Goal: Task Accomplishment & Management: Complete application form

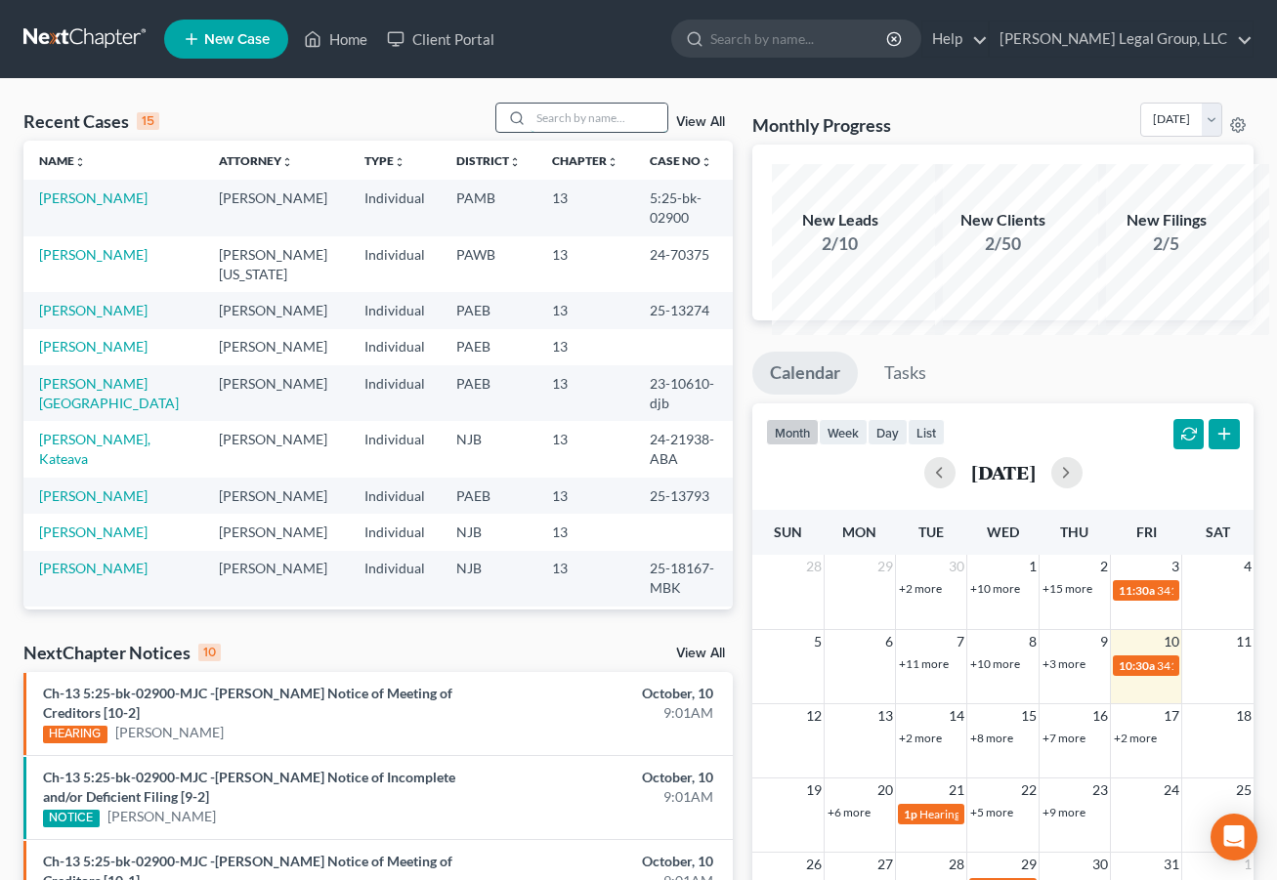
click at [531, 132] on input "search" at bounding box center [599, 118] width 137 height 28
type input "[PERSON_NAME]"
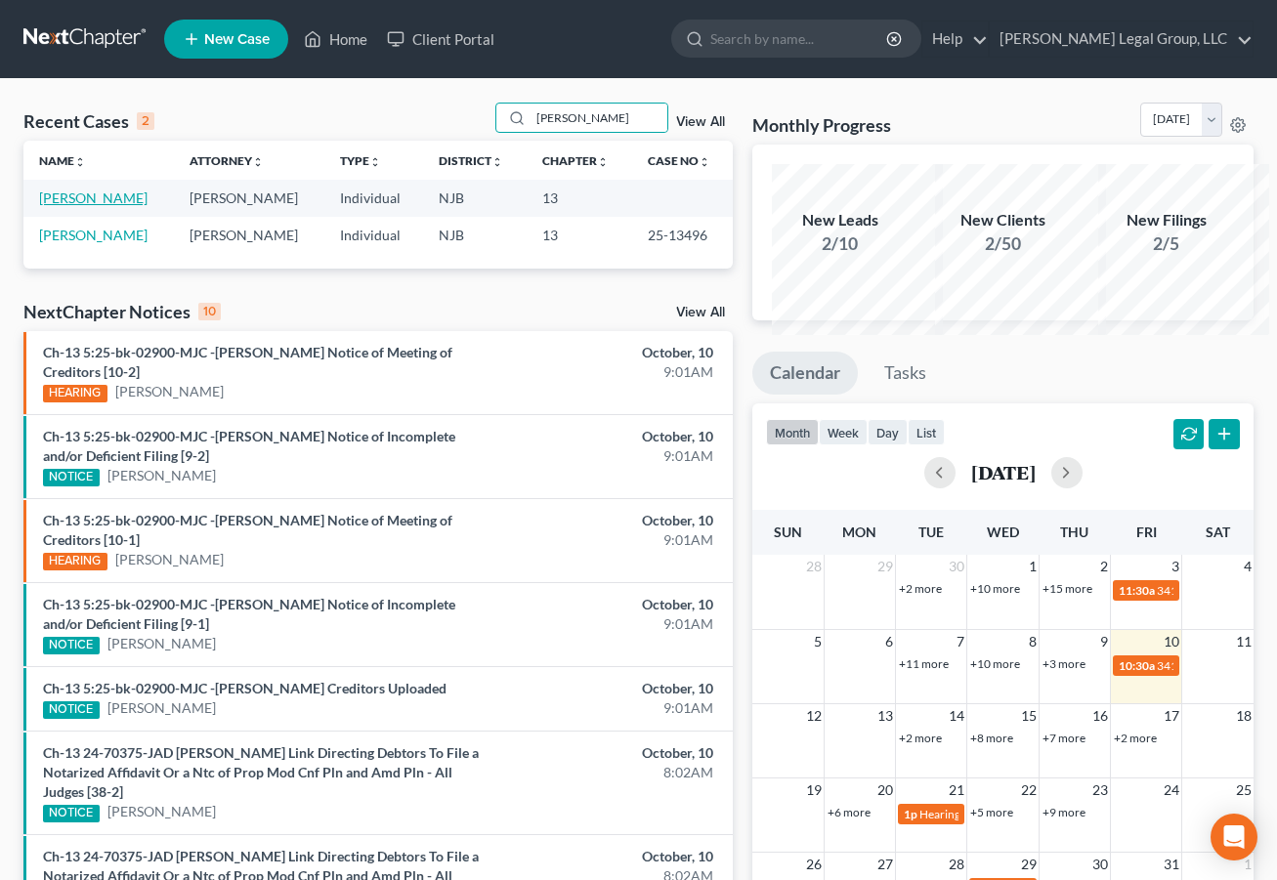
click at [73, 206] on link "[PERSON_NAME]" at bounding box center [93, 198] width 108 height 17
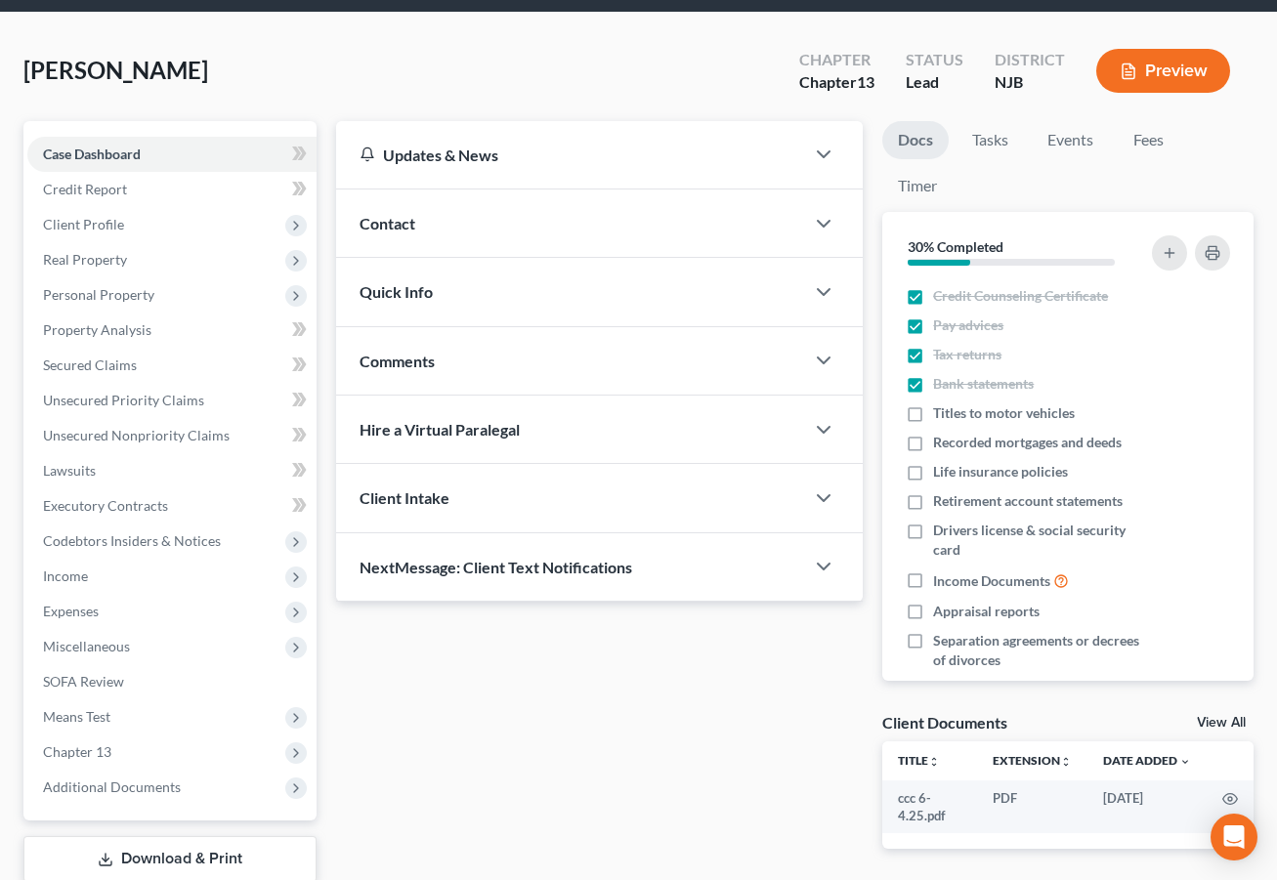
scroll to position [457, 0]
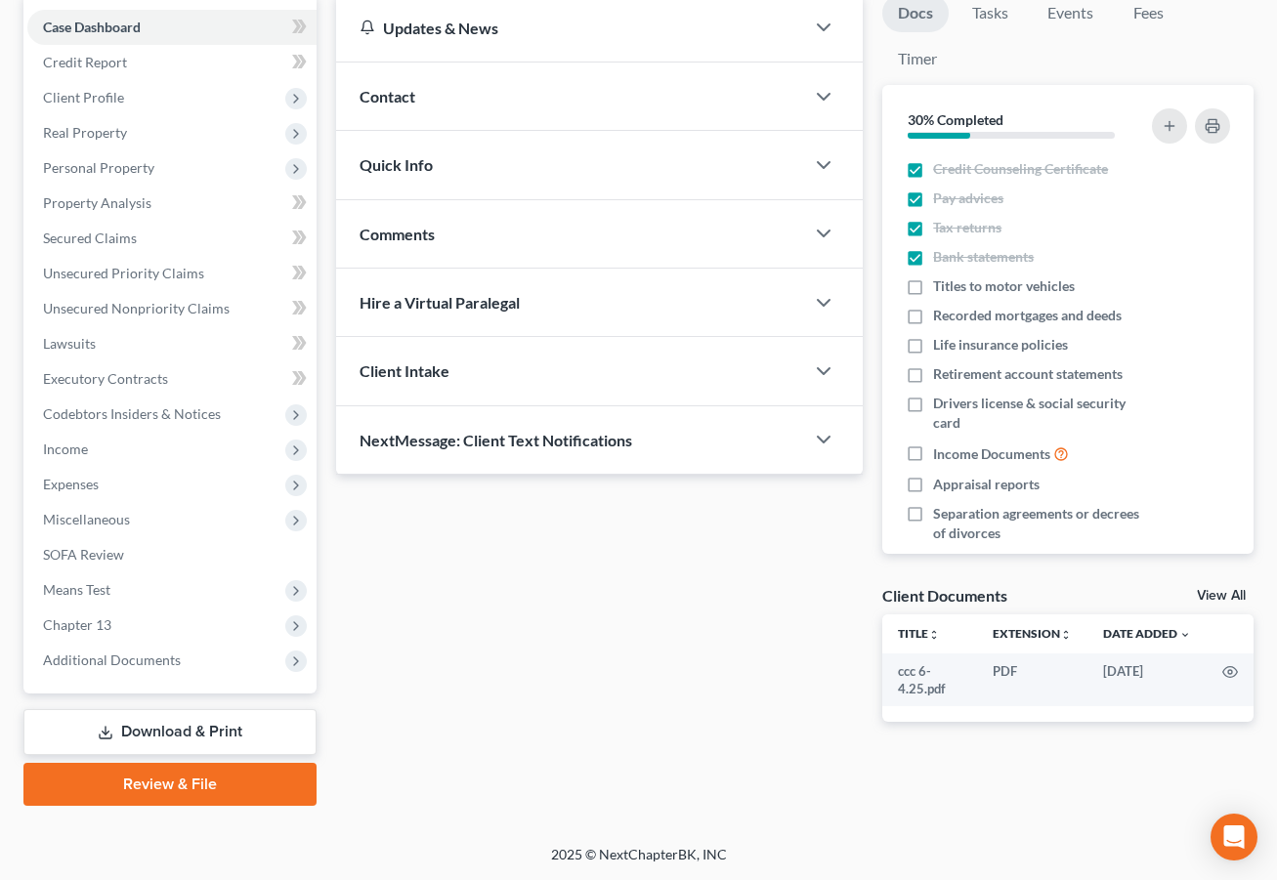
click at [192, 709] on link "Download & Print" at bounding box center [169, 732] width 293 height 46
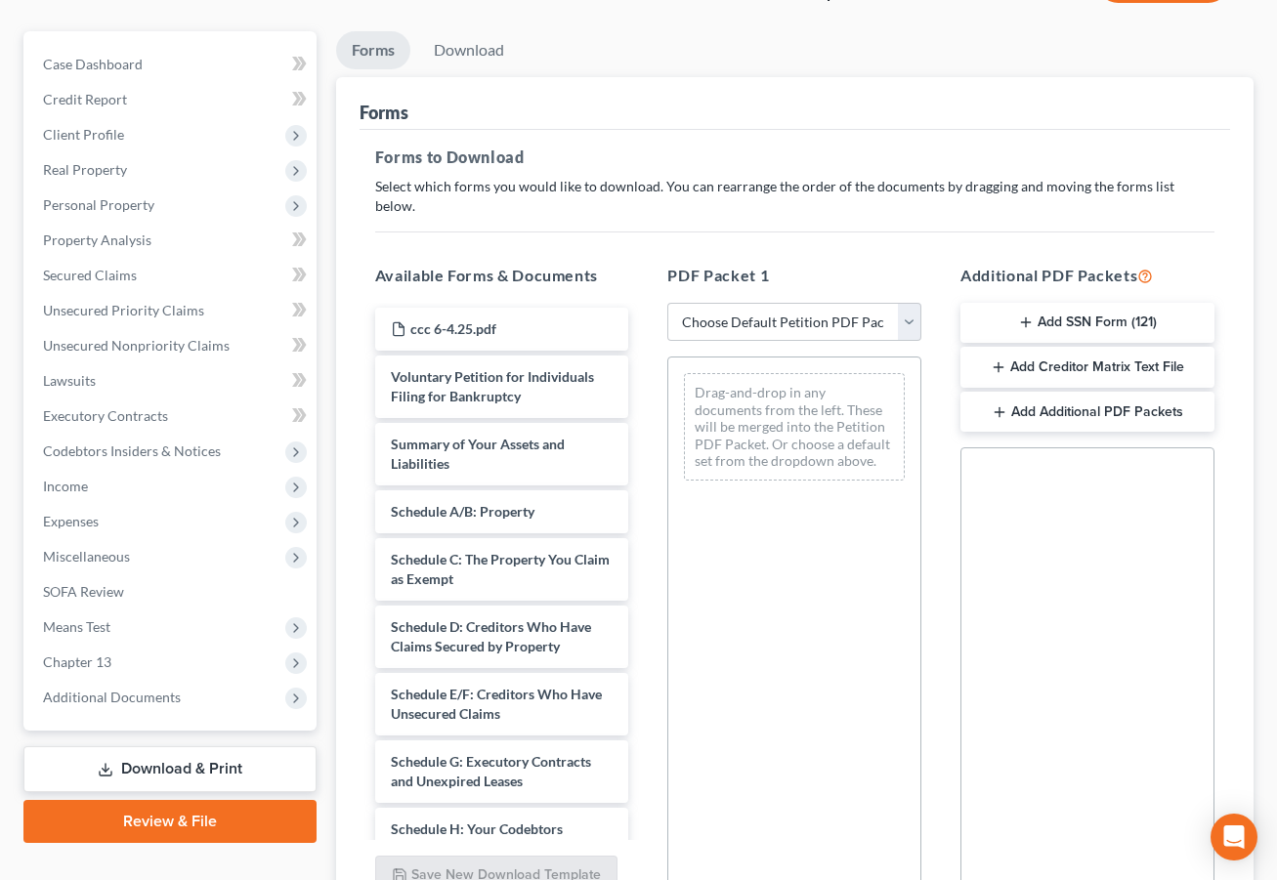
scroll to position [195, 0]
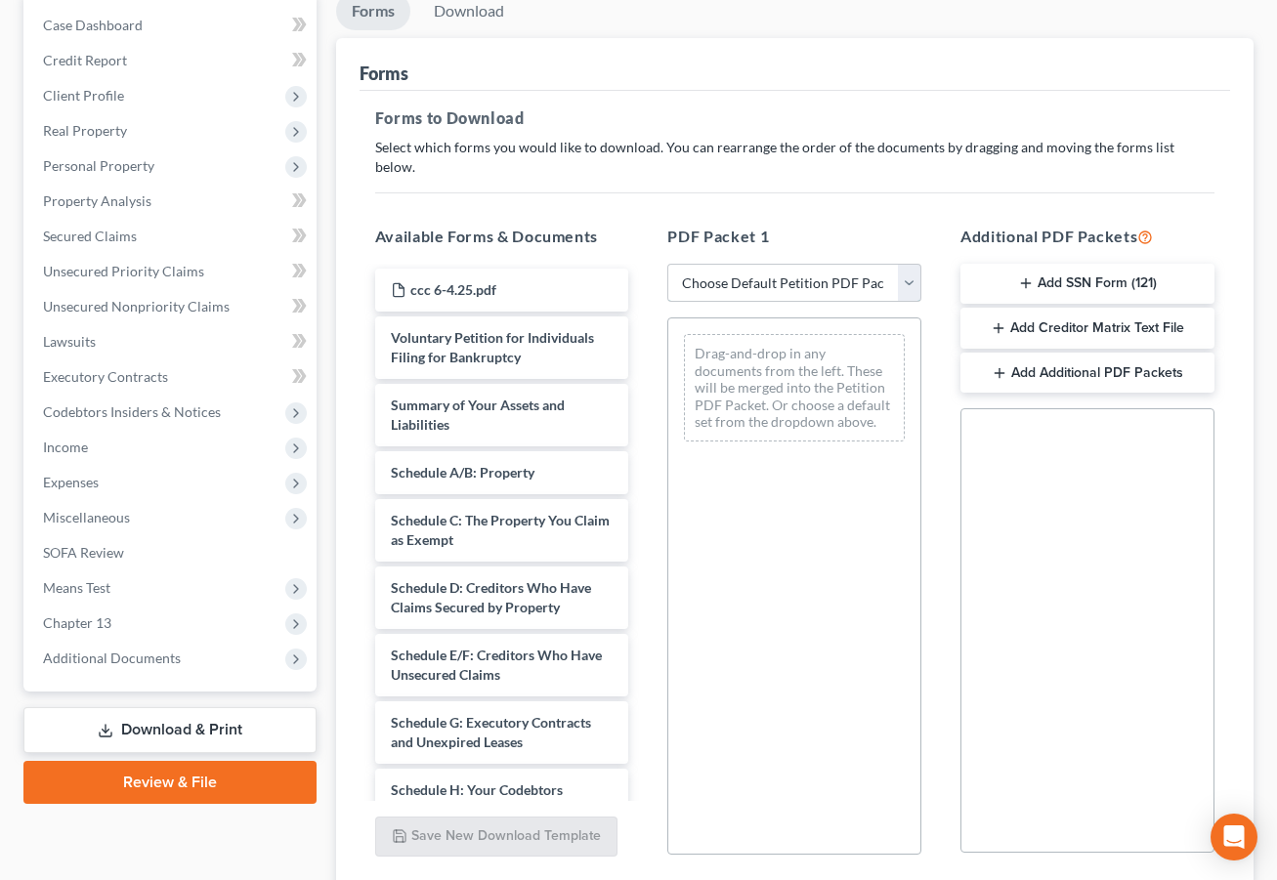
click at [898, 303] on select "Choose Default Petition PDF Packet Complete Bankruptcy Petition (all forms and …" at bounding box center [794, 283] width 254 height 39
select select "0"
click at [670, 303] on select "Choose Default Petition PDF Packet Complete Bankruptcy Petition (all forms and …" at bounding box center [794, 283] width 254 height 39
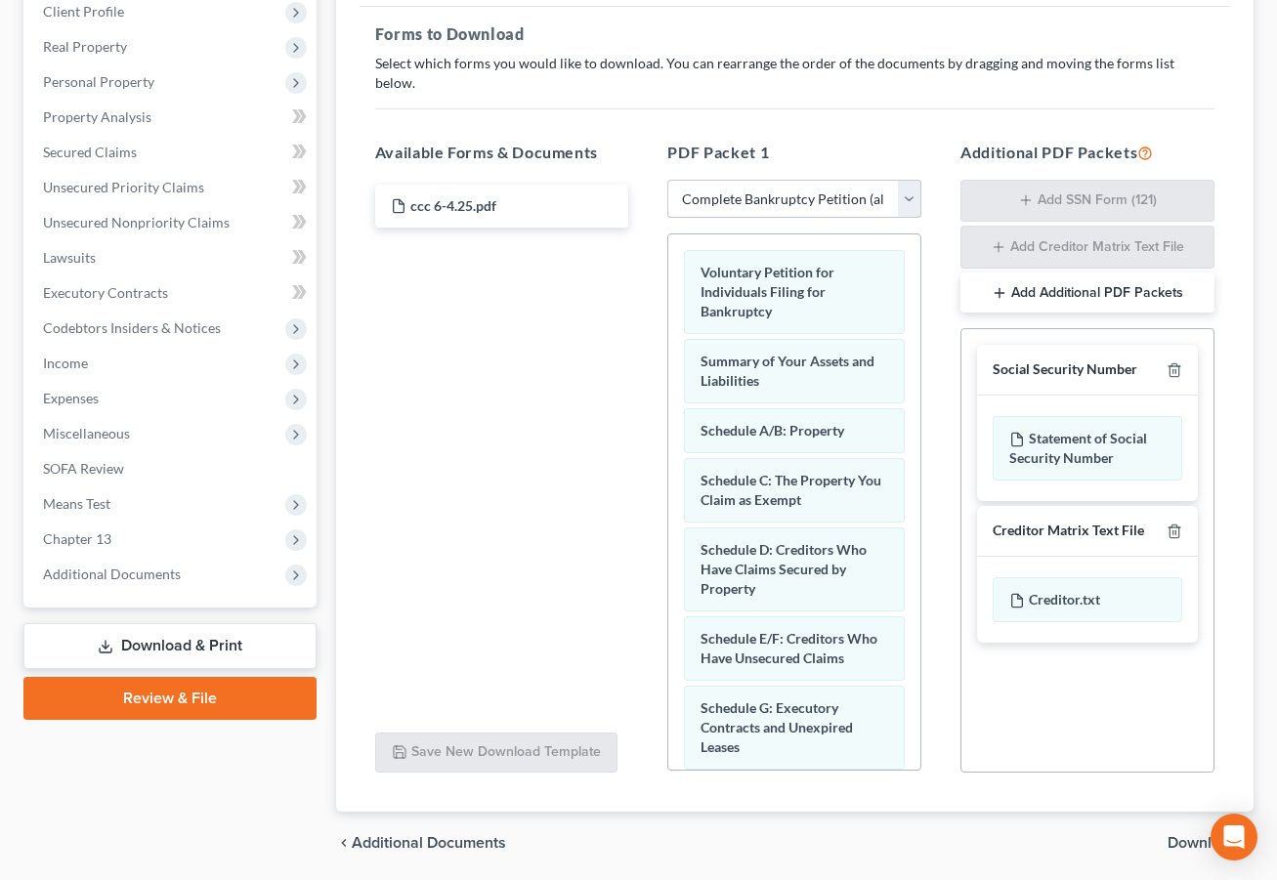
scroll to position [563, 0]
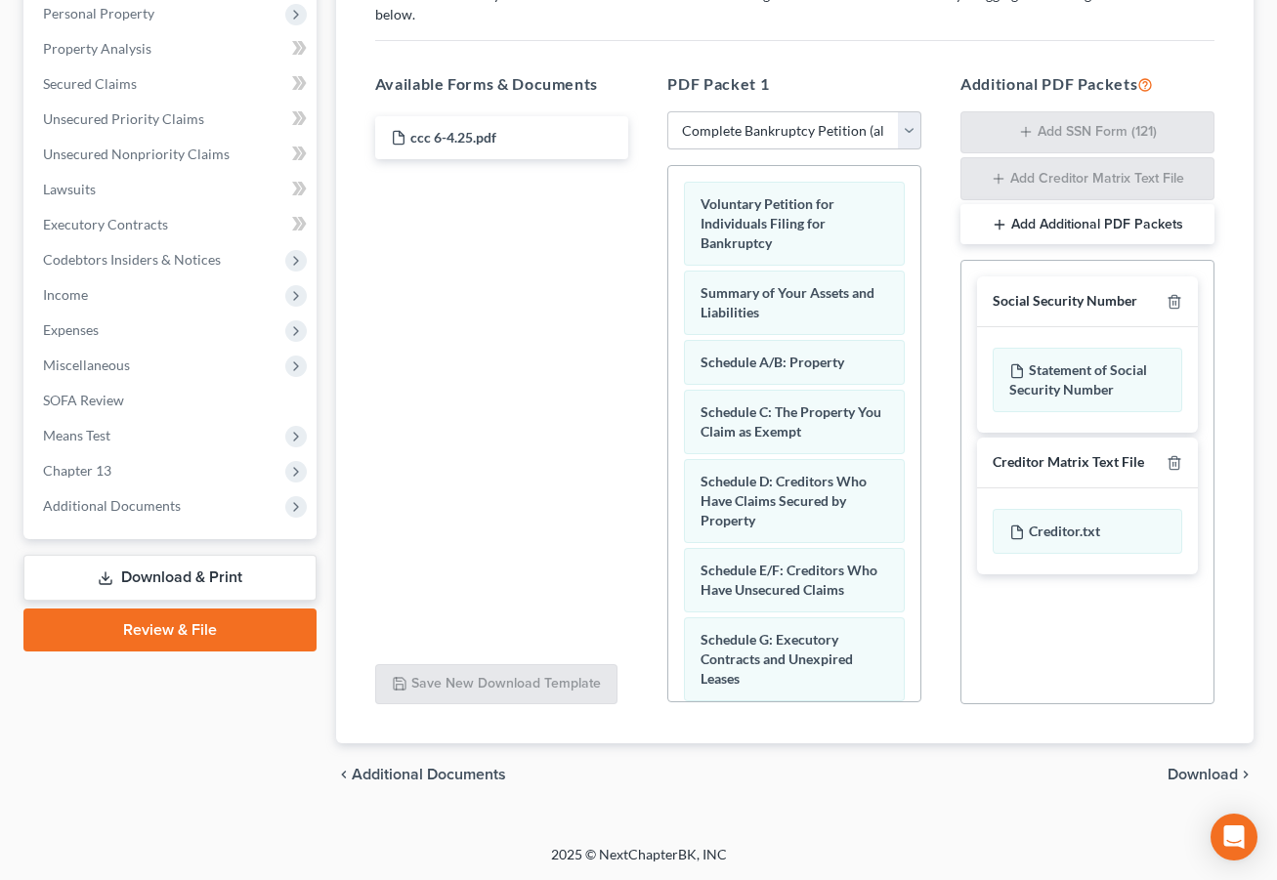
click at [1188, 767] on span "Download" at bounding box center [1203, 775] width 70 height 16
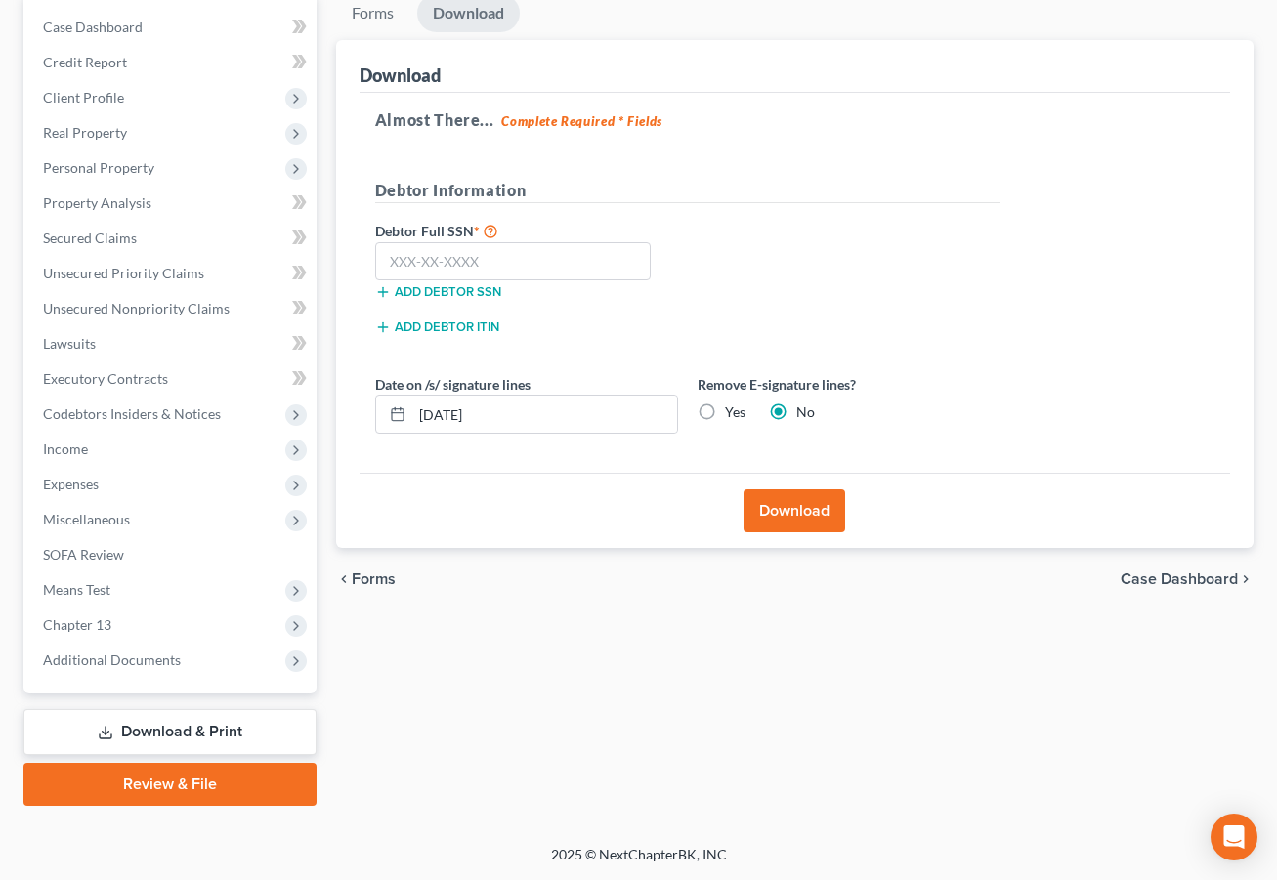
scroll to position [360, 0]
click at [802, 523] on button "Download" at bounding box center [795, 511] width 102 height 43
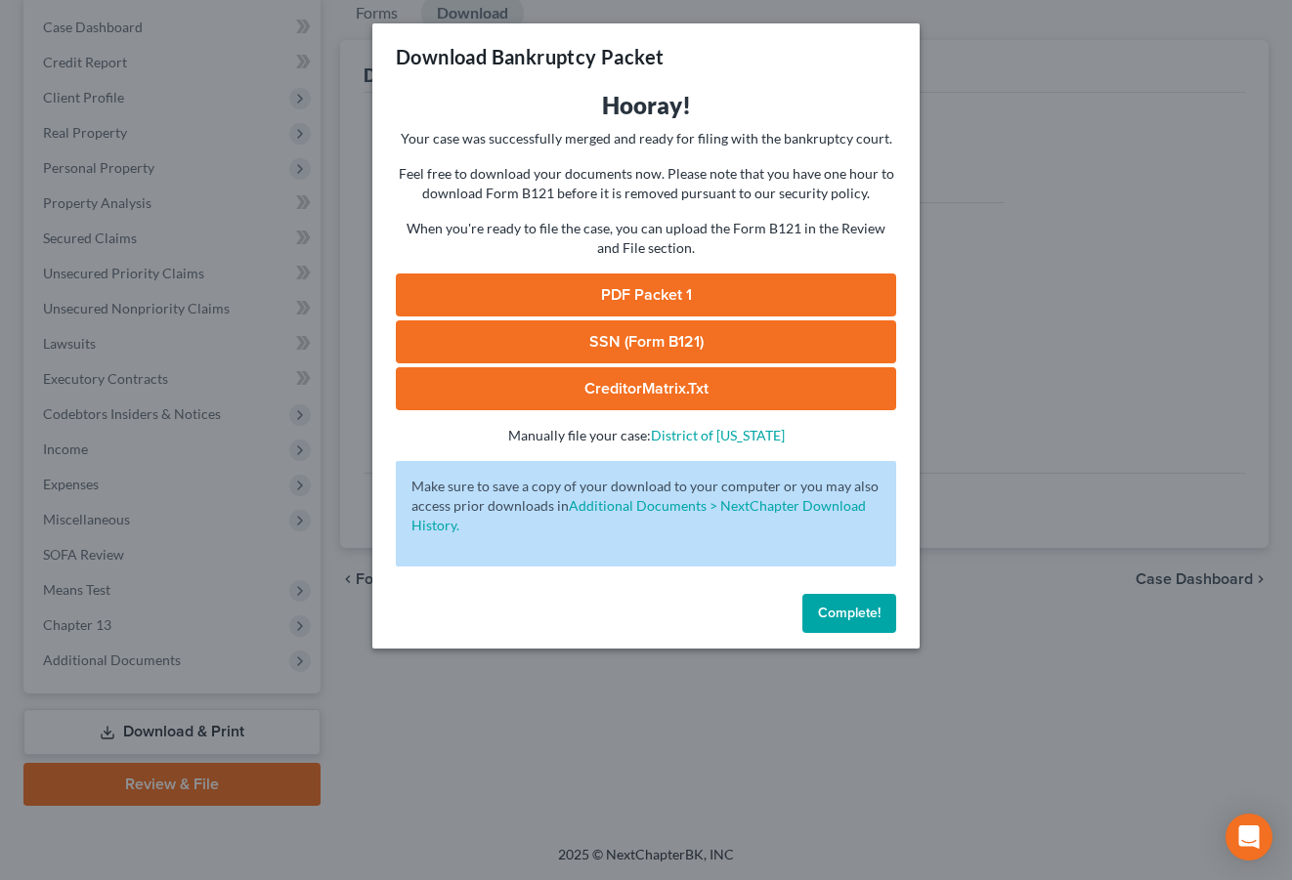
click at [375, 836] on div "Download Bankruptcy Packet Hooray! Your case was successfully merged and ready …" at bounding box center [646, 440] width 1292 height 880
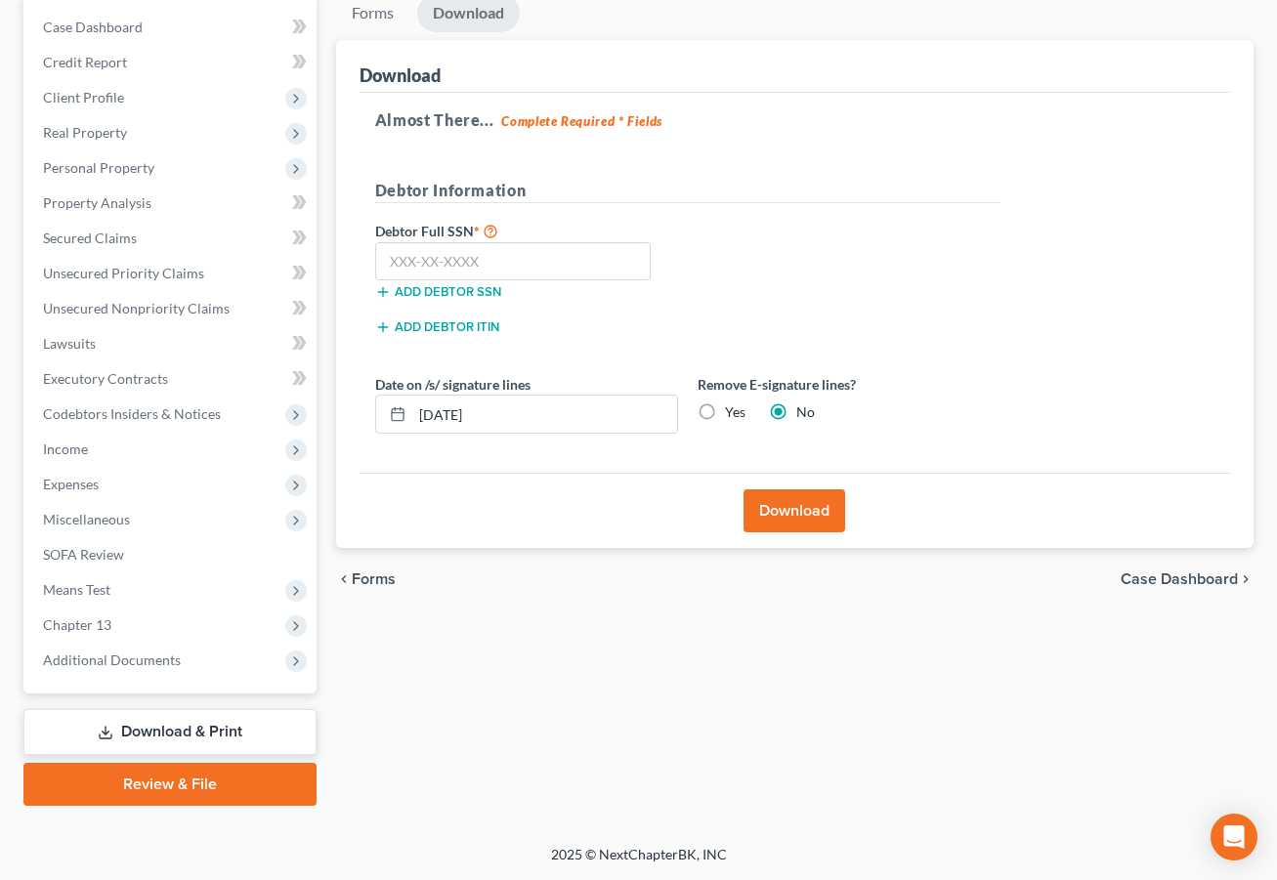
scroll to position [262, 0]
click at [798, 533] on button "Download" at bounding box center [795, 511] width 102 height 43
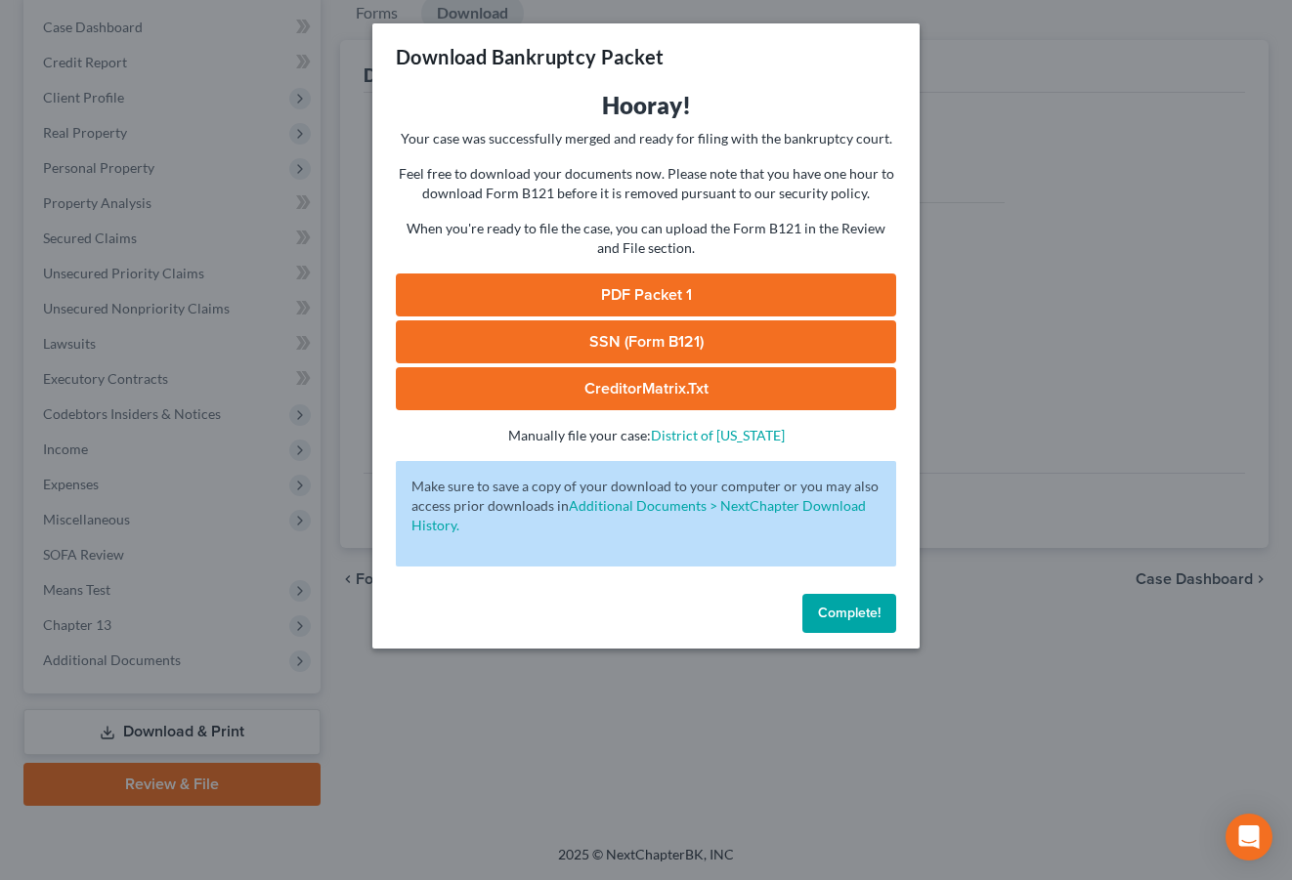
click at [681, 317] on link "PDF Packet 1" at bounding box center [646, 295] width 500 height 43
drag, startPoint x: 909, startPoint y: 766, endPoint x: 654, endPoint y: 768, distance: 255.1
click at [880, 622] on span "Complete!" at bounding box center [849, 613] width 63 height 17
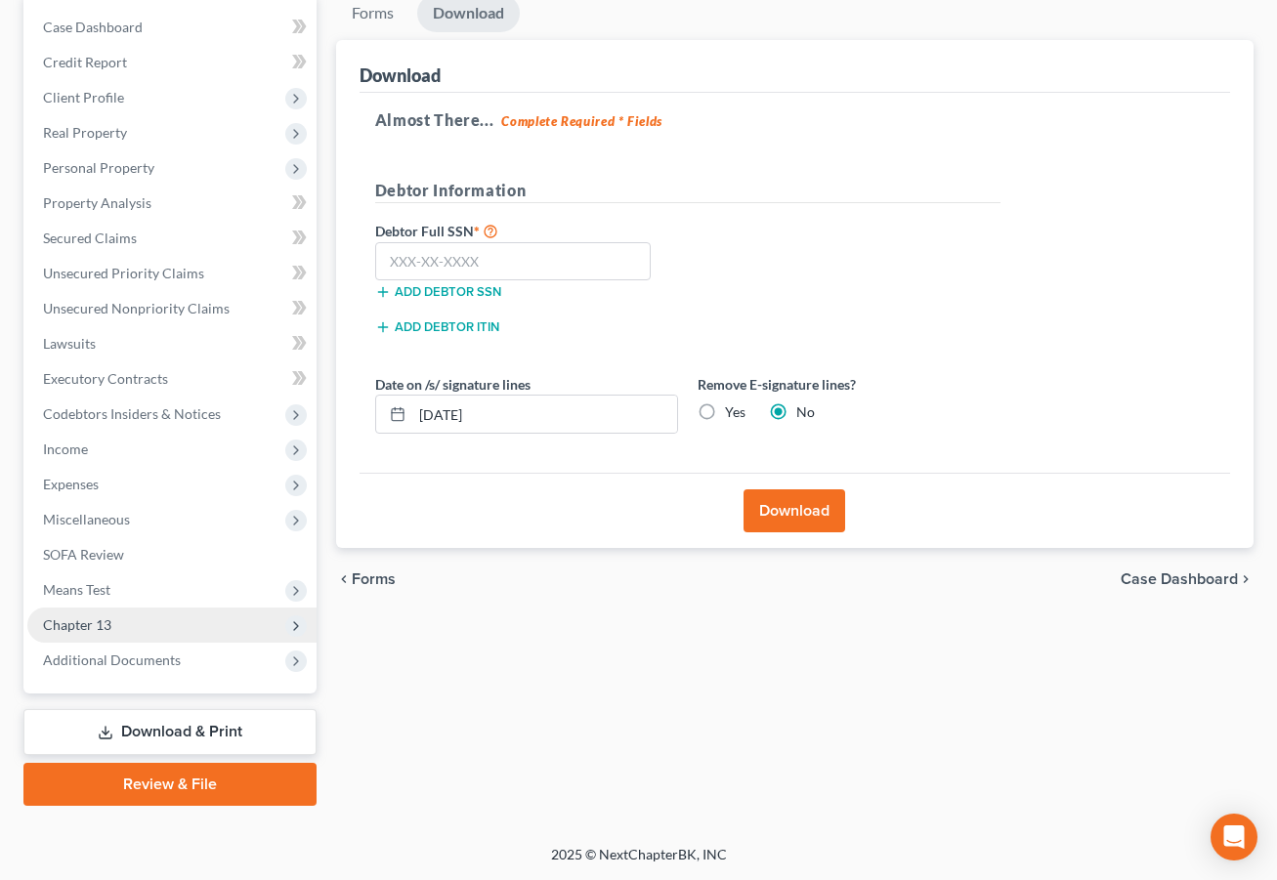
click at [95, 633] on span "Chapter 13" at bounding box center [77, 625] width 68 height 17
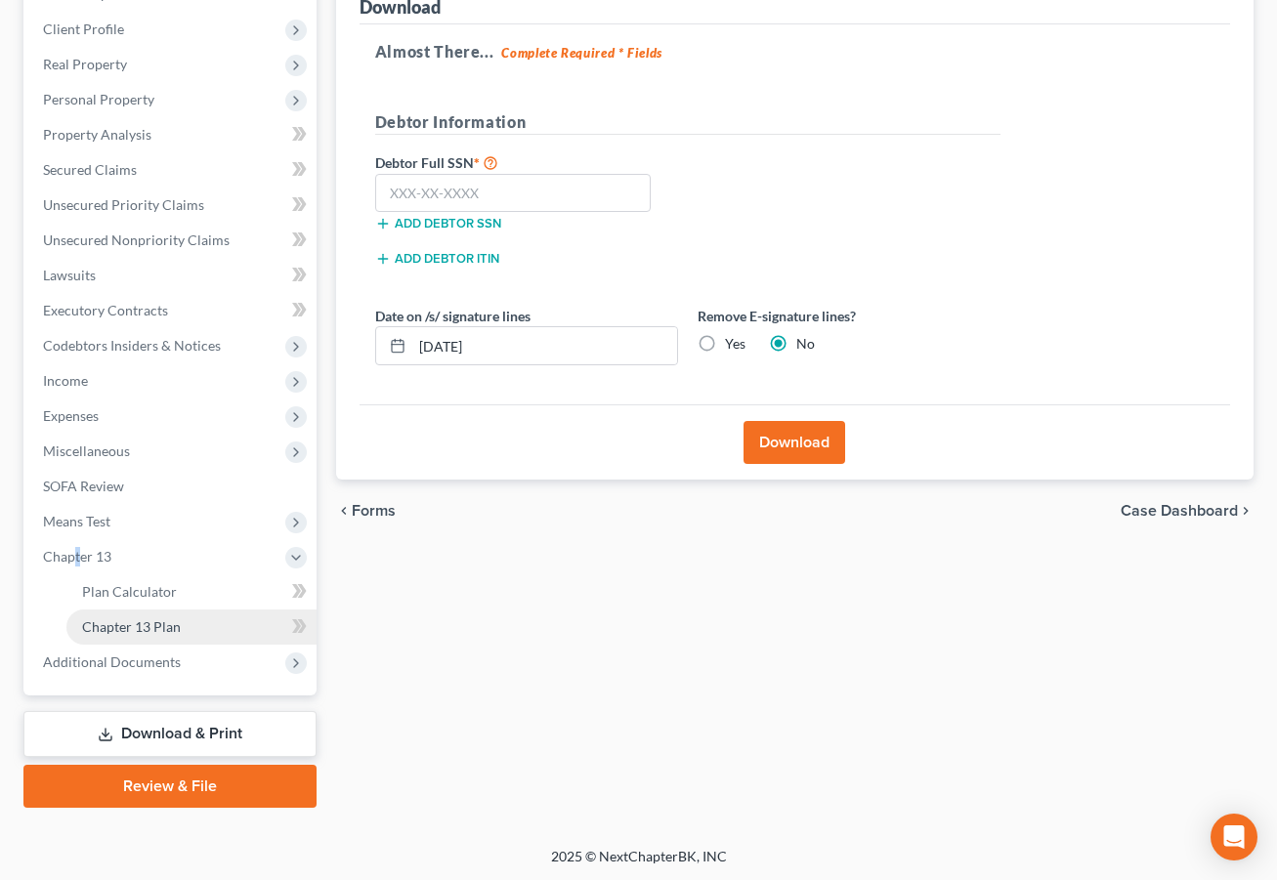
click at [163, 635] on span "Chapter 13 Plan" at bounding box center [131, 627] width 99 height 17
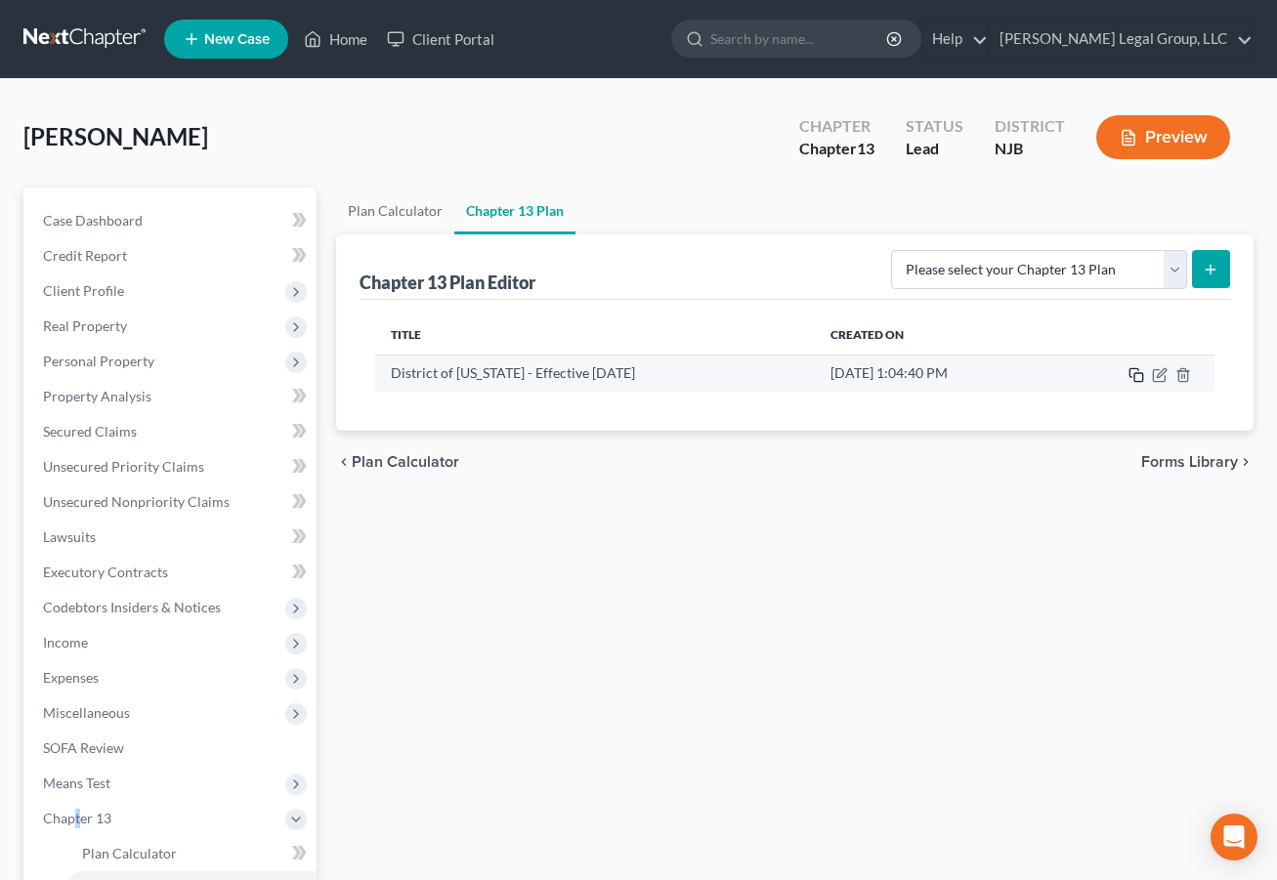
click at [1129, 383] on icon "button" at bounding box center [1137, 375] width 16 height 16
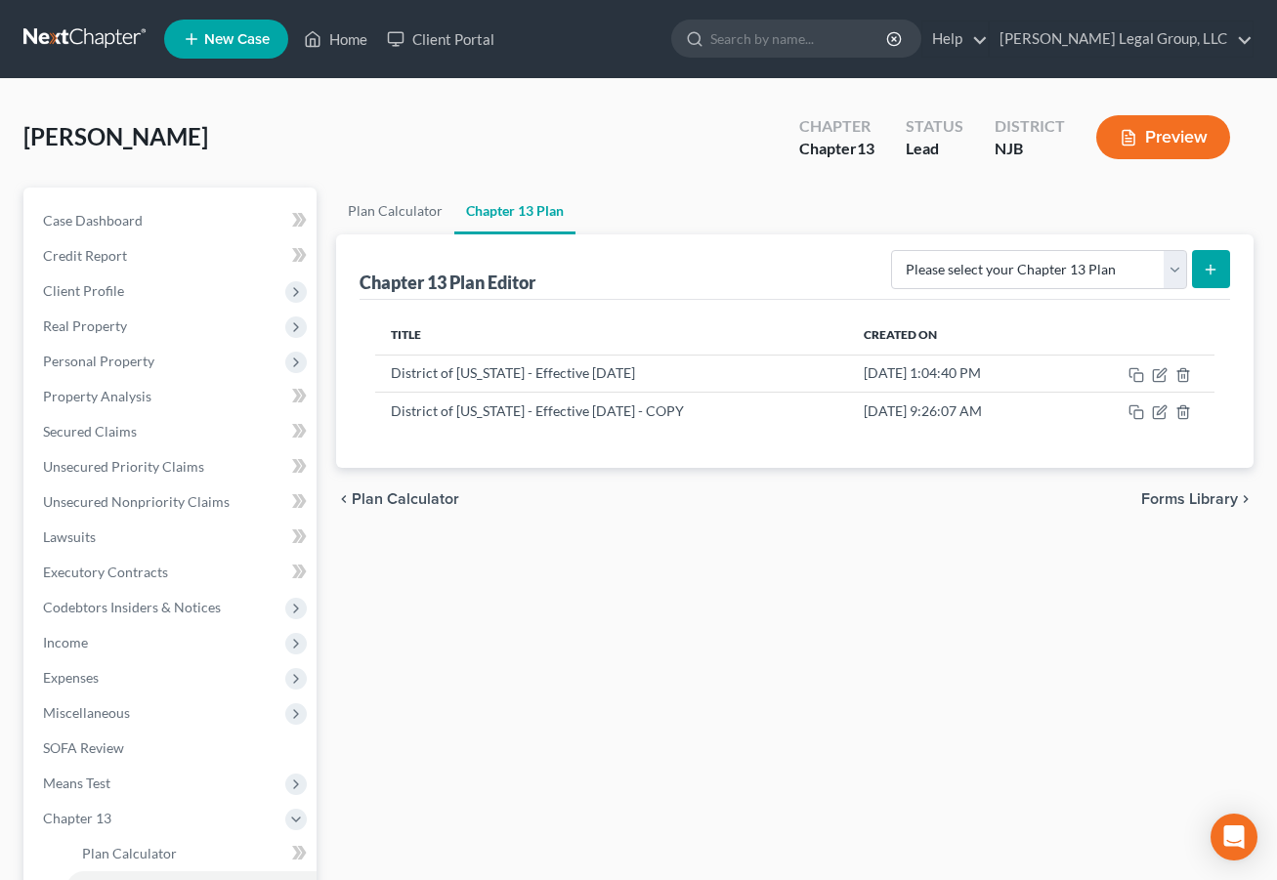
click at [1112, 20] on nav "Home New Case Client Portal [PERSON_NAME] Legal Group, LLC [EMAIL_ADDRESS][DOMA…" at bounding box center [638, 39] width 1277 height 78
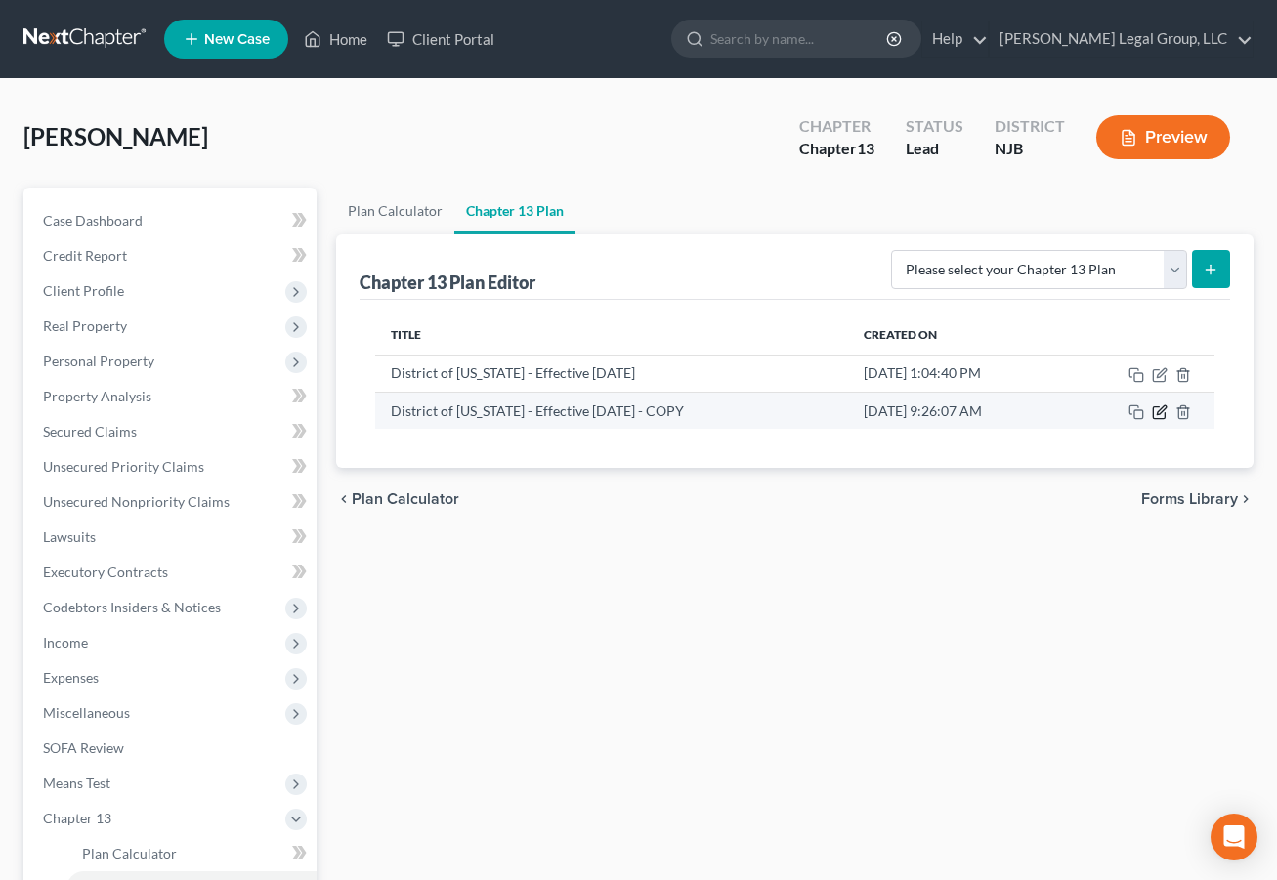
click at [1152, 420] on icon "button" at bounding box center [1160, 413] width 16 height 16
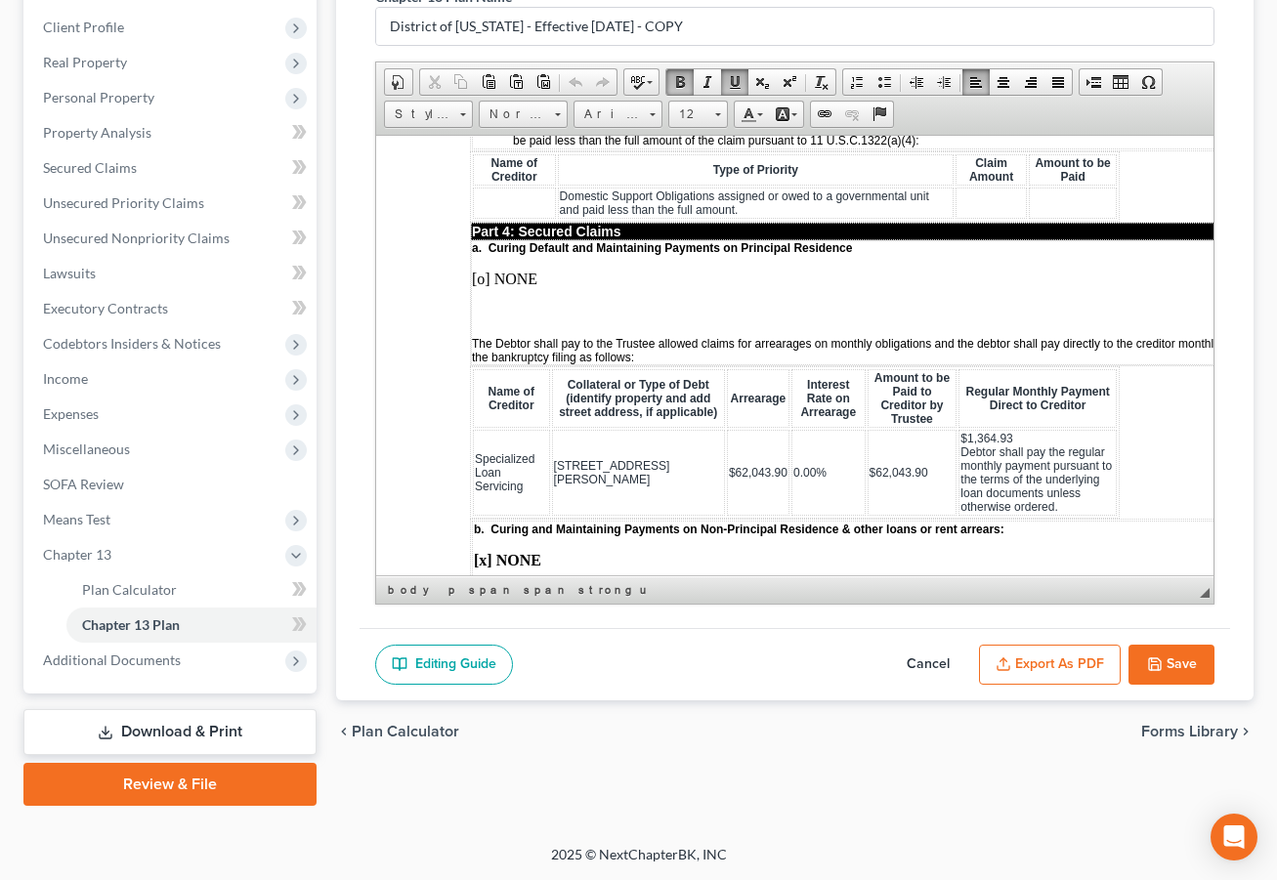
scroll to position [1992, 0]
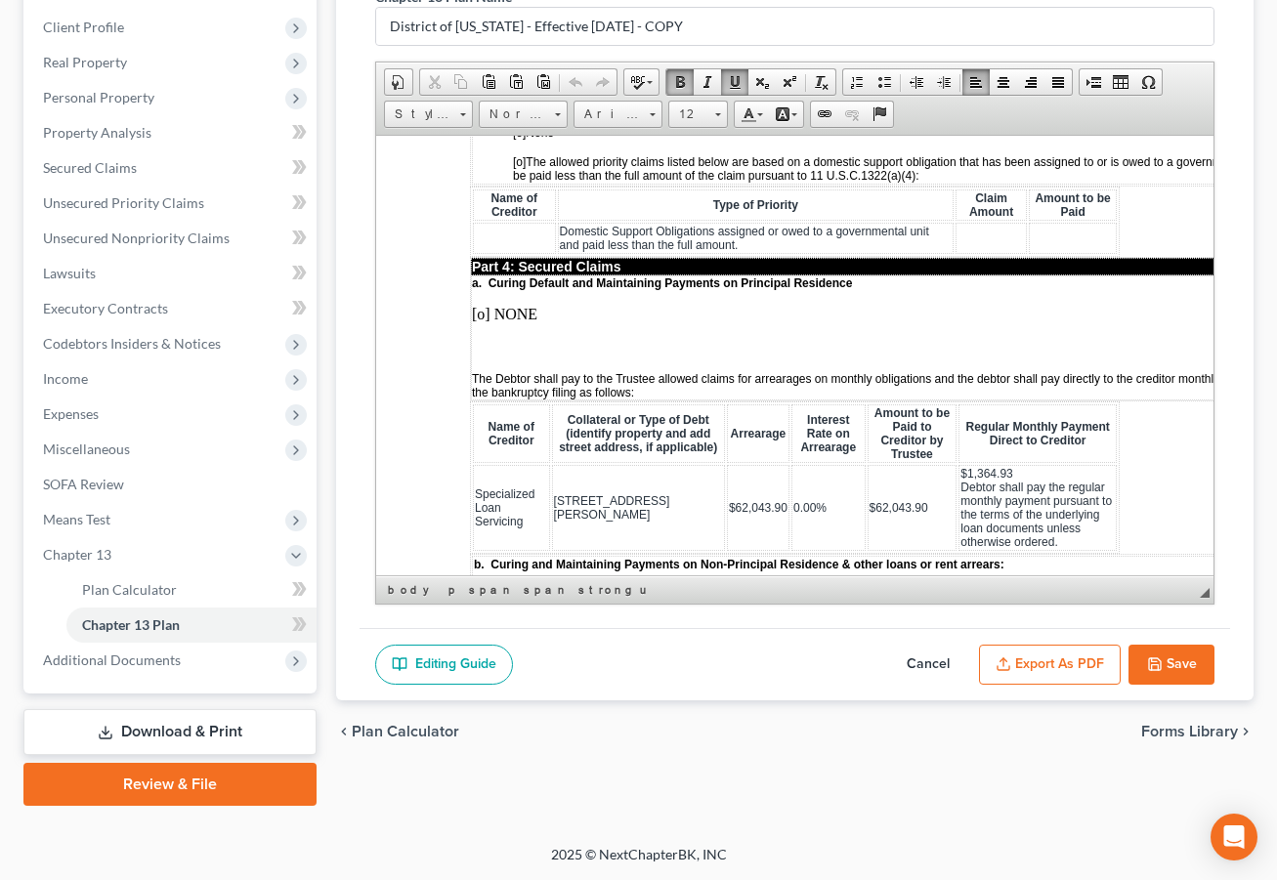
drag, startPoint x: 1189, startPoint y: 775, endPoint x: 1173, endPoint y: 746, distance: 33.7
click at [1189, 775] on div "Plan Calculator Chapter 13 Plan Chapter 13 Plan Name District of [US_STATE] - E…" at bounding box center [794, 365] width 937 height 882
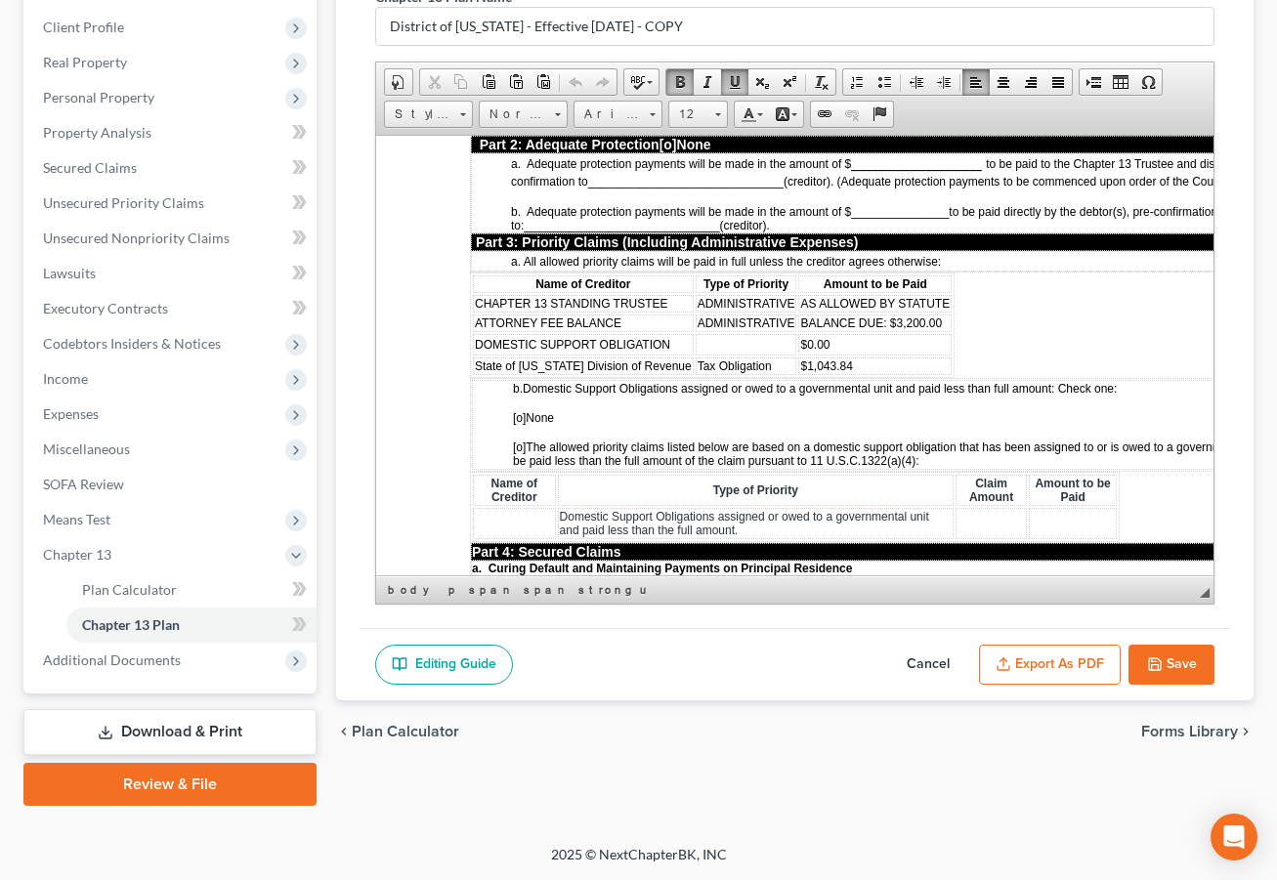
scroll to position [1698, 0]
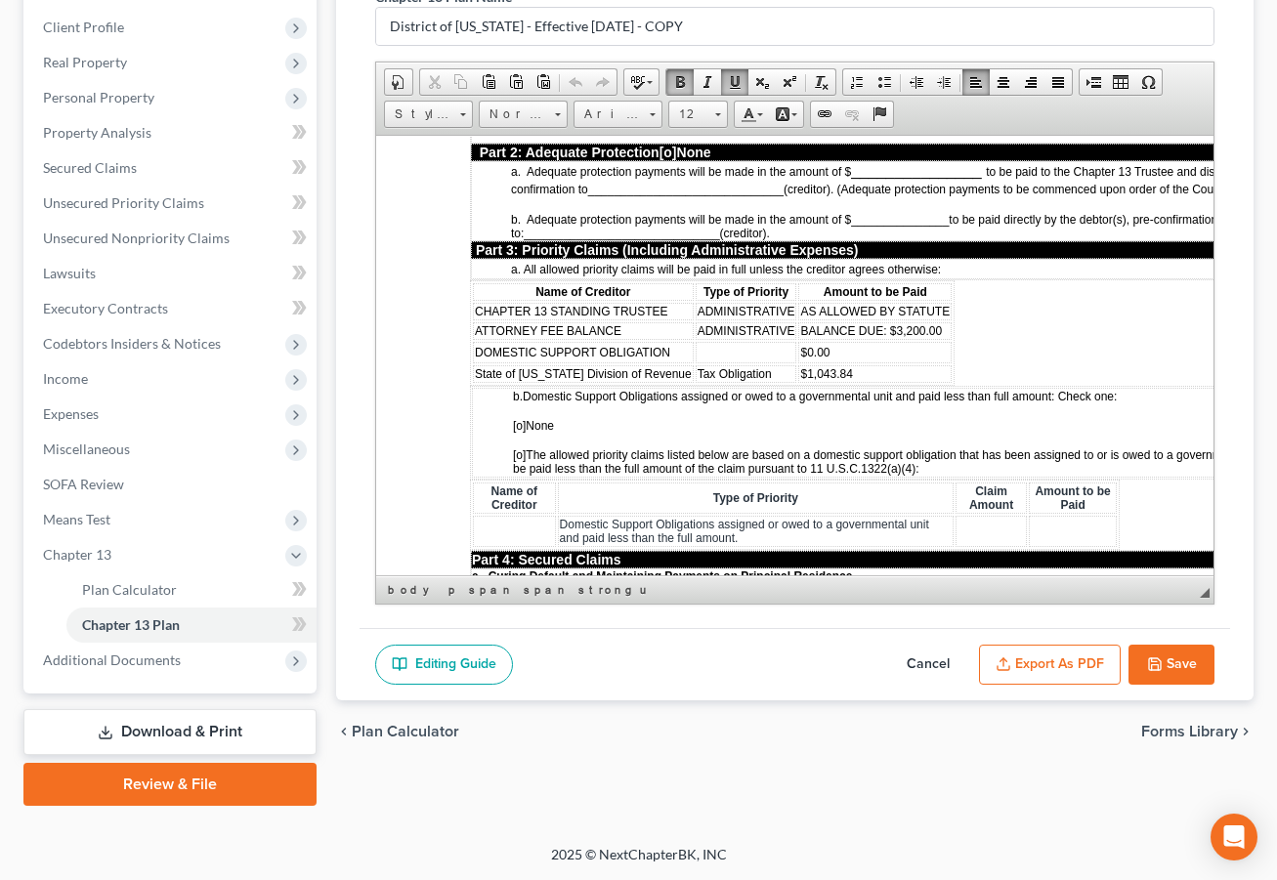
click at [1143, 645] on button "Save" at bounding box center [1172, 665] width 86 height 41
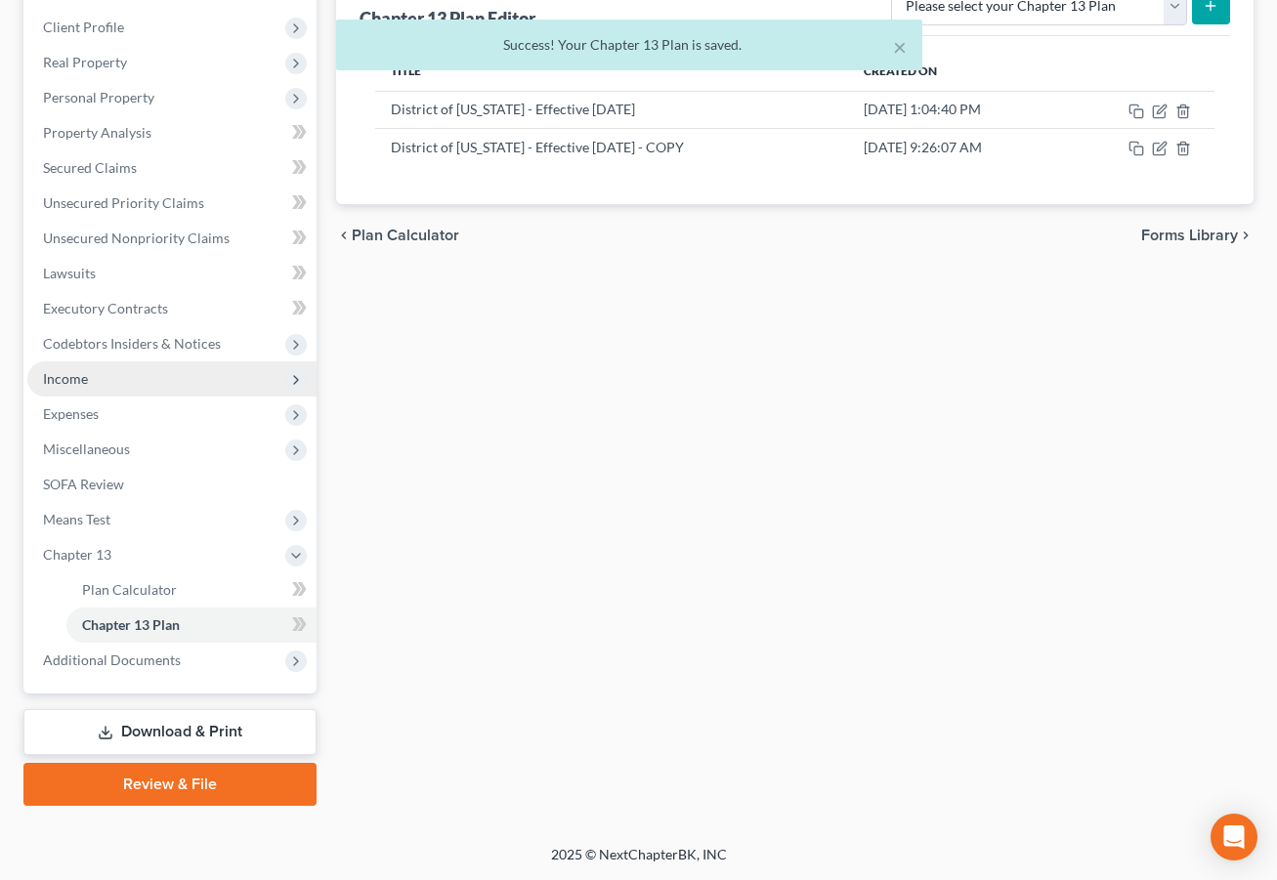
click at [119, 397] on span "Income" at bounding box center [171, 379] width 289 height 35
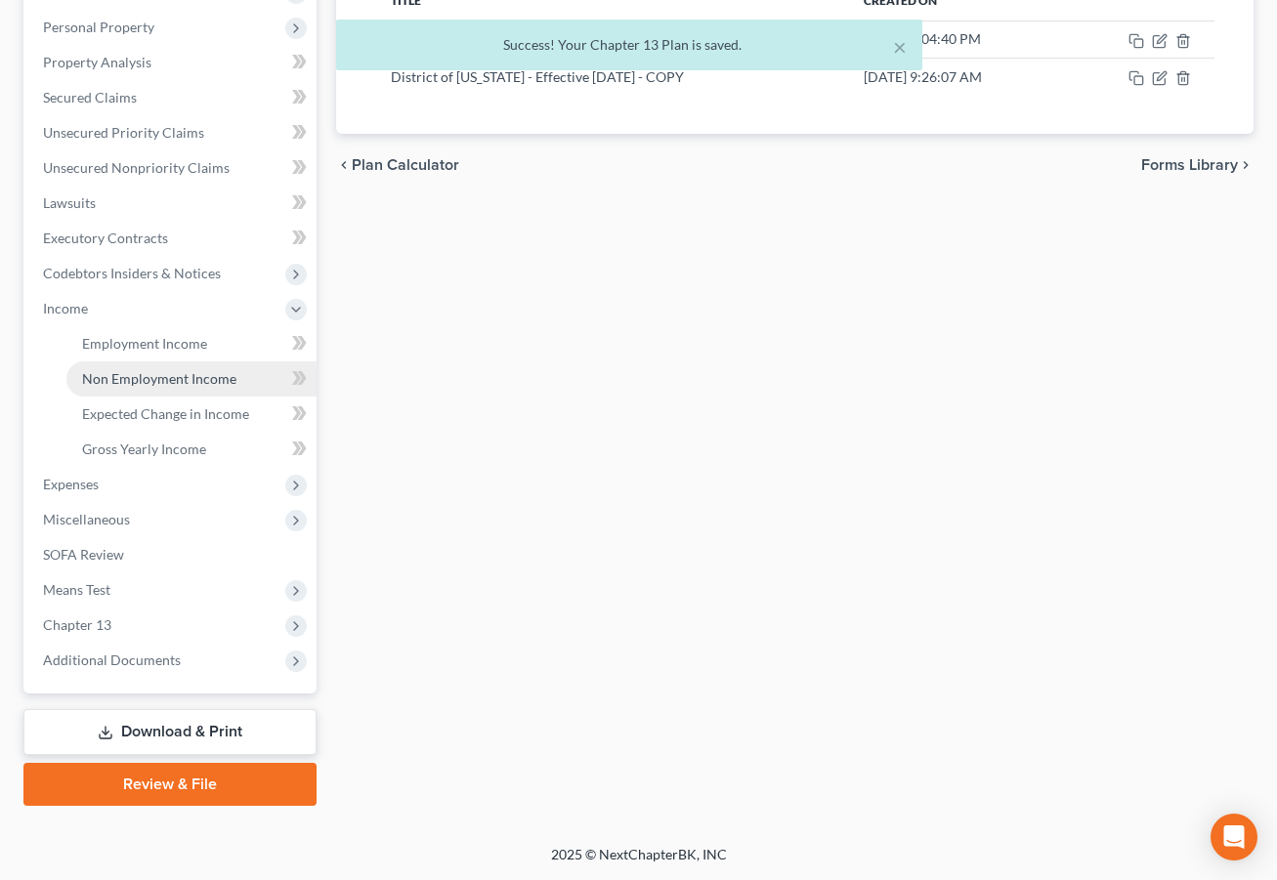
click at [160, 397] on link "Non Employment Income" at bounding box center [191, 379] width 250 height 35
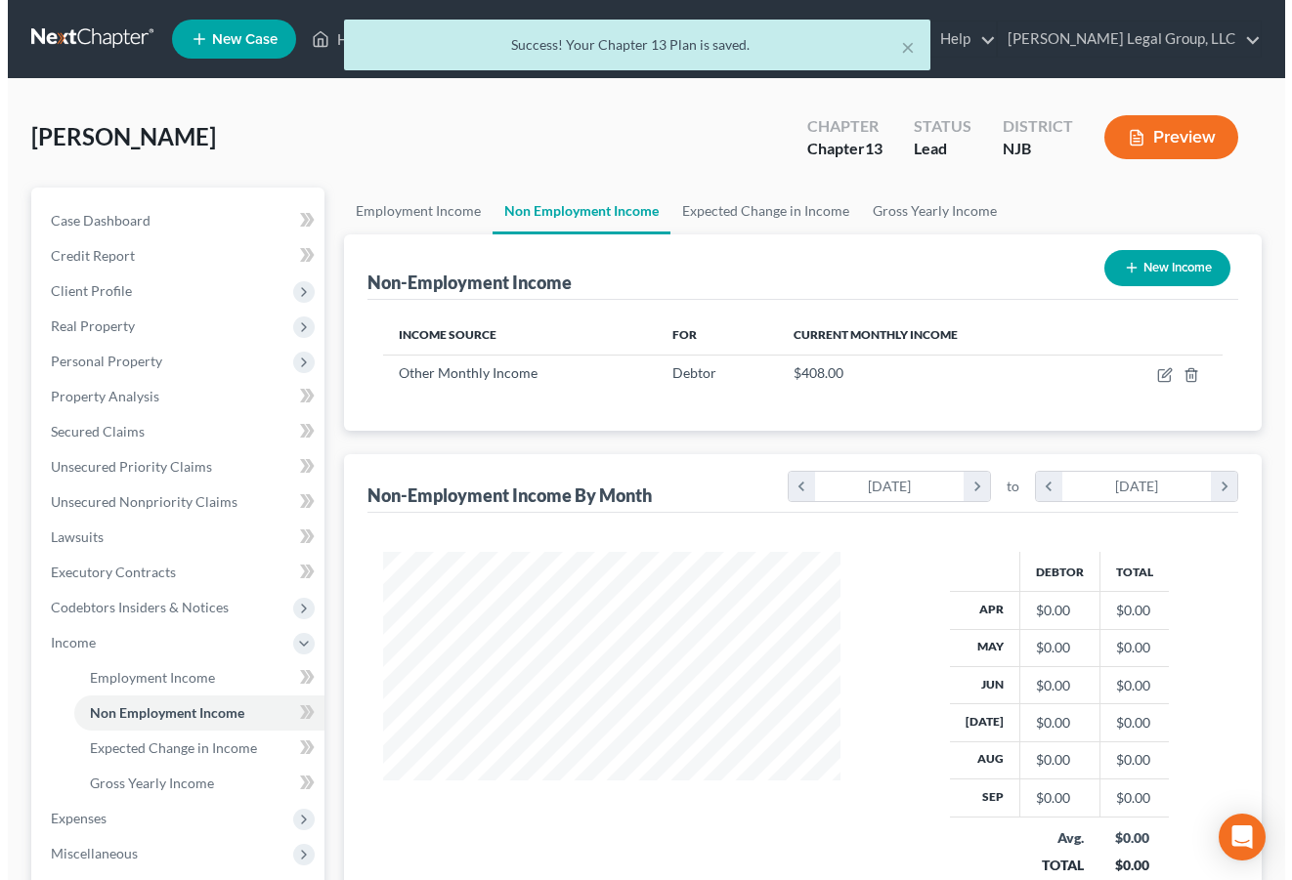
scroll to position [436, 495]
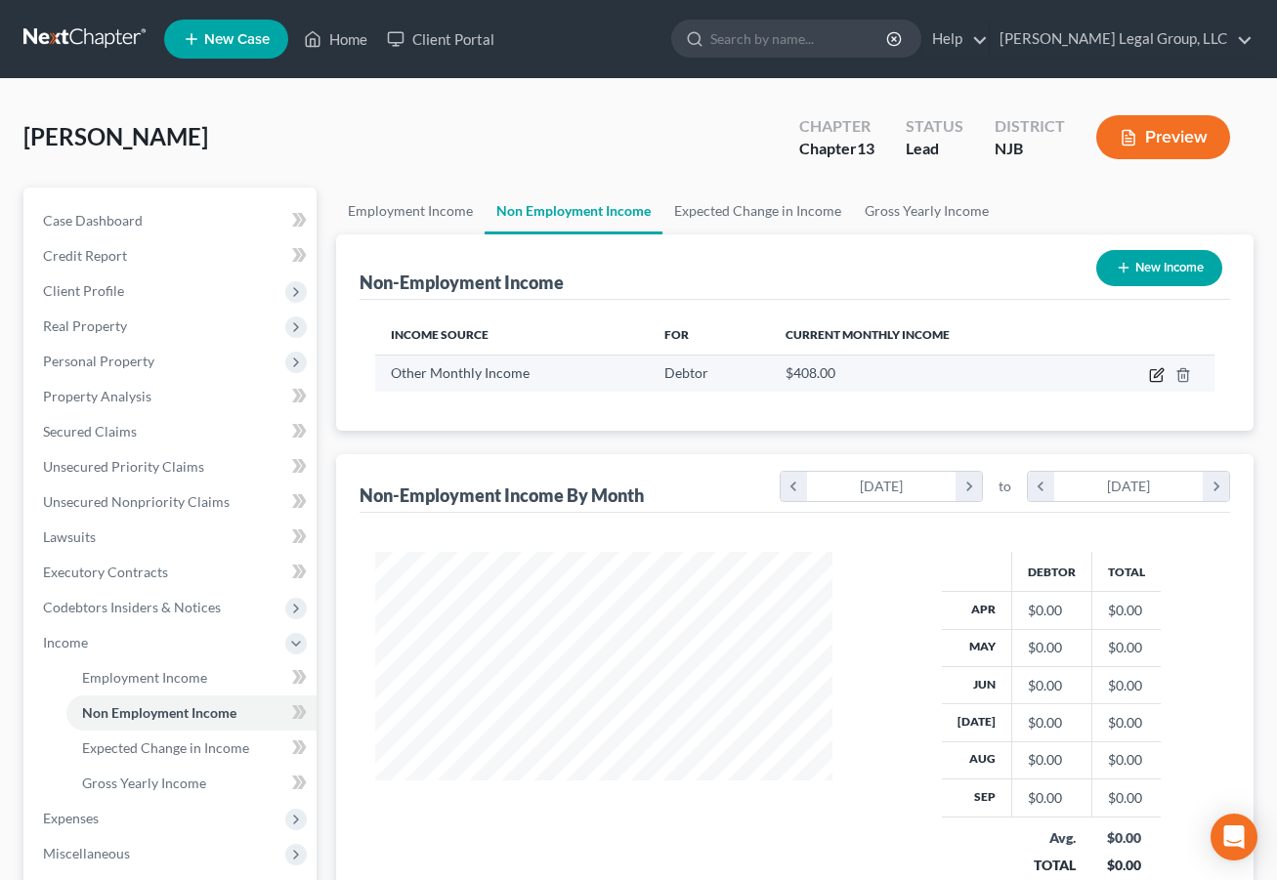
click at [1150, 382] on icon "button" at bounding box center [1156, 376] width 12 height 12
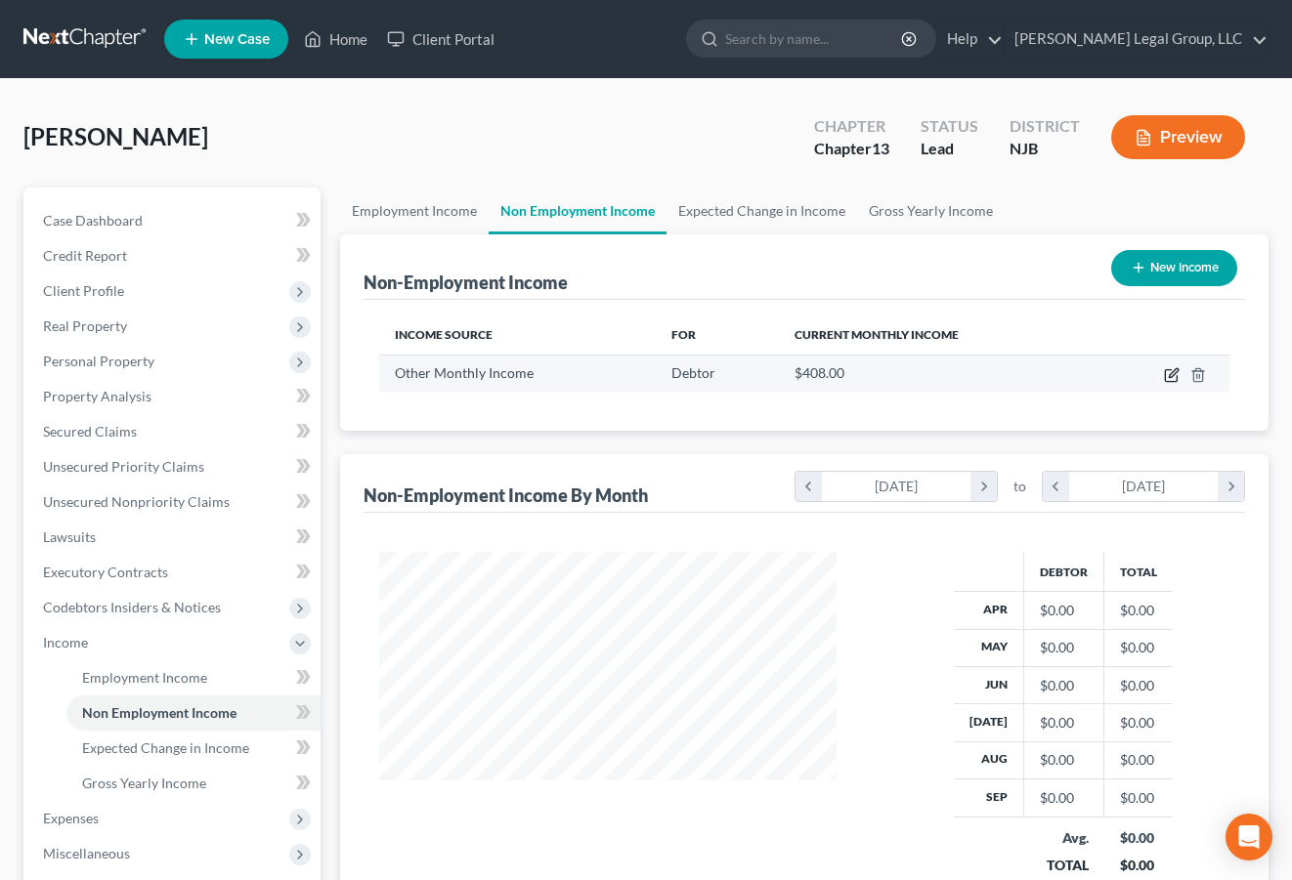
select select "13"
select select "0"
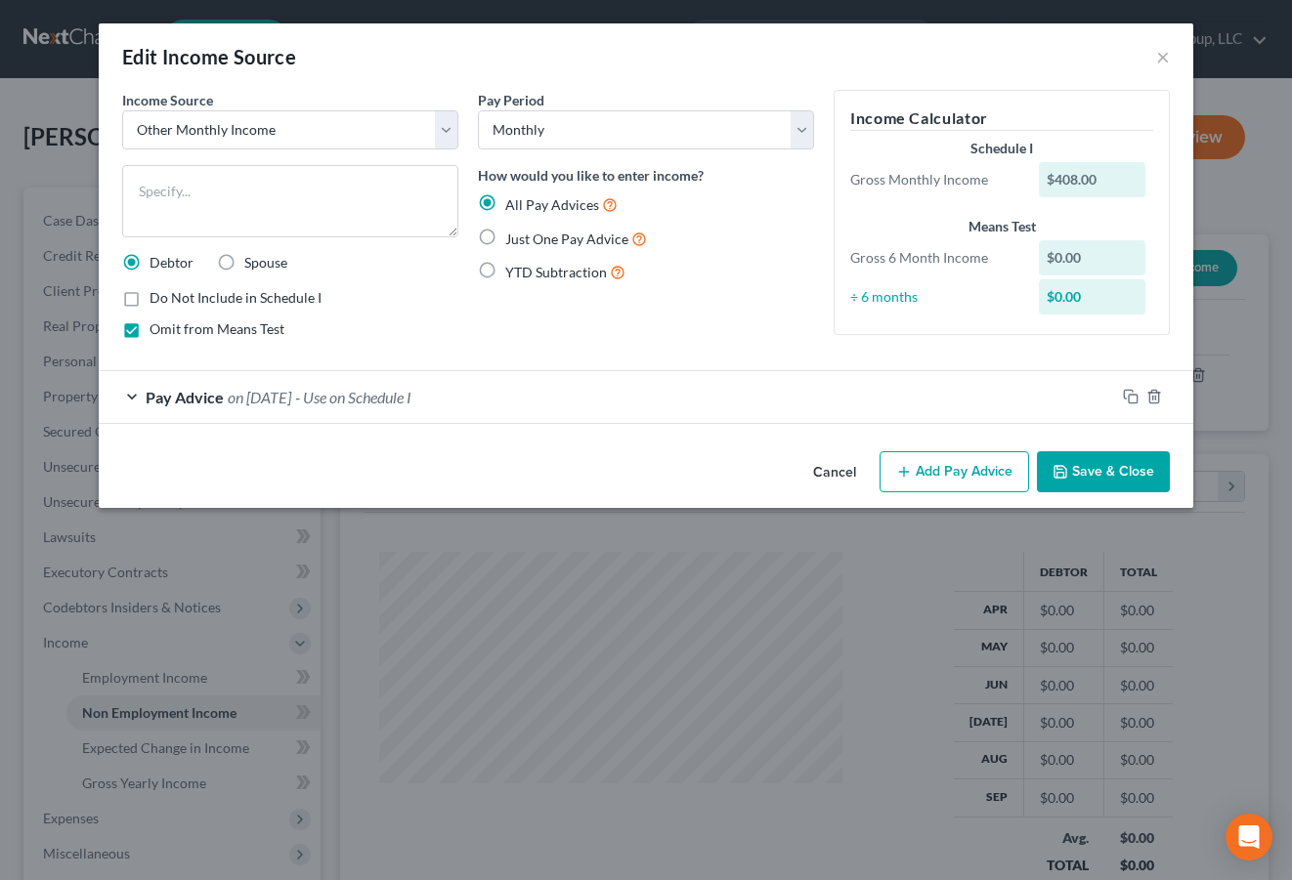
click at [822, 493] on button "Cancel" at bounding box center [834, 472] width 74 height 39
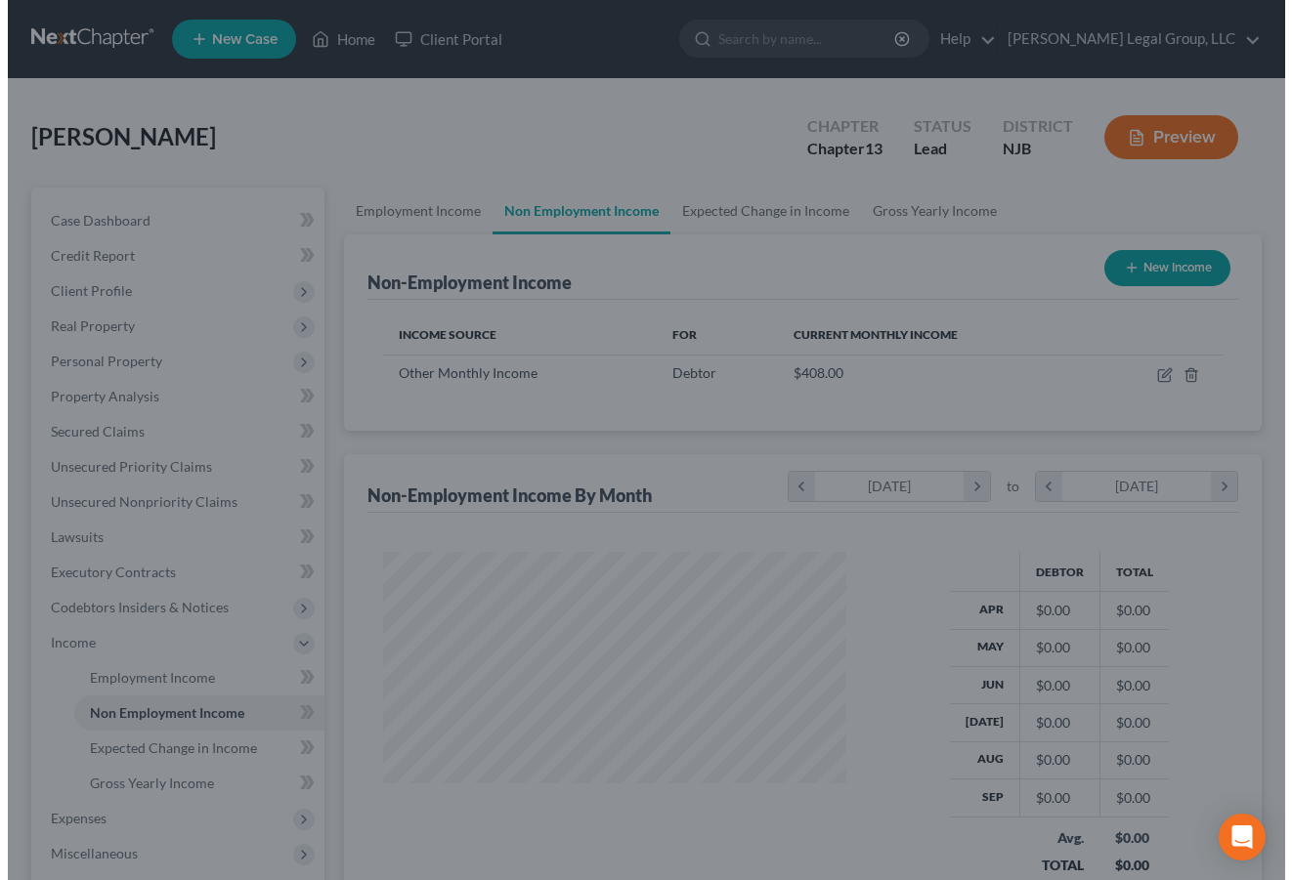
scroll to position [976769, 976708]
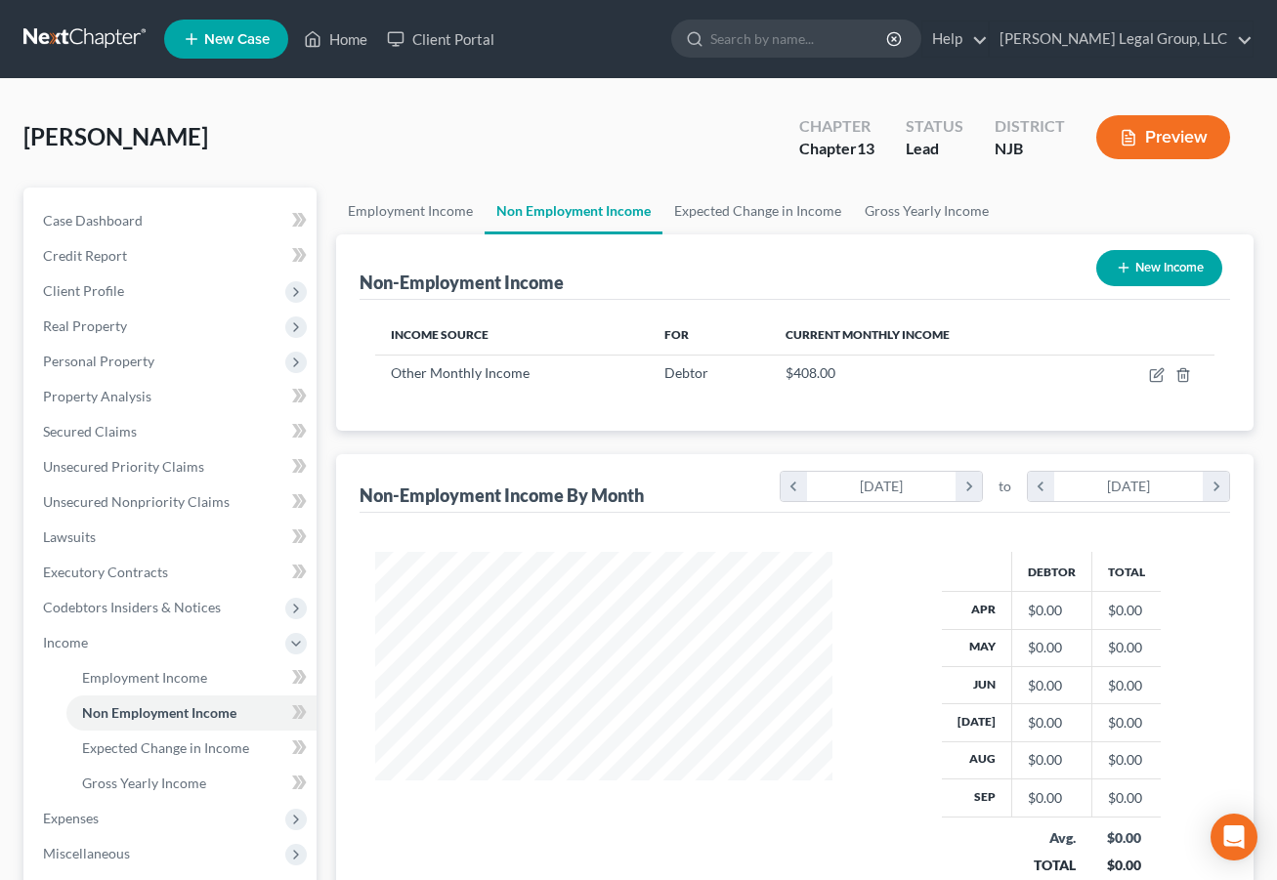
click at [1151, 159] on button "Preview" at bounding box center [1163, 137] width 134 height 44
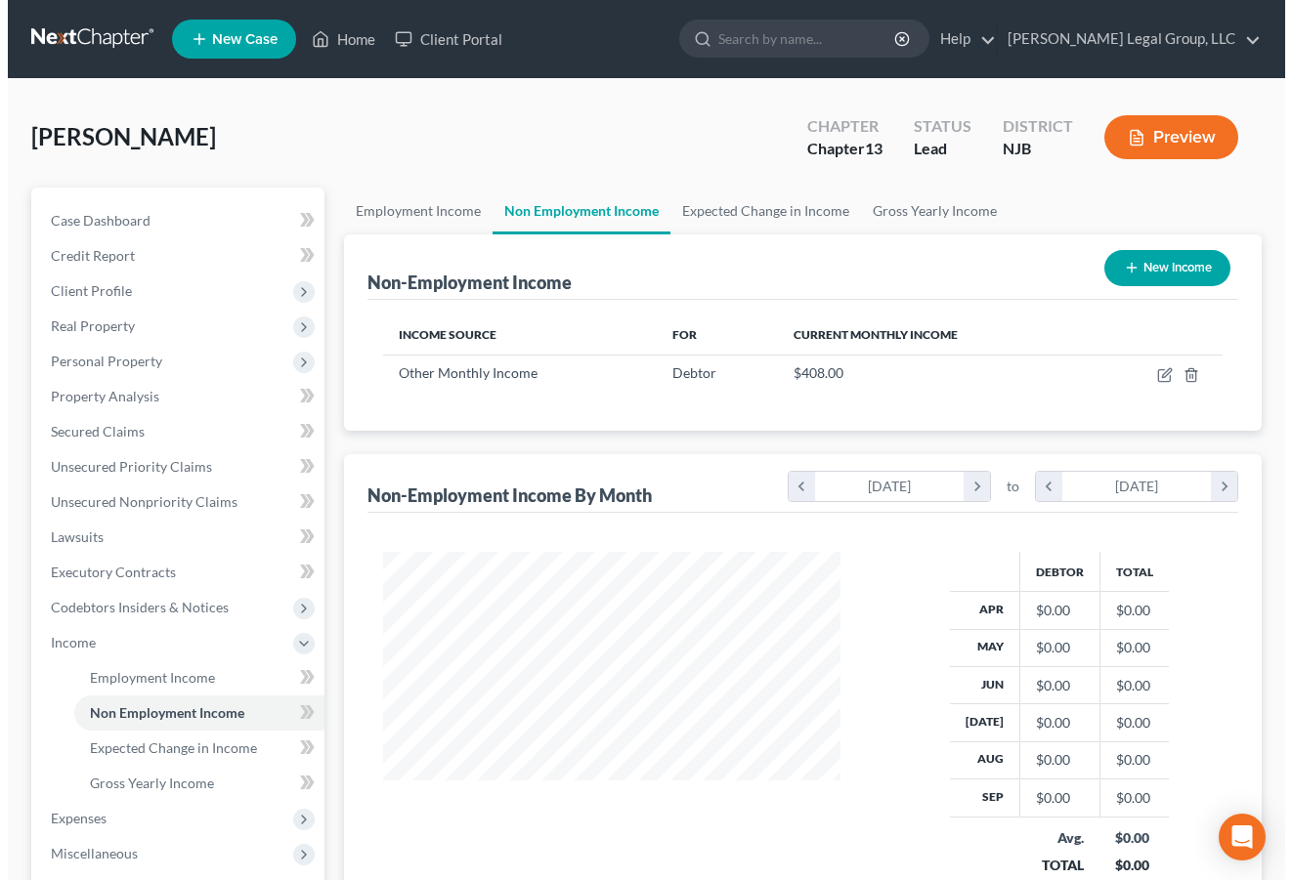
scroll to position [436, 502]
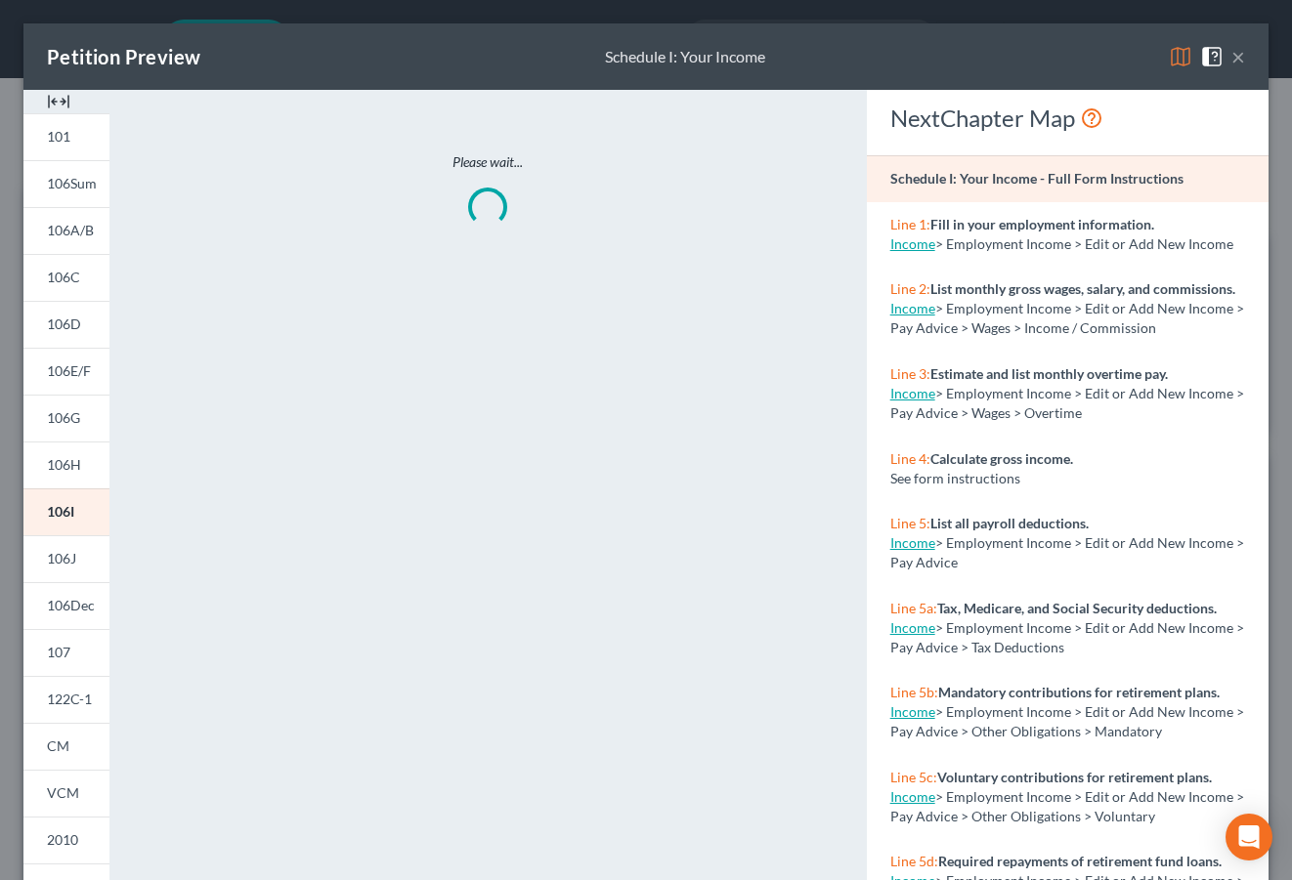
click at [1169, 68] on img at bounding box center [1180, 56] width 23 height 23
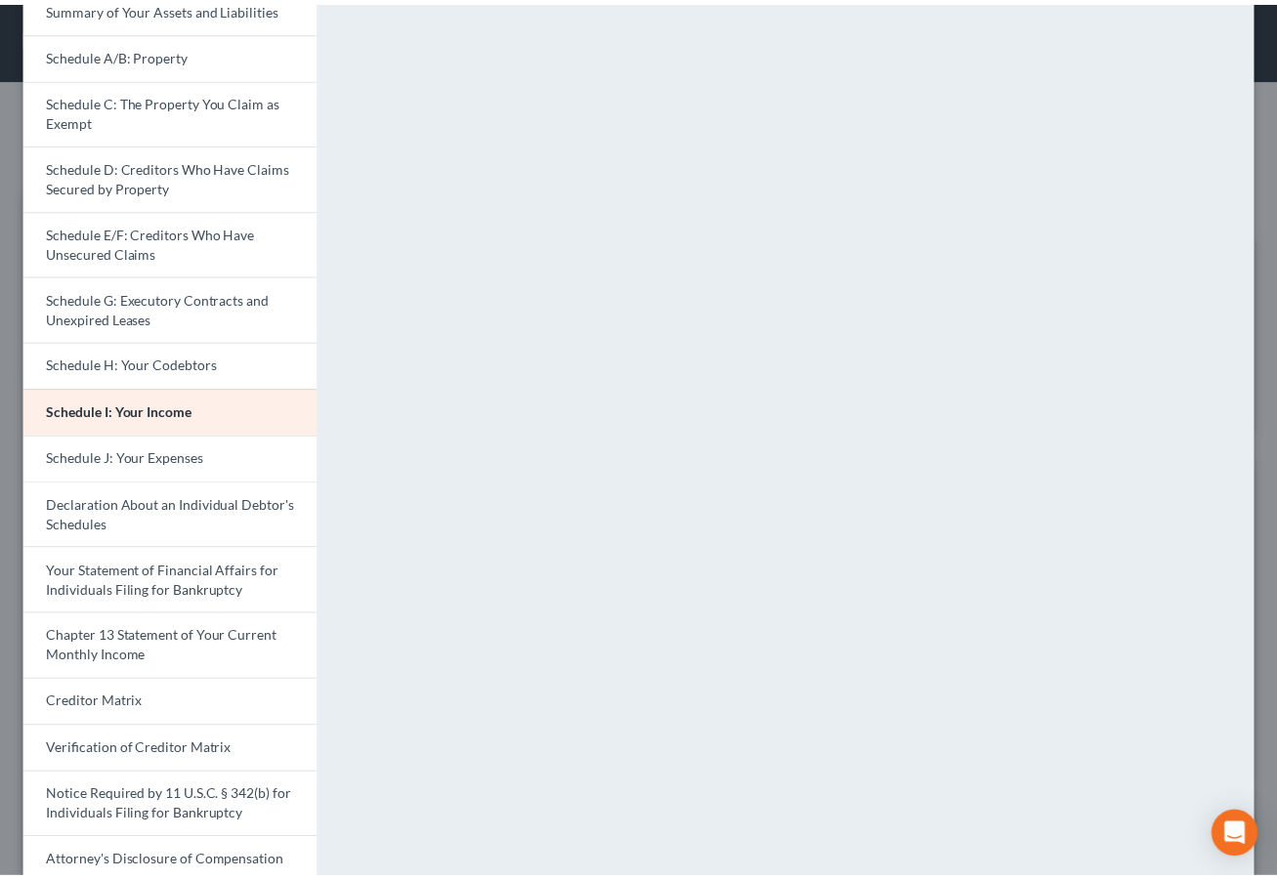
scroll to position [0, 0]
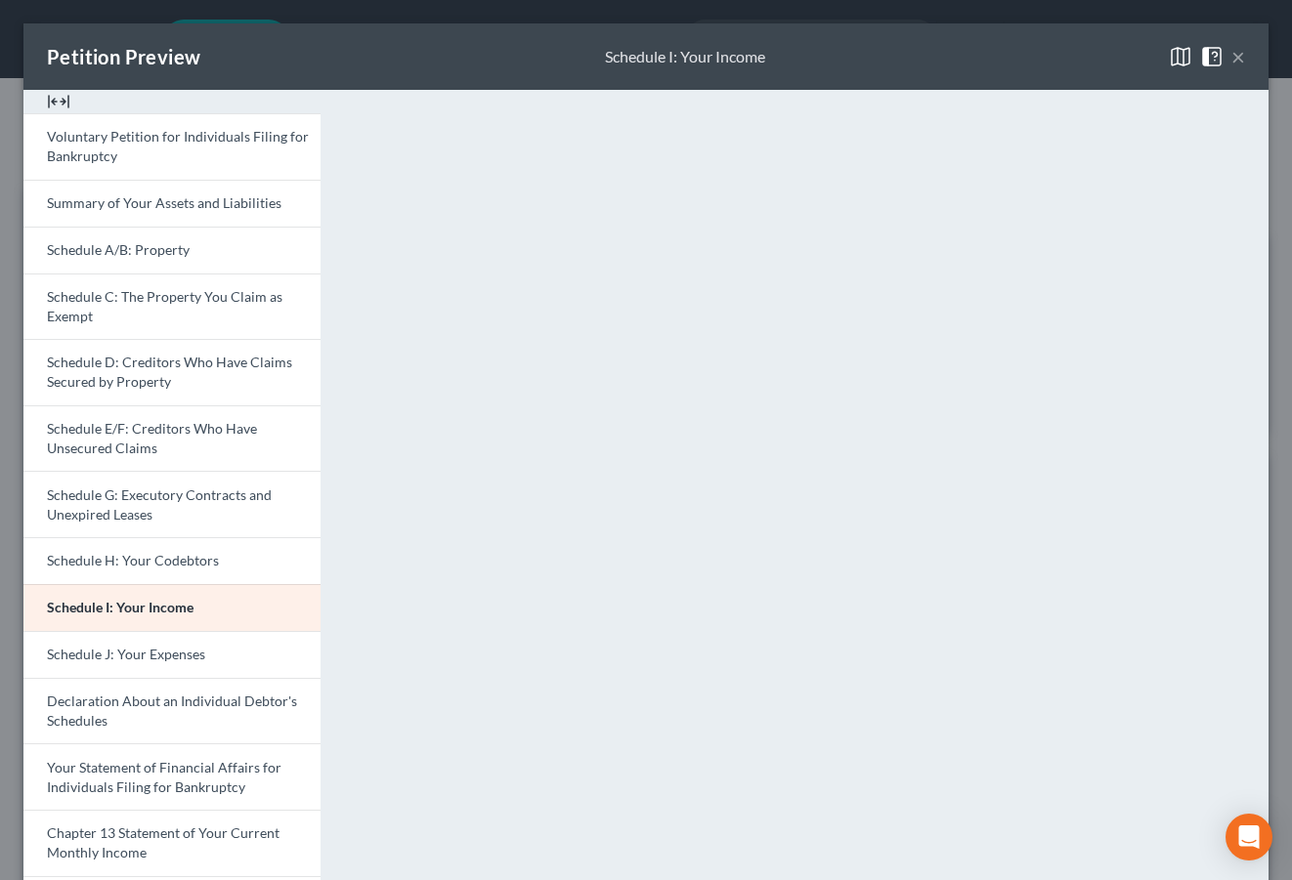
click at [1231, 68] on button "×" at bounding box center [1238, 56] width 14 height 23
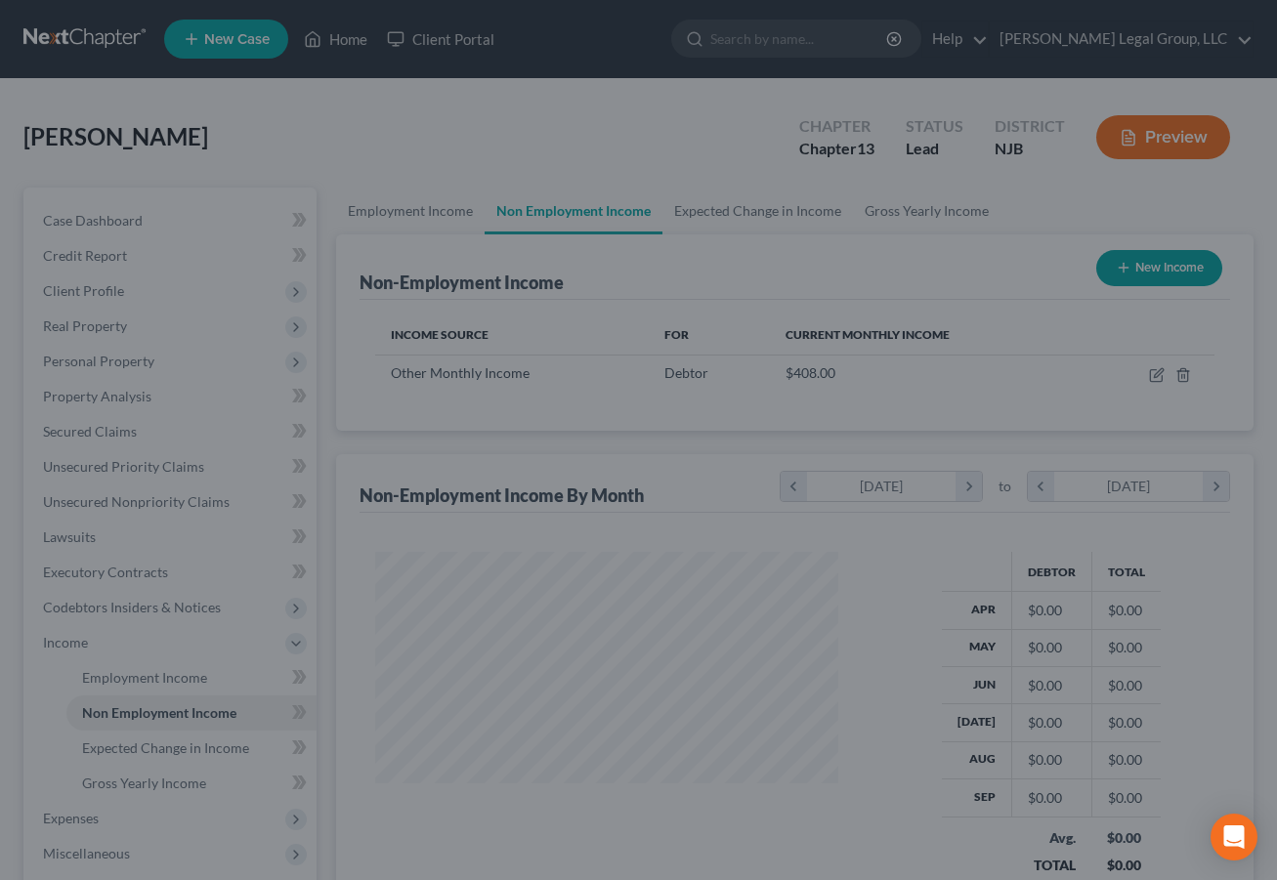
scroll to position [976769, 976708]
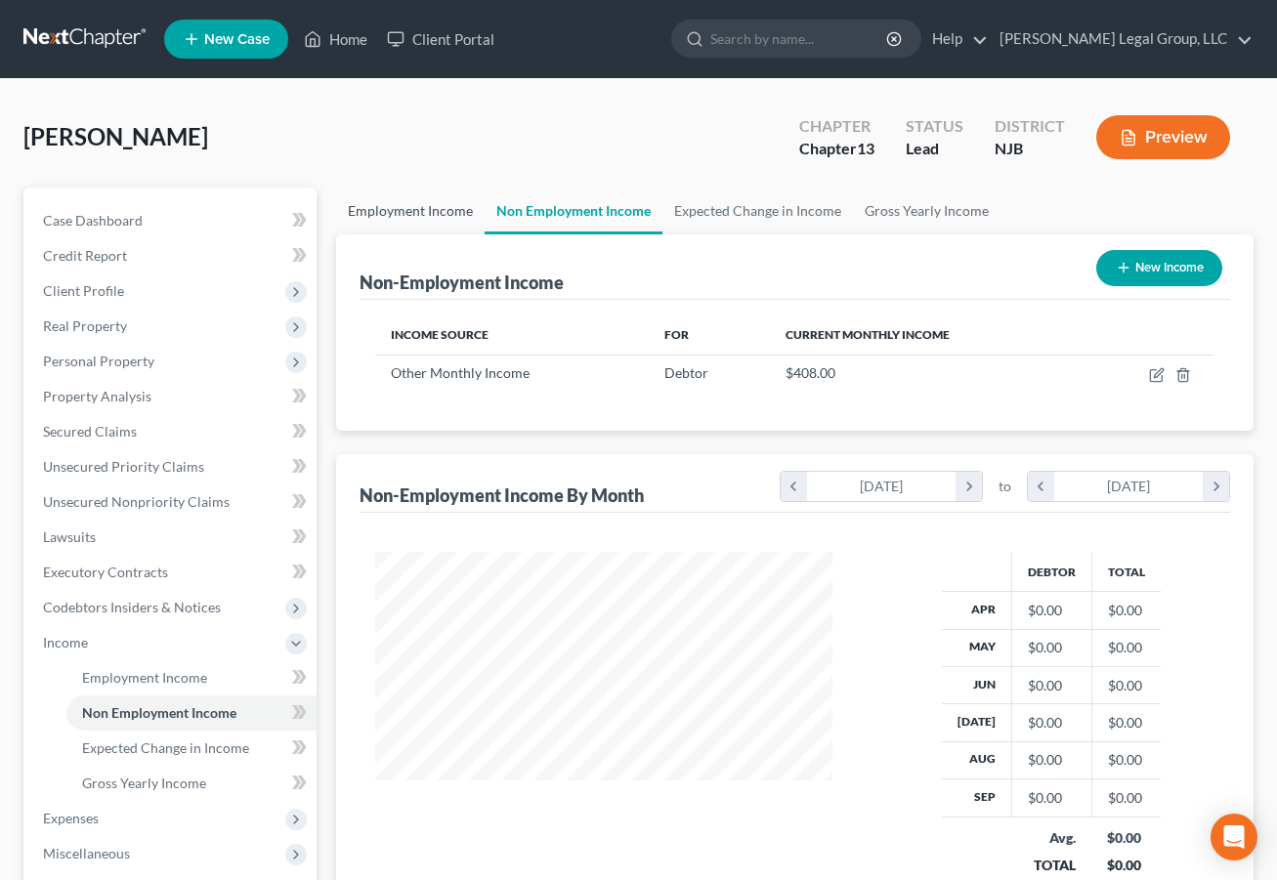
click at [408, 235] on link "Employment Income" at bounding box center [410, 211] width 149 height 47
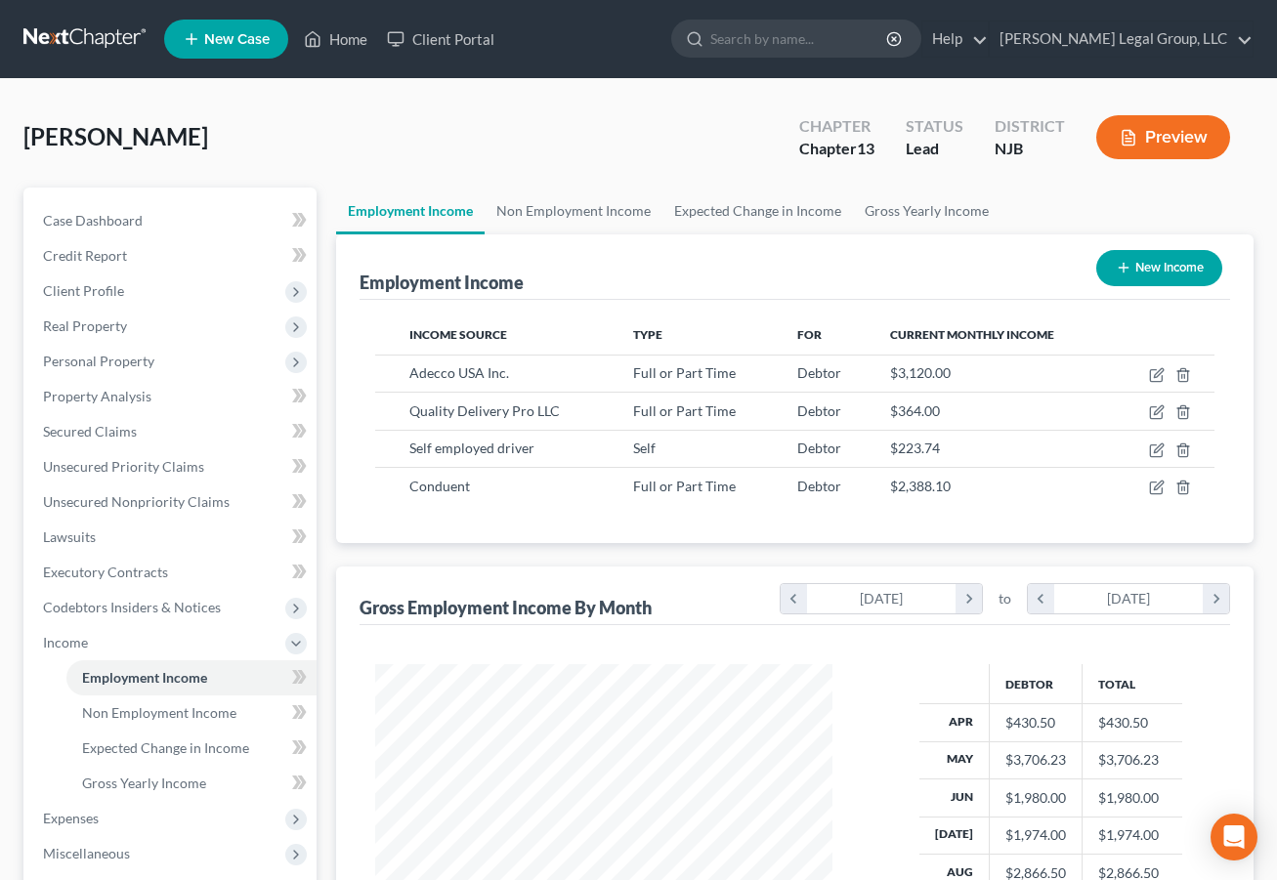
scroll to position [436, 495]
click at [658, 235] on link "Non Employment Income" at bounding box center [574, 211] width 178 height 47
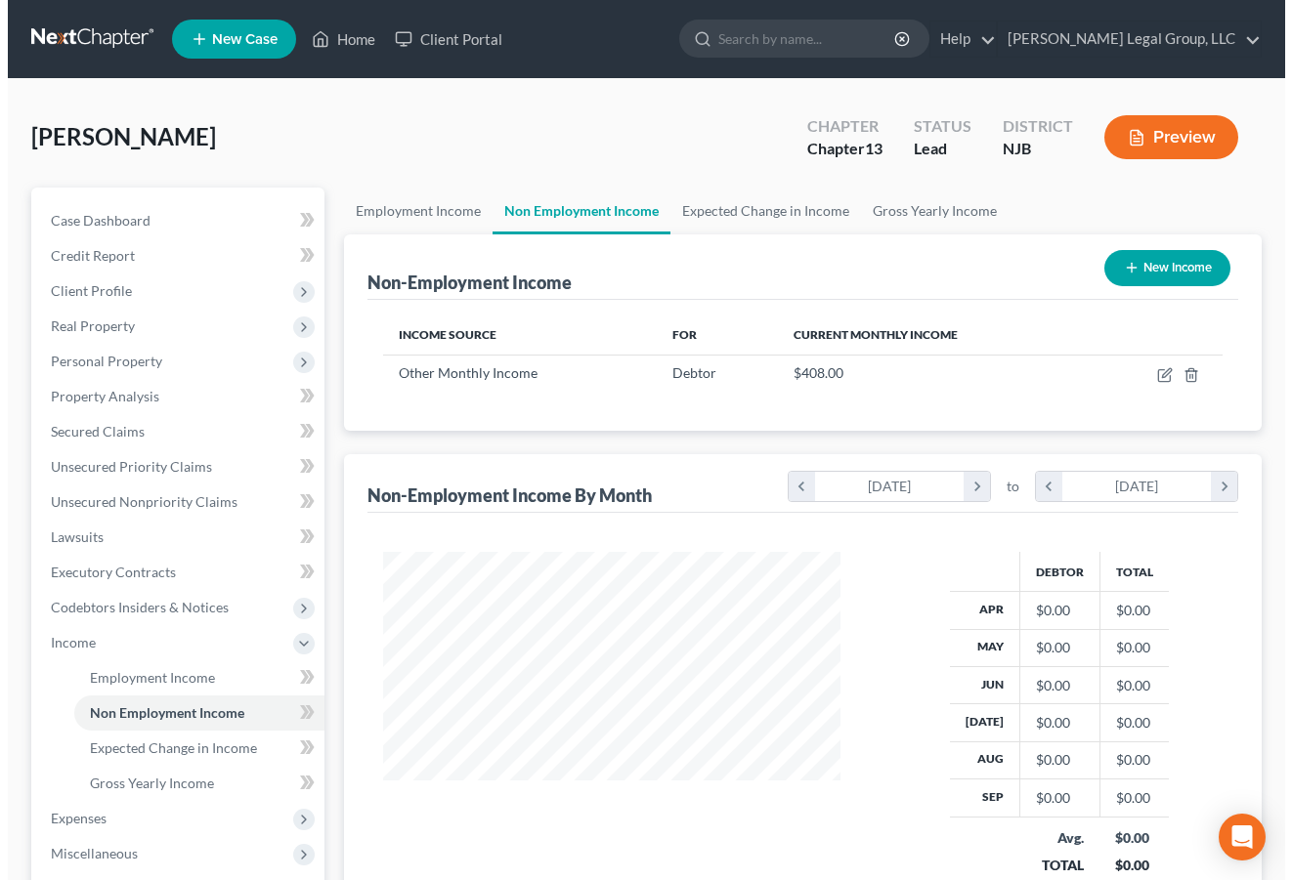
scroll to position [436, 495]
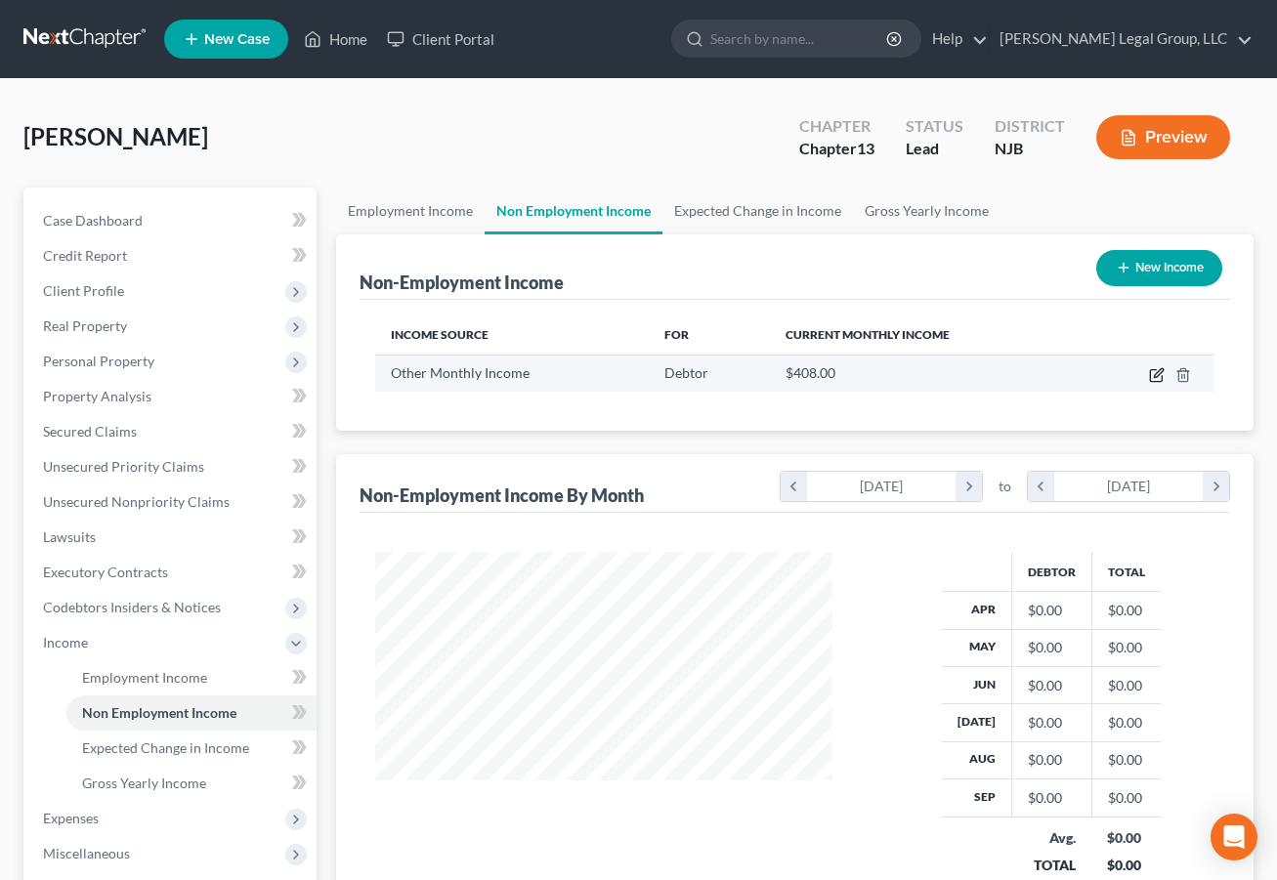
click at [1149, 383] on button "button" at bounding box center [1157, 375] width 16 height 16
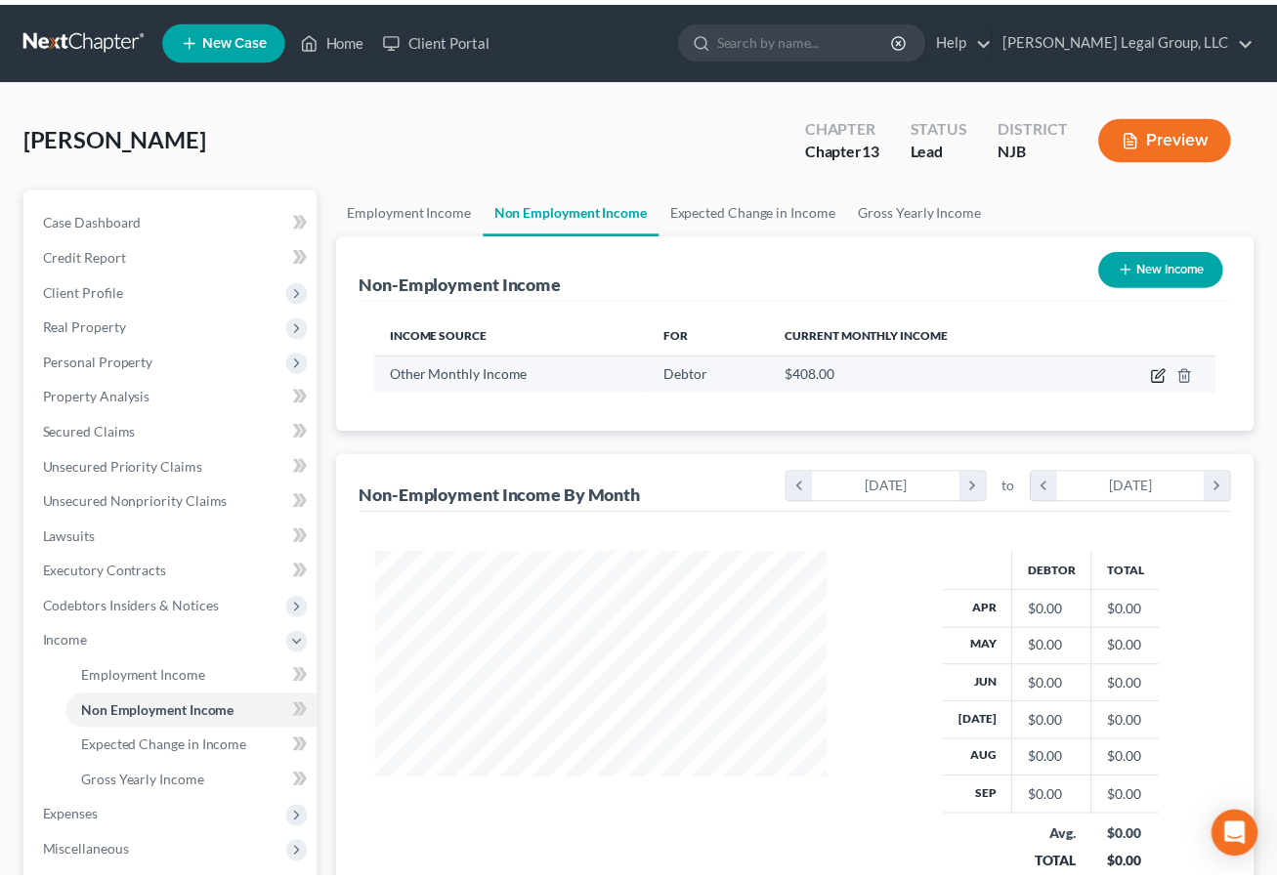
scroll to position [436, 502]
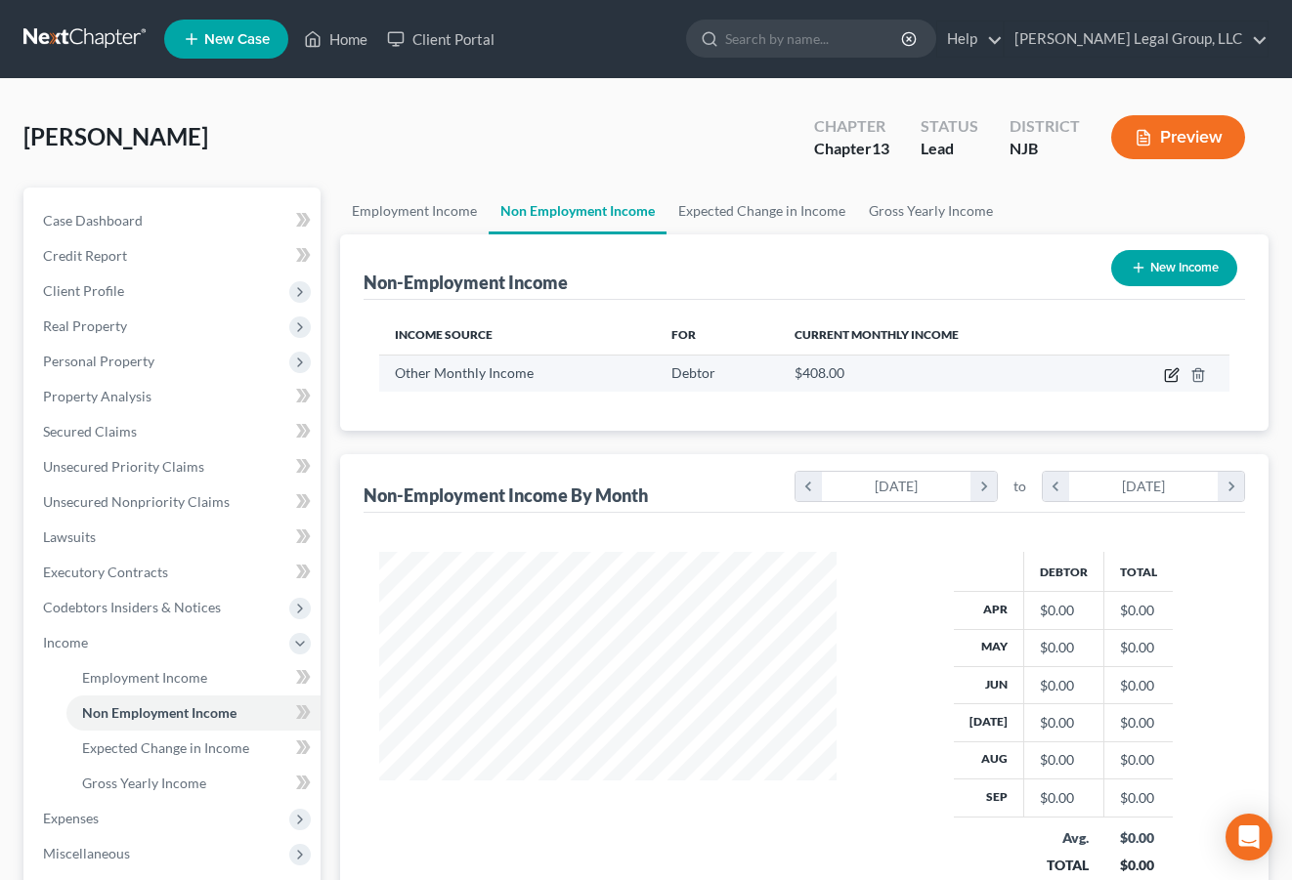
select select "13"
select select "0"
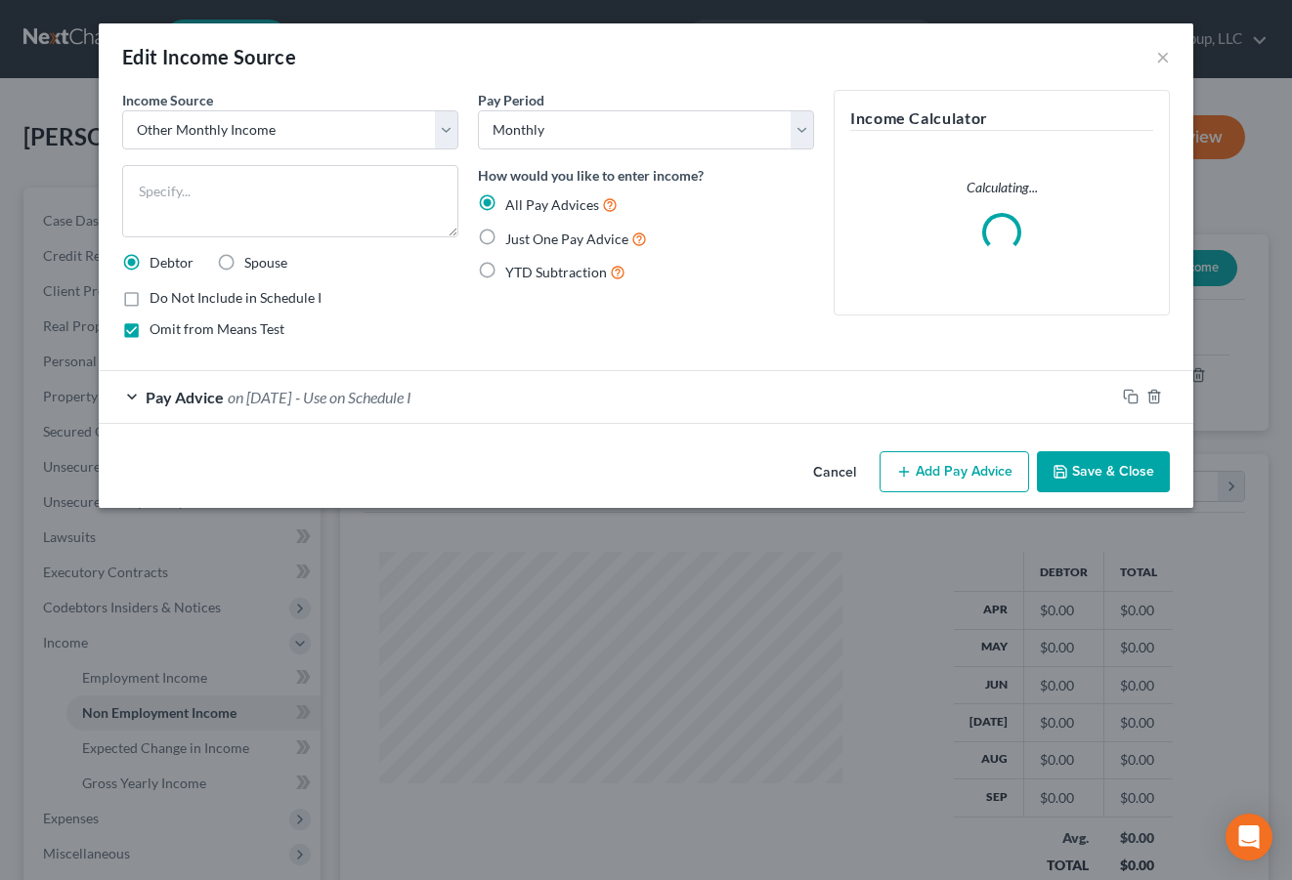
click at [99, 423] on div "Pay Advice on [DATE] - Use on Schedule I" at bounding box center [607, 397] width 1016 height 52
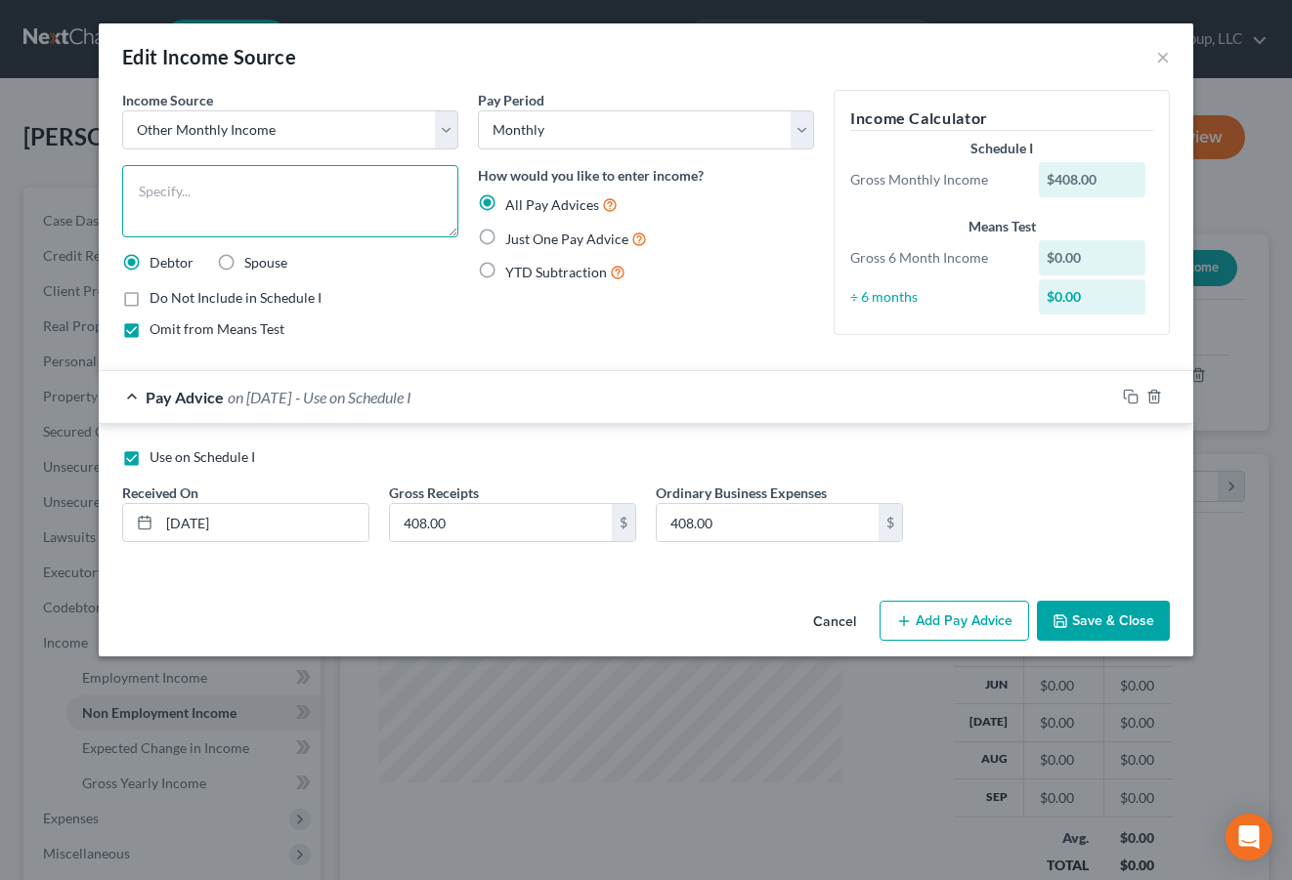
click at [123, 223] on textarea at bounding box center [290, 201] width 336 height 72
type textarea "1/12 of tax refund"
click at [1143, 642] on button "Save & Close" at bounding box center [1103, 621] width 133 height 41
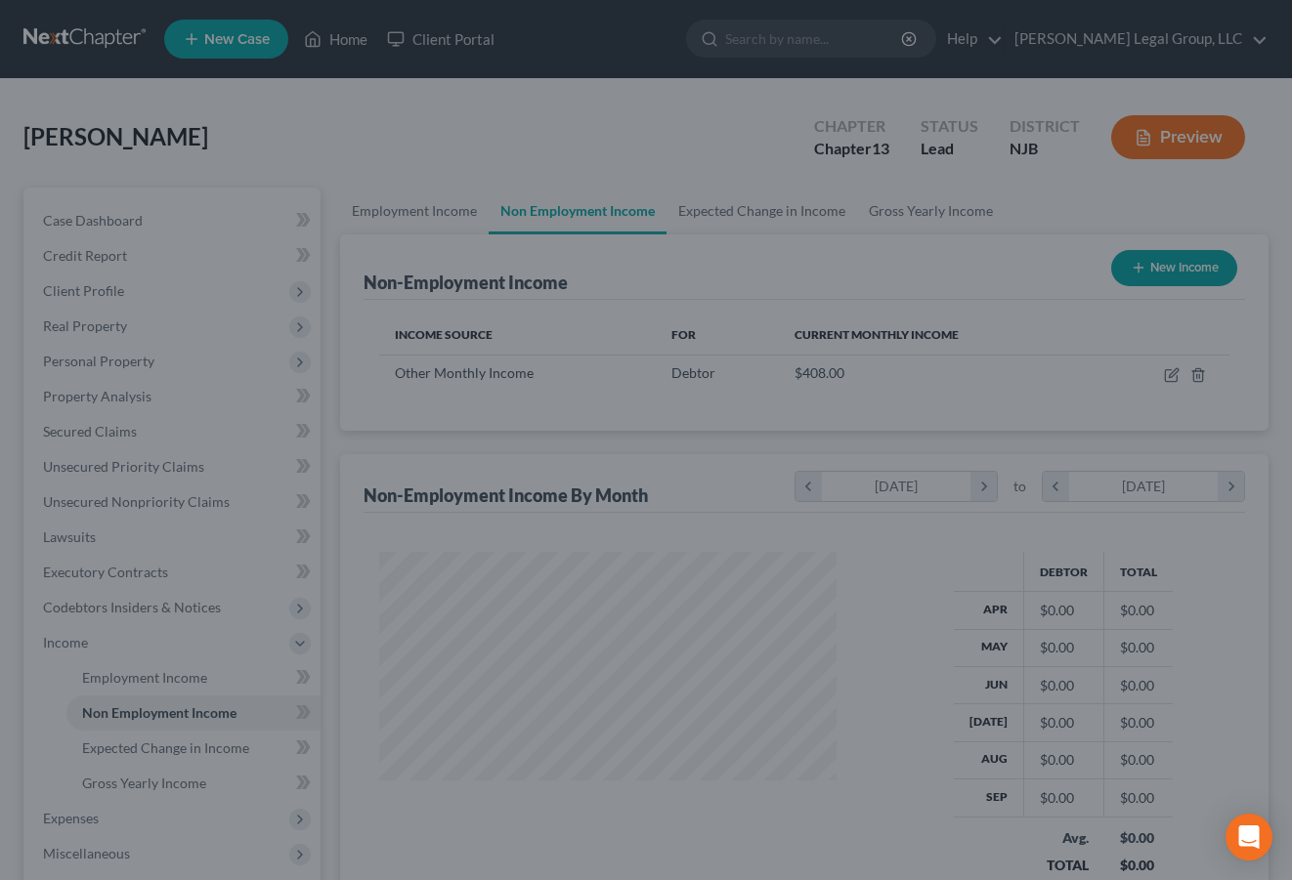
scroll to position [976769, 976708]
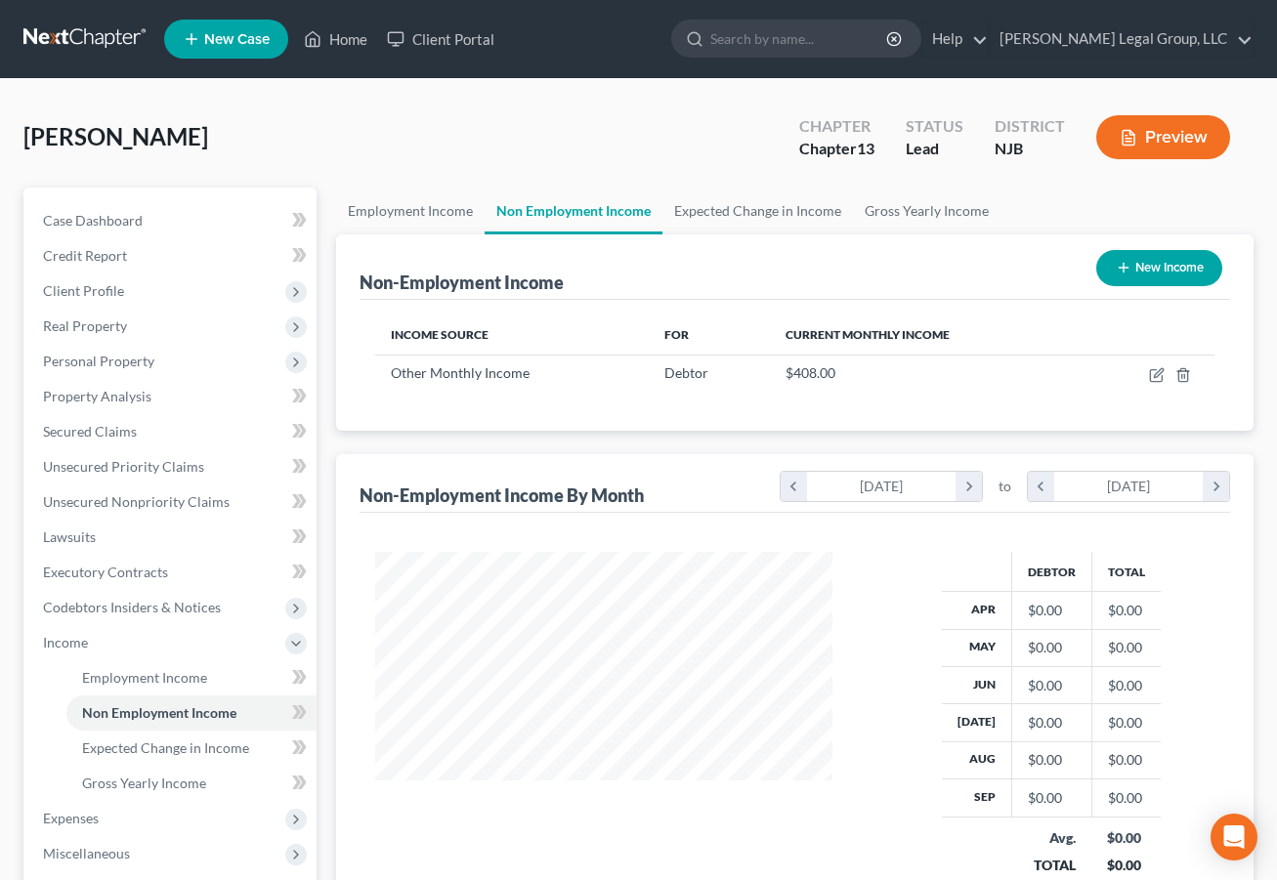
click at [1129, 159] on button "Preview" at bounding box center [1163, 137] width 134 height 44
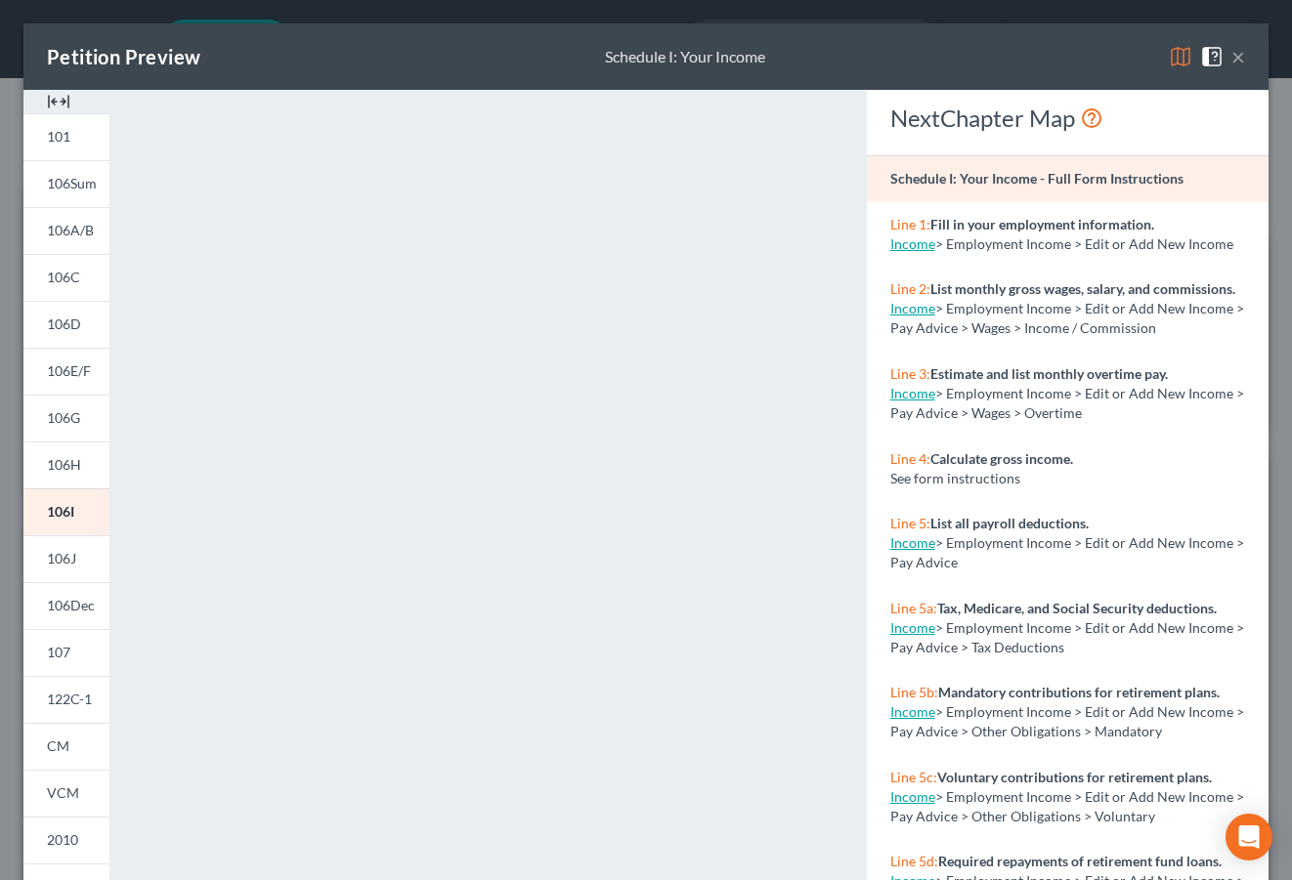
click at [1169, 68] on img at bounding box center [1180, 56] width 23 height 23
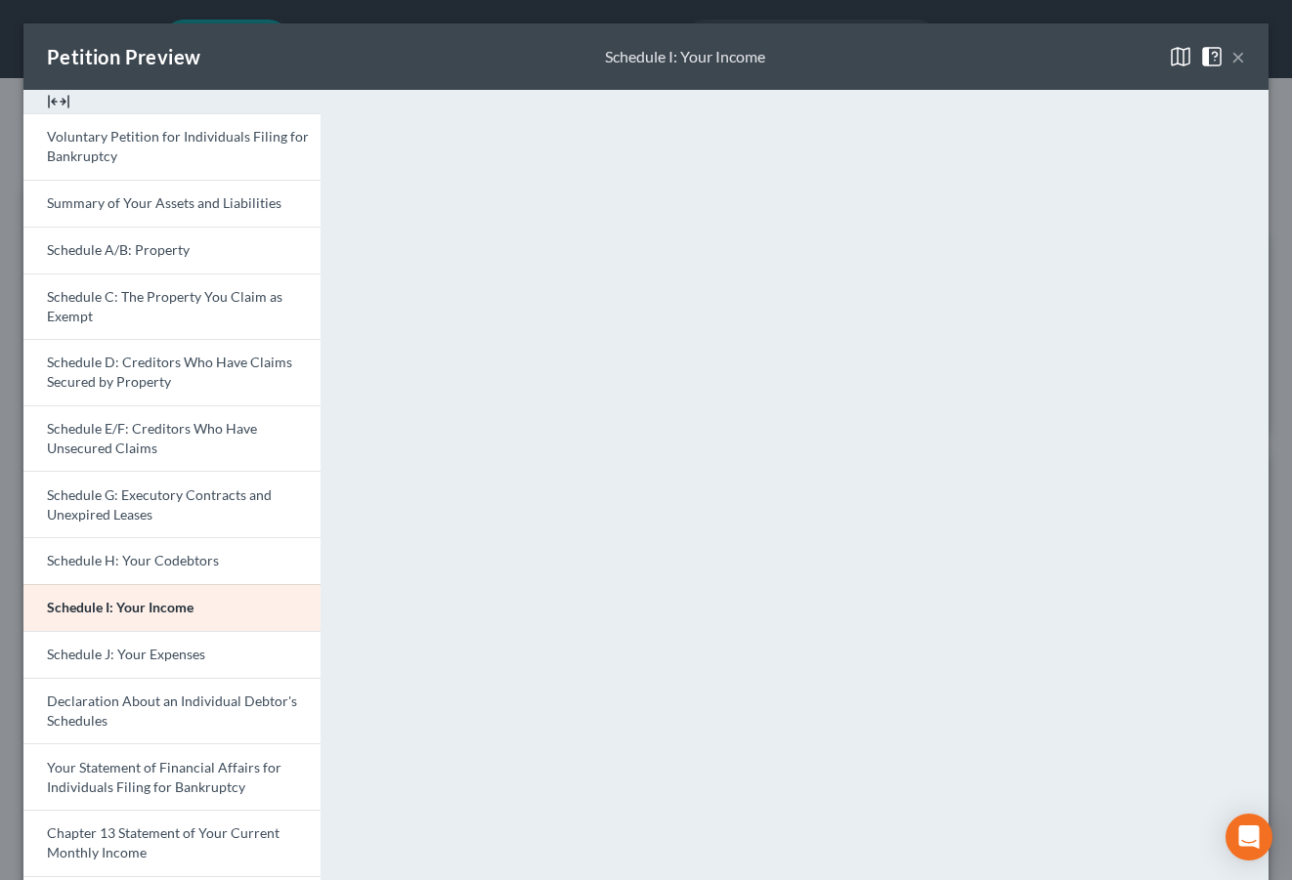
click at [1231, 68] on button "×" at bounding box center [1238, 56] width 14 height 23
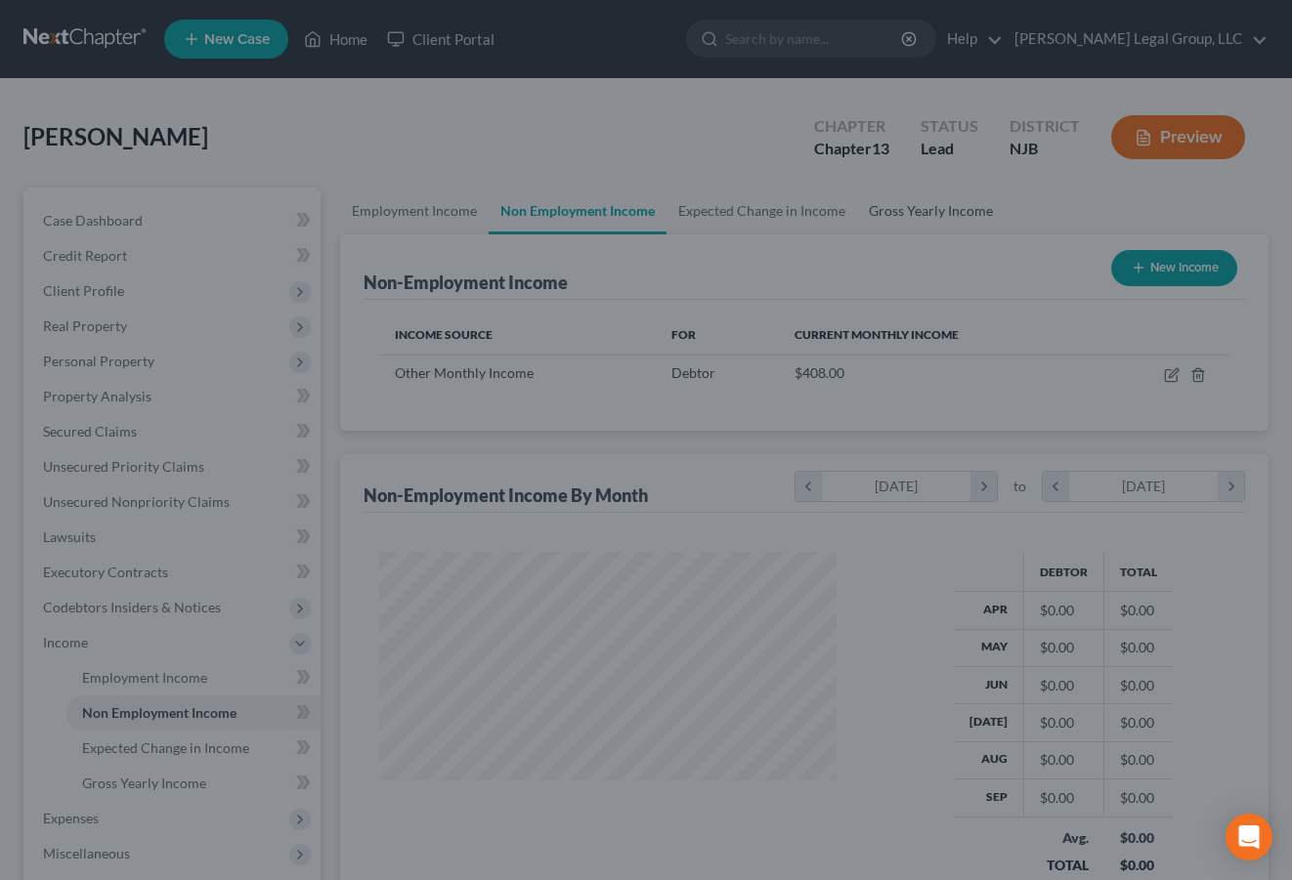
scroll to position [976769, 976708]
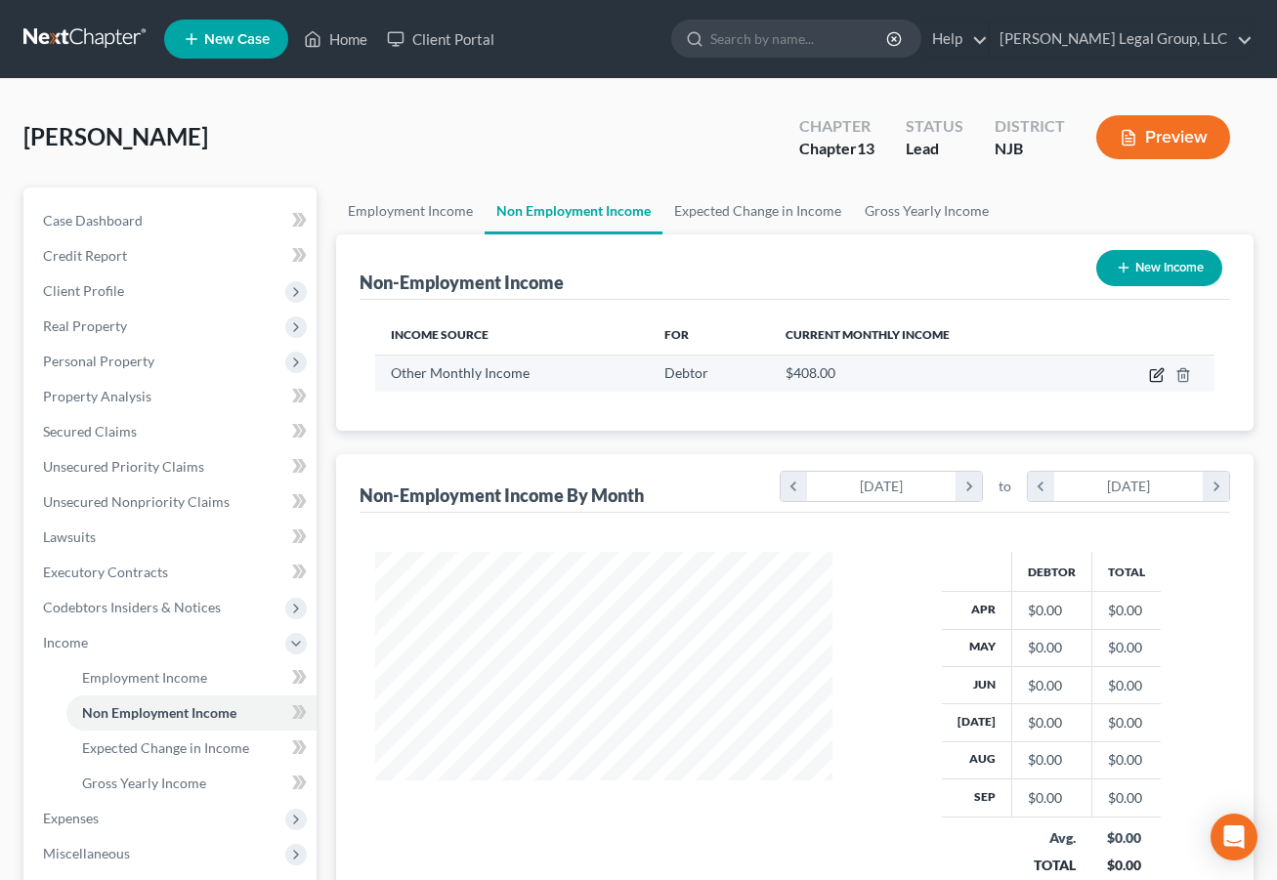
click at [1154, 377] on icon "button" at bounding box center [1158, 372] width 9 height 9
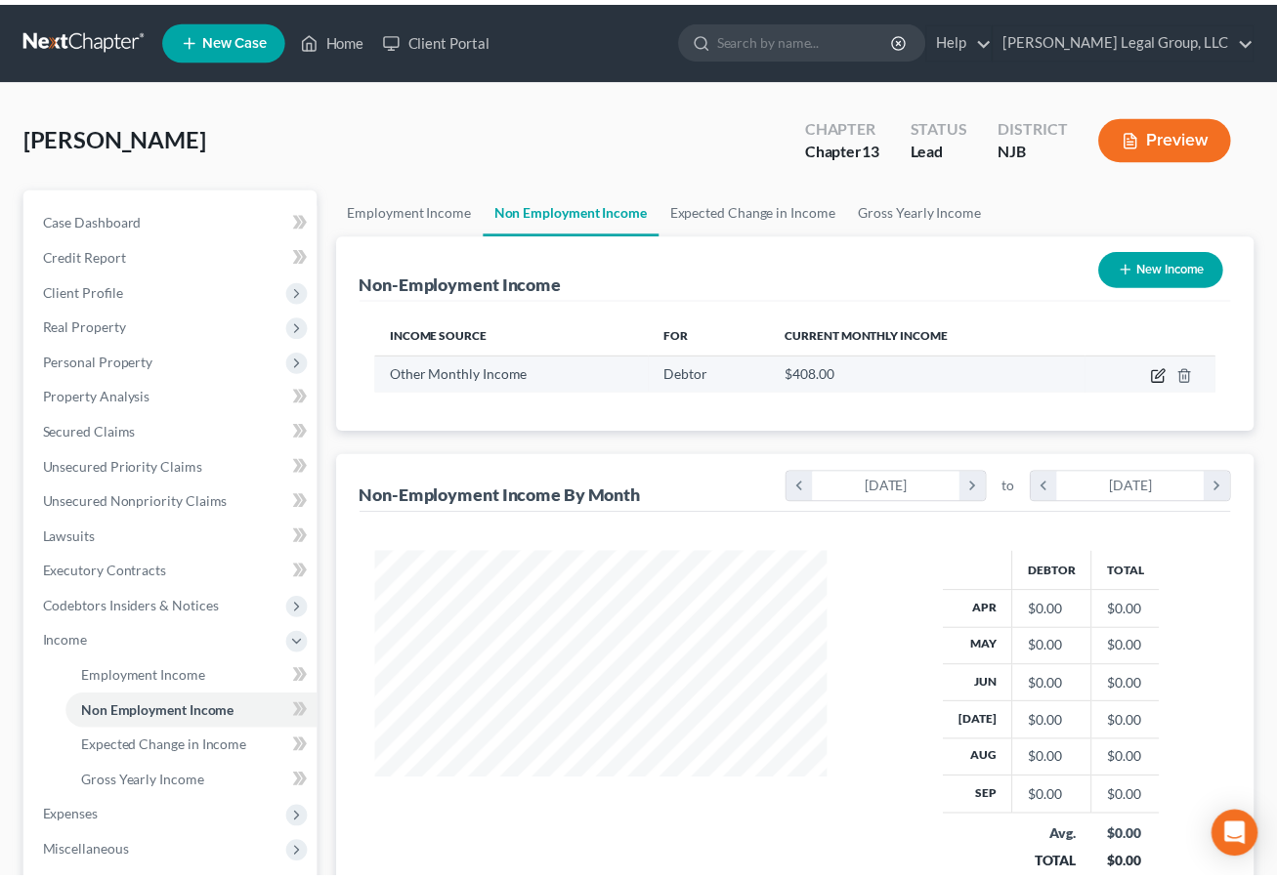
scroll to position [436, 502]
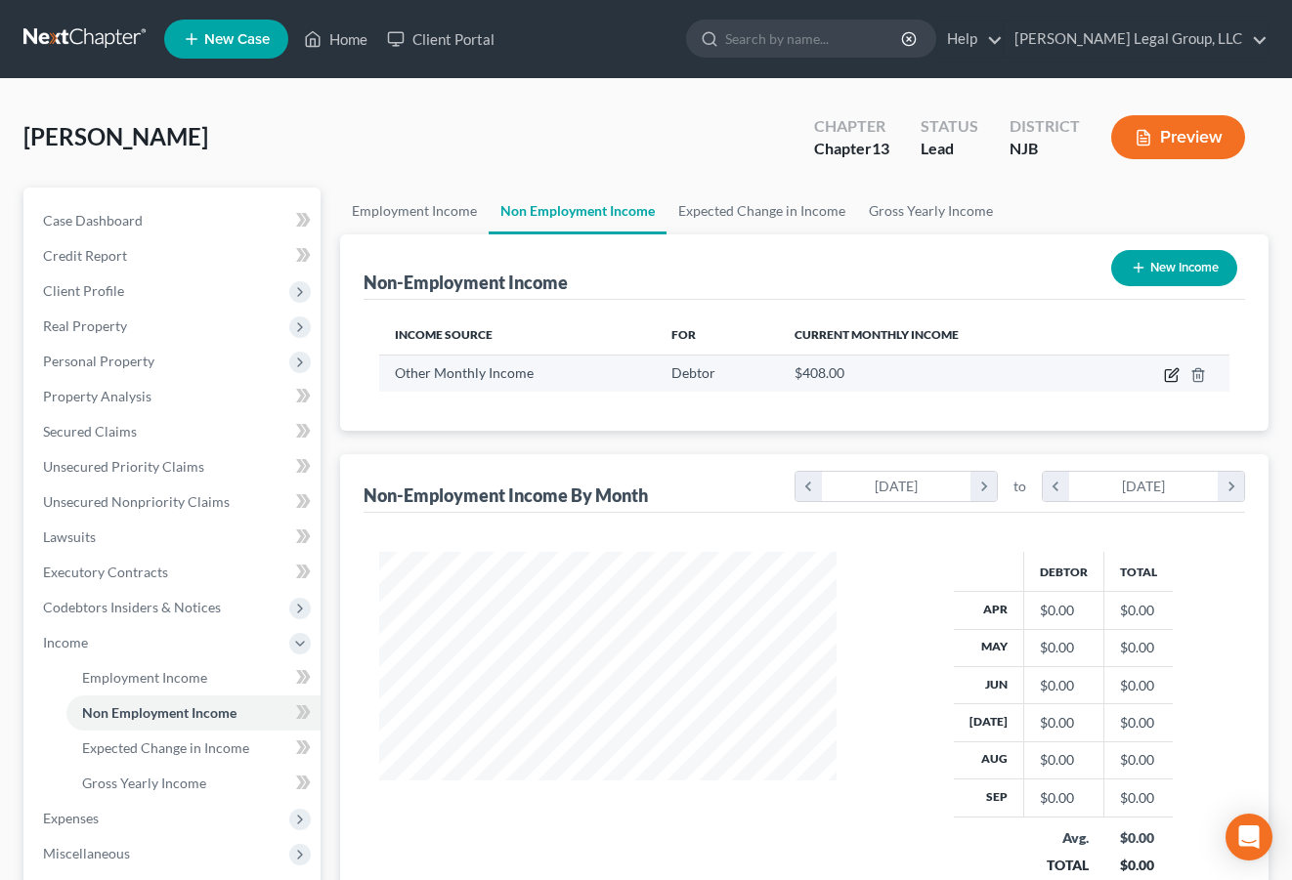
select select "13"
select select "0"
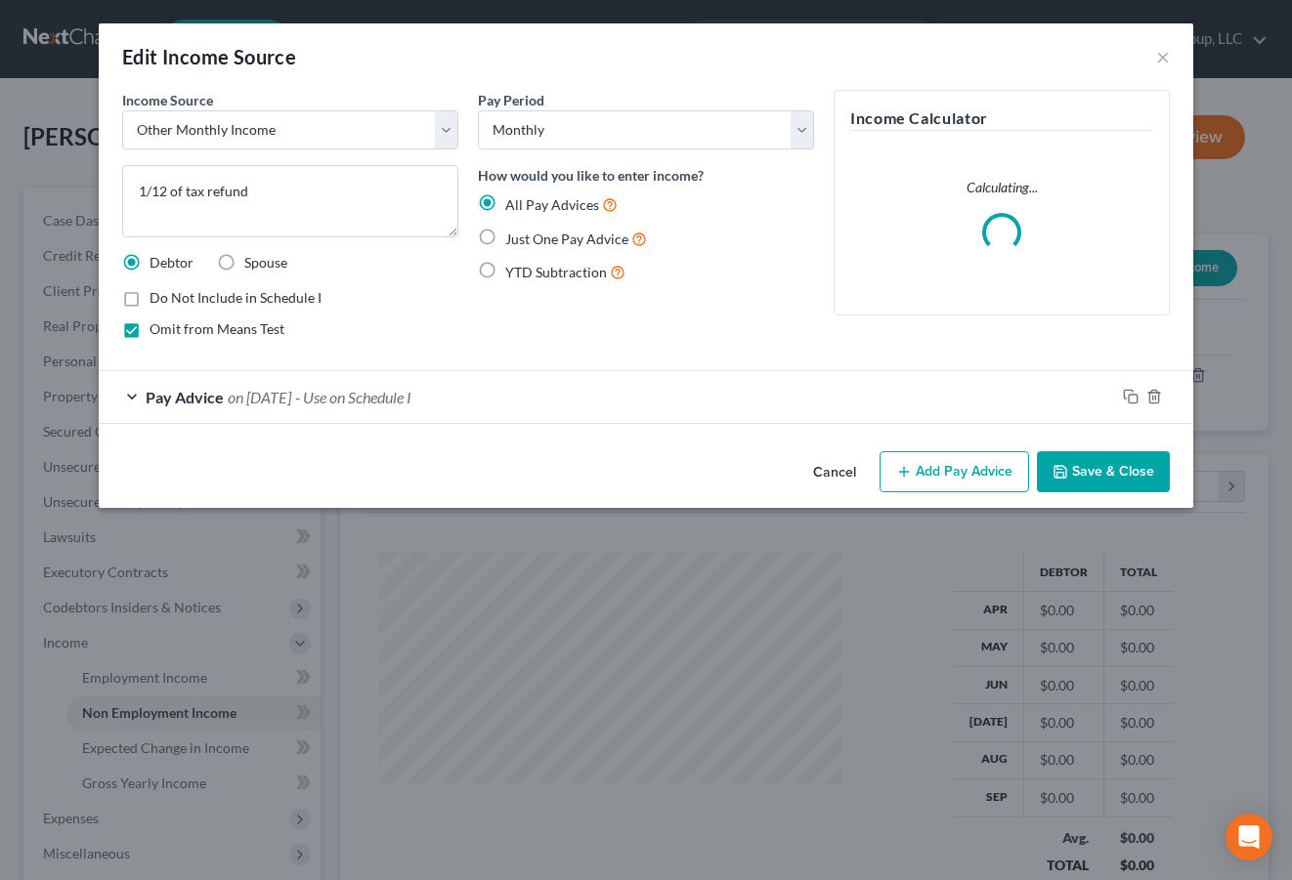
click at [619, 423] on div "Pay Advice on [DATE] - Use on Schedule I" at bounding box center [607, 397] width 1016 height 52
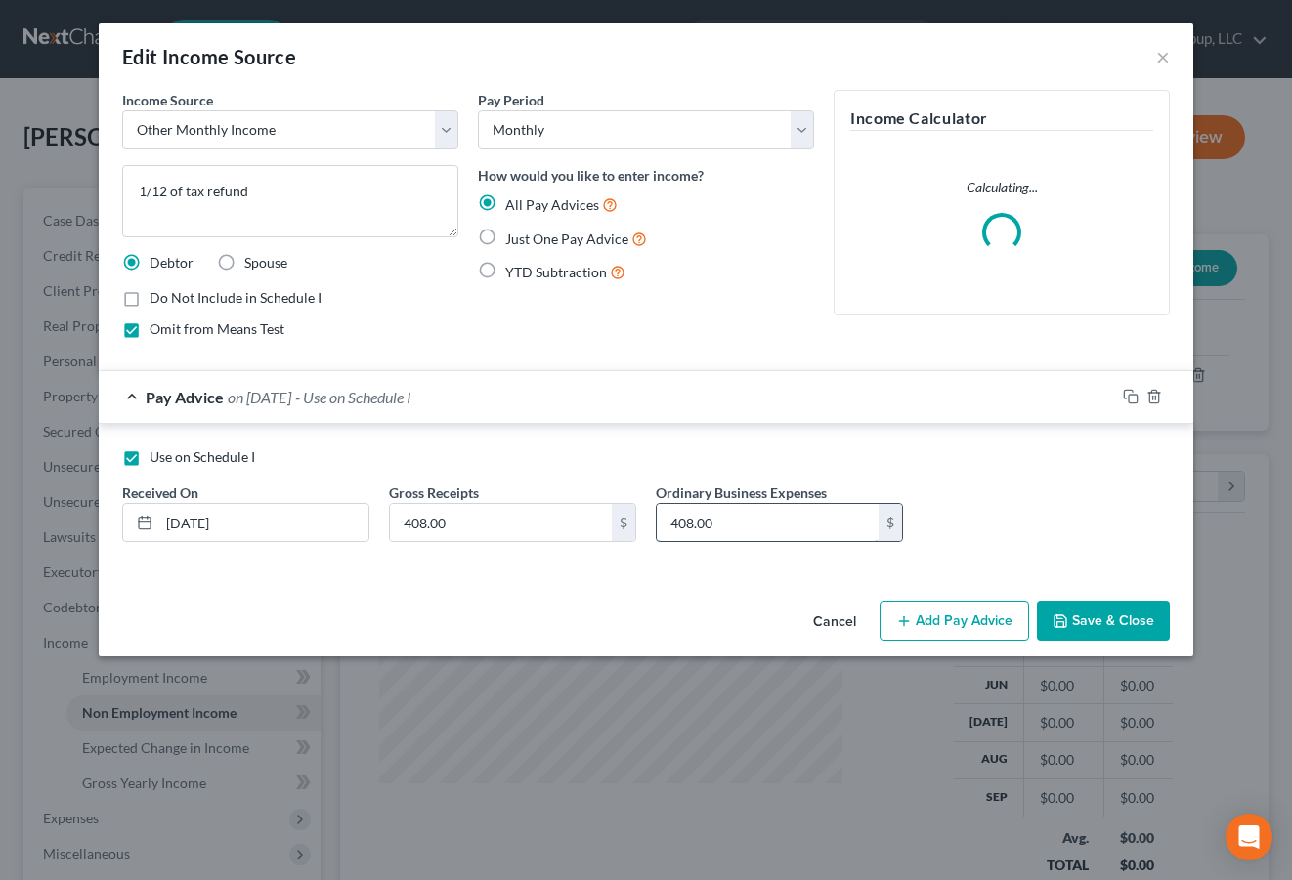
click at [717, 541] on input "408.00" at bounding box center [768, 522] width 222 height 37
type input "0.00"
click at [1139, 642] on button "Save & Close" at bounding box center [1103, 621] width 133 height 41
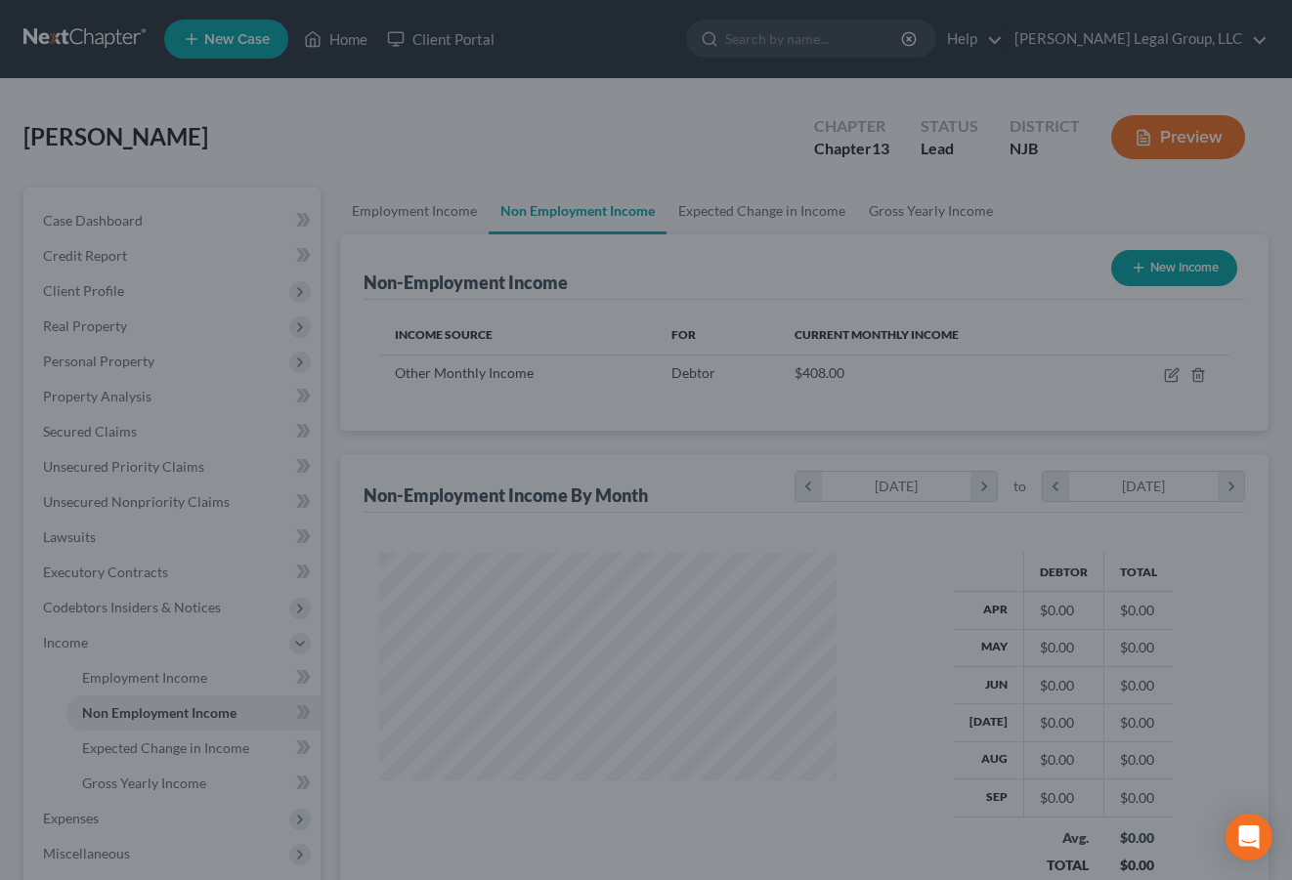
scroll to position [976769, 976708]
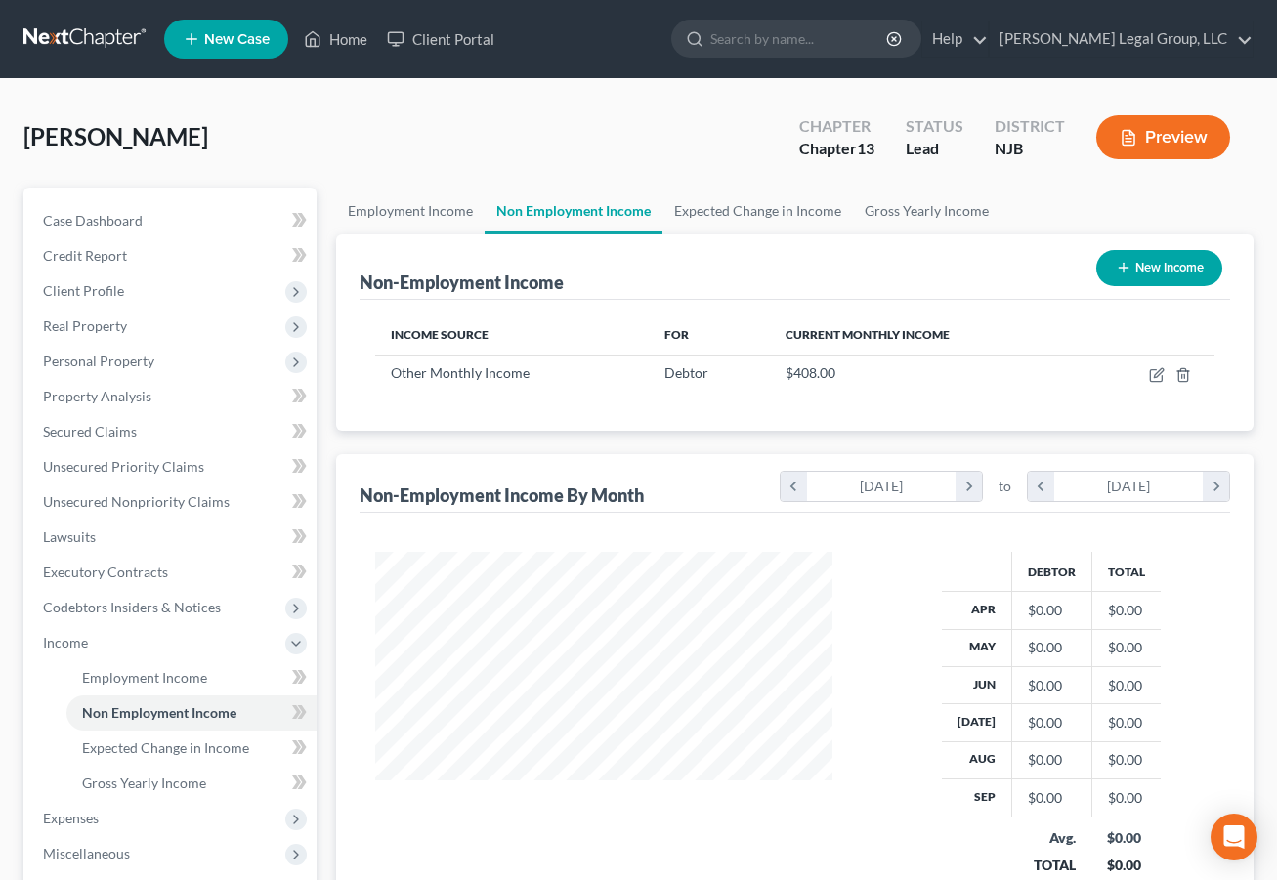
click at [1161, 149] on button "Preview" at bounding box center [1163, 137] width 134 height 44
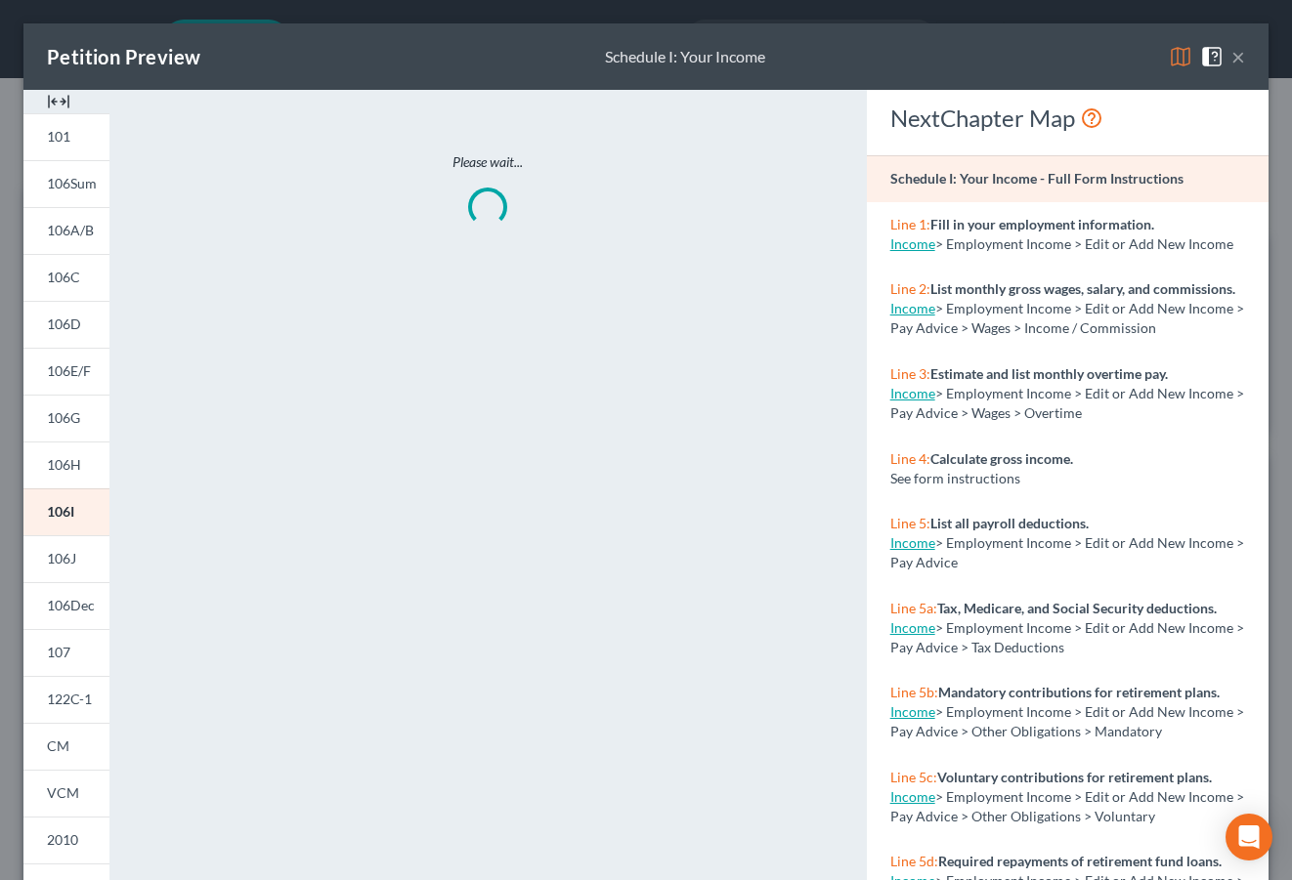
click at [1169, 67] on img at bounding box center [1180, 56] width 23 height 23
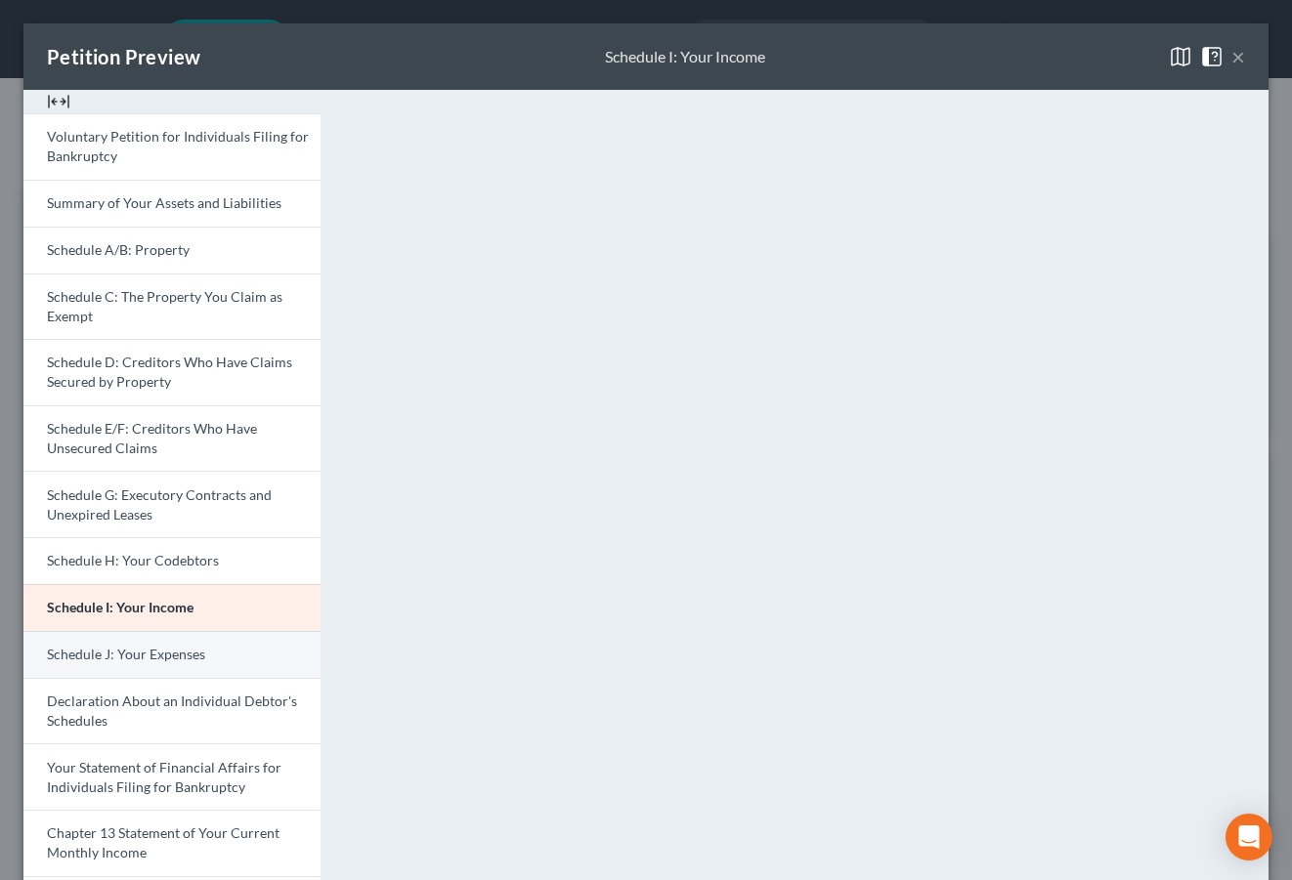
click at [153, 663] on span "Schedule J: Your Expenses" at bounding box center [126, 654] width 158 height 17
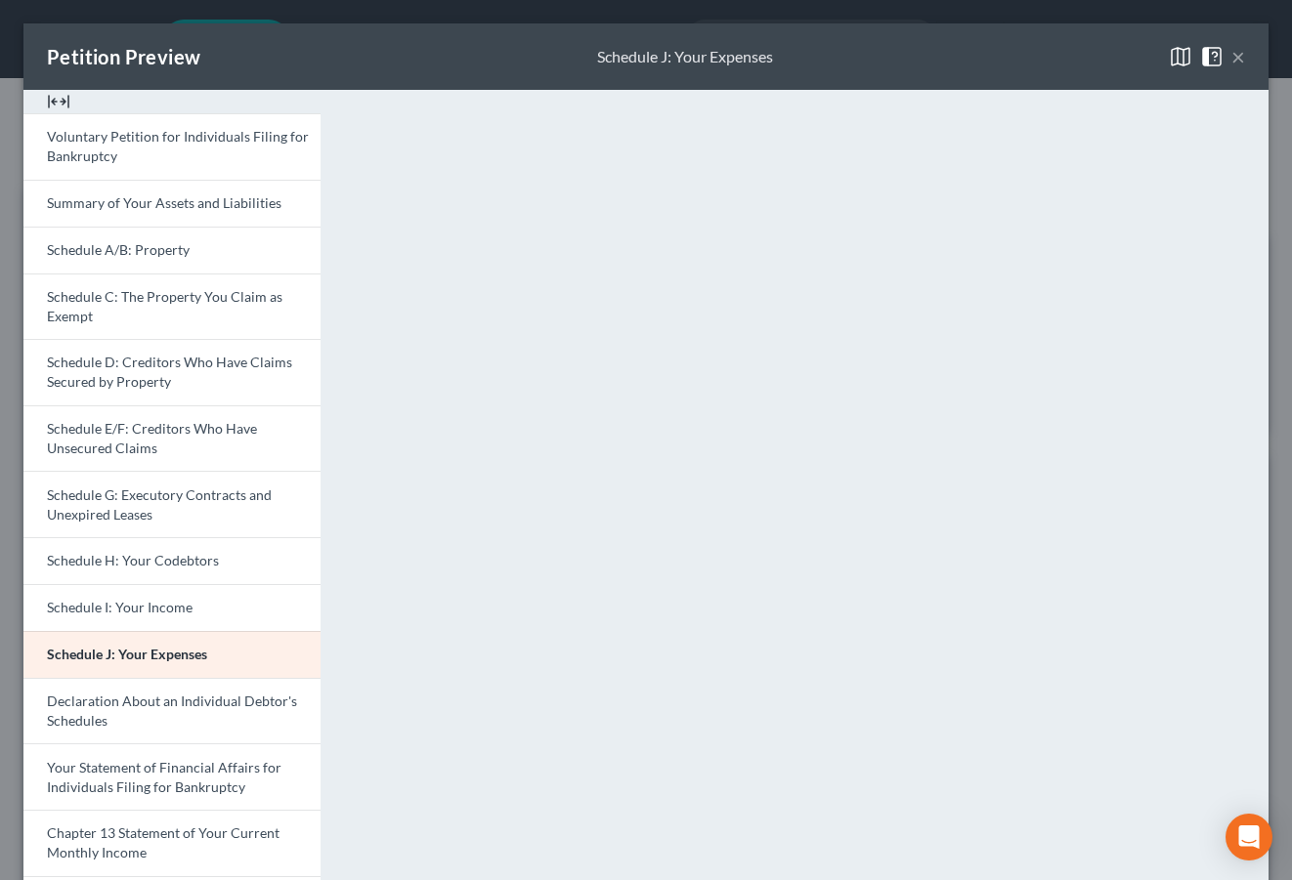
click at [1231, 68] on button "×" at bounding box center [1238, 56] width 14 height 23
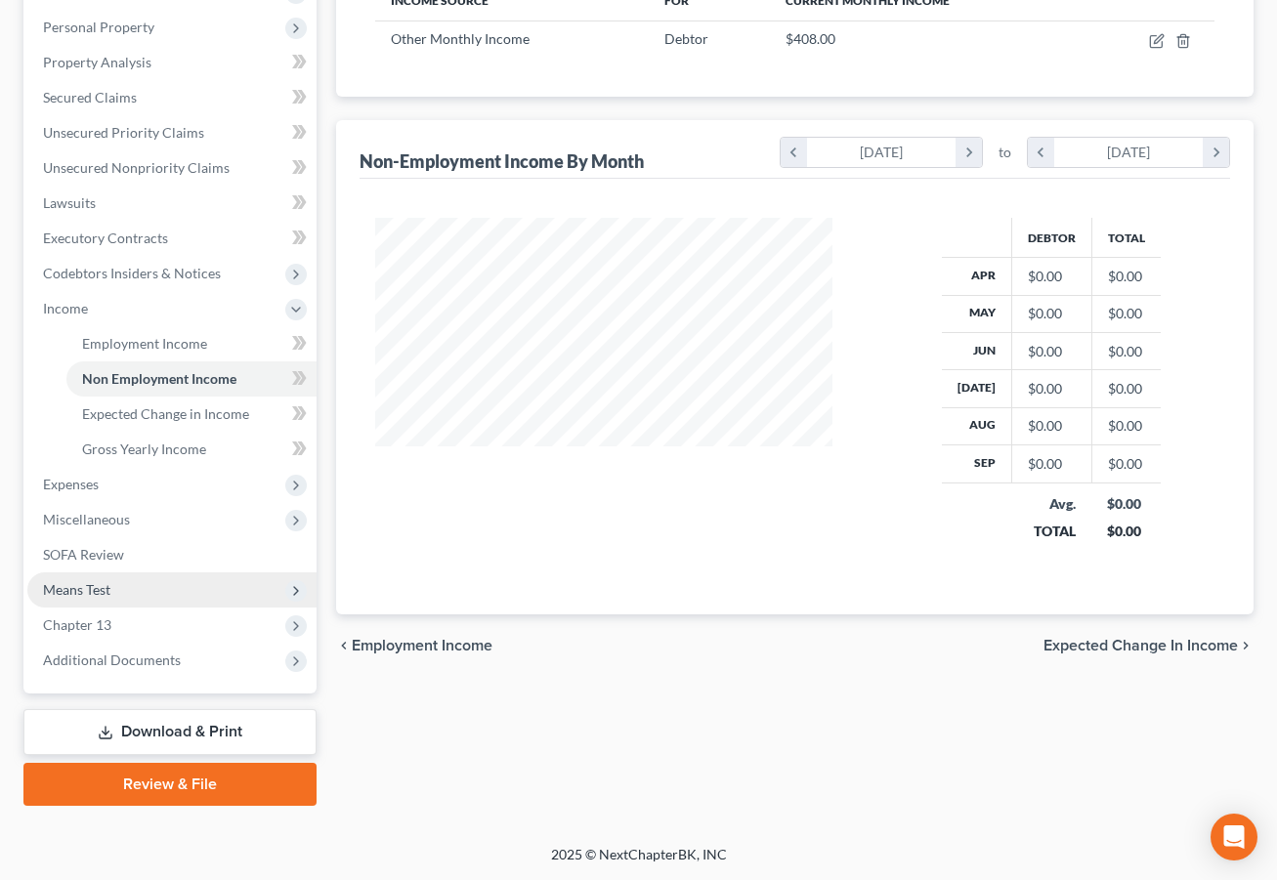
scroll to position [489, 0]
click at [95, 633] on span "Chapter 13" at bounding box center [77, 625] width 68 height 17
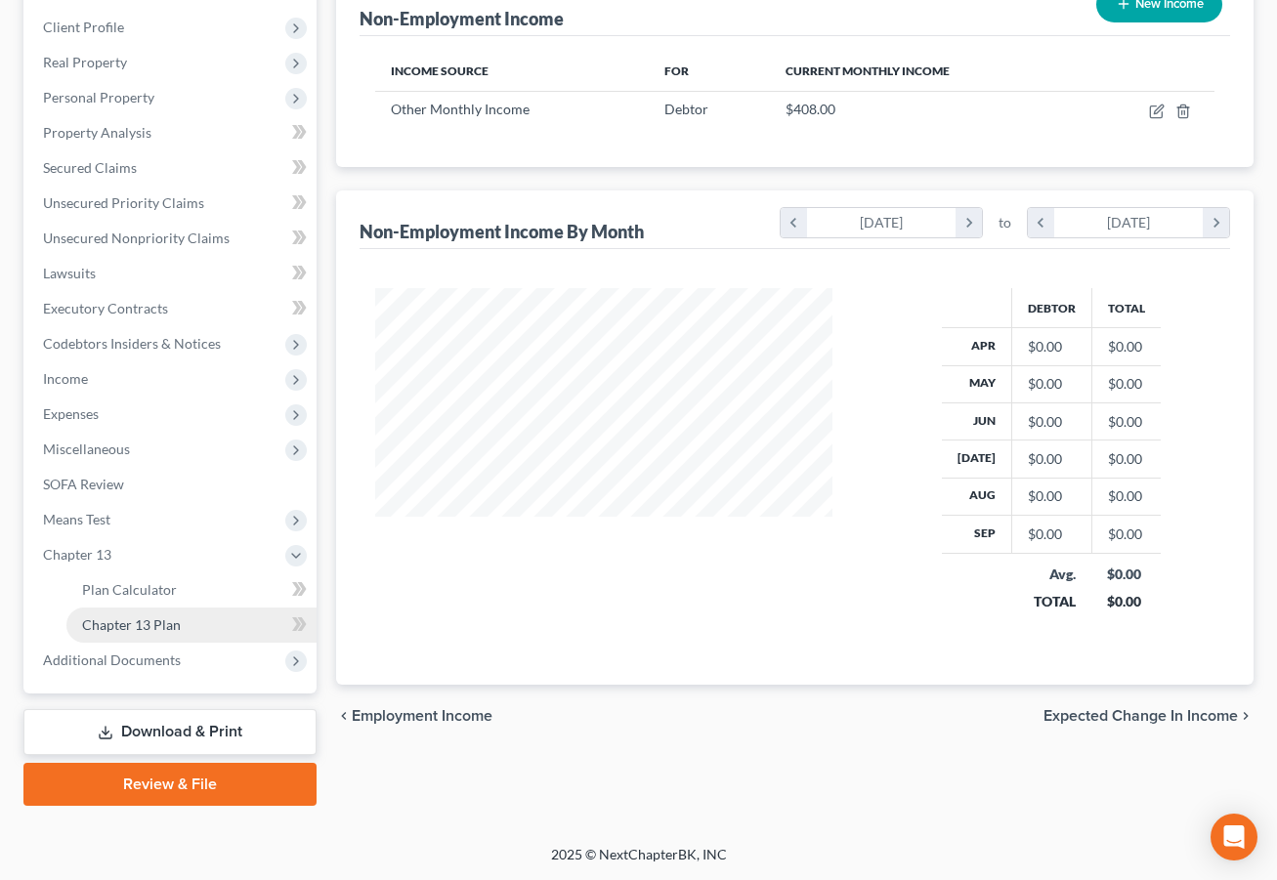
click at [216, 624] on link "Chapter 13 Plan" at bounding box center [191, 625] width 250 height 35
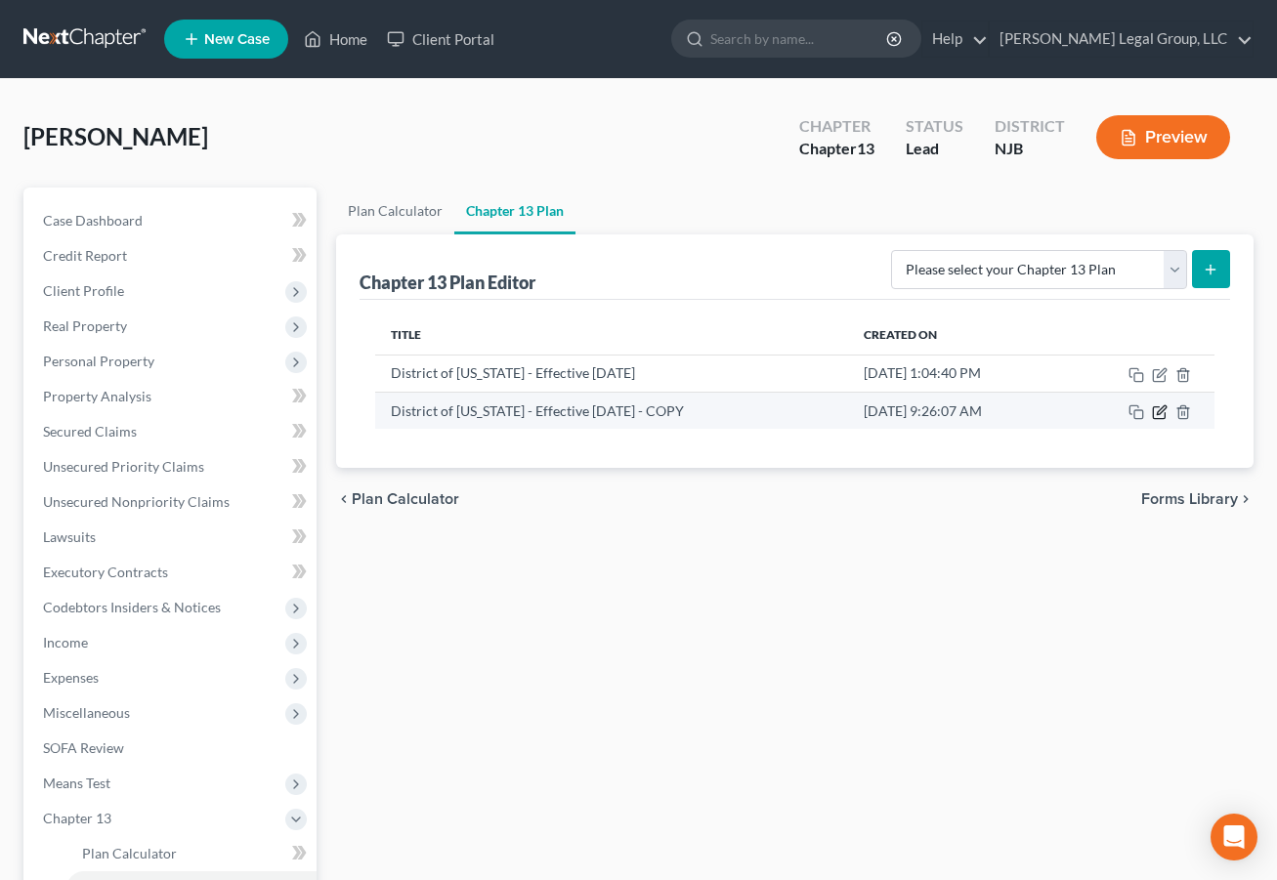
click at [1152, 420] on icon "button" at bounding box center [1160, 413] width 16 height 16
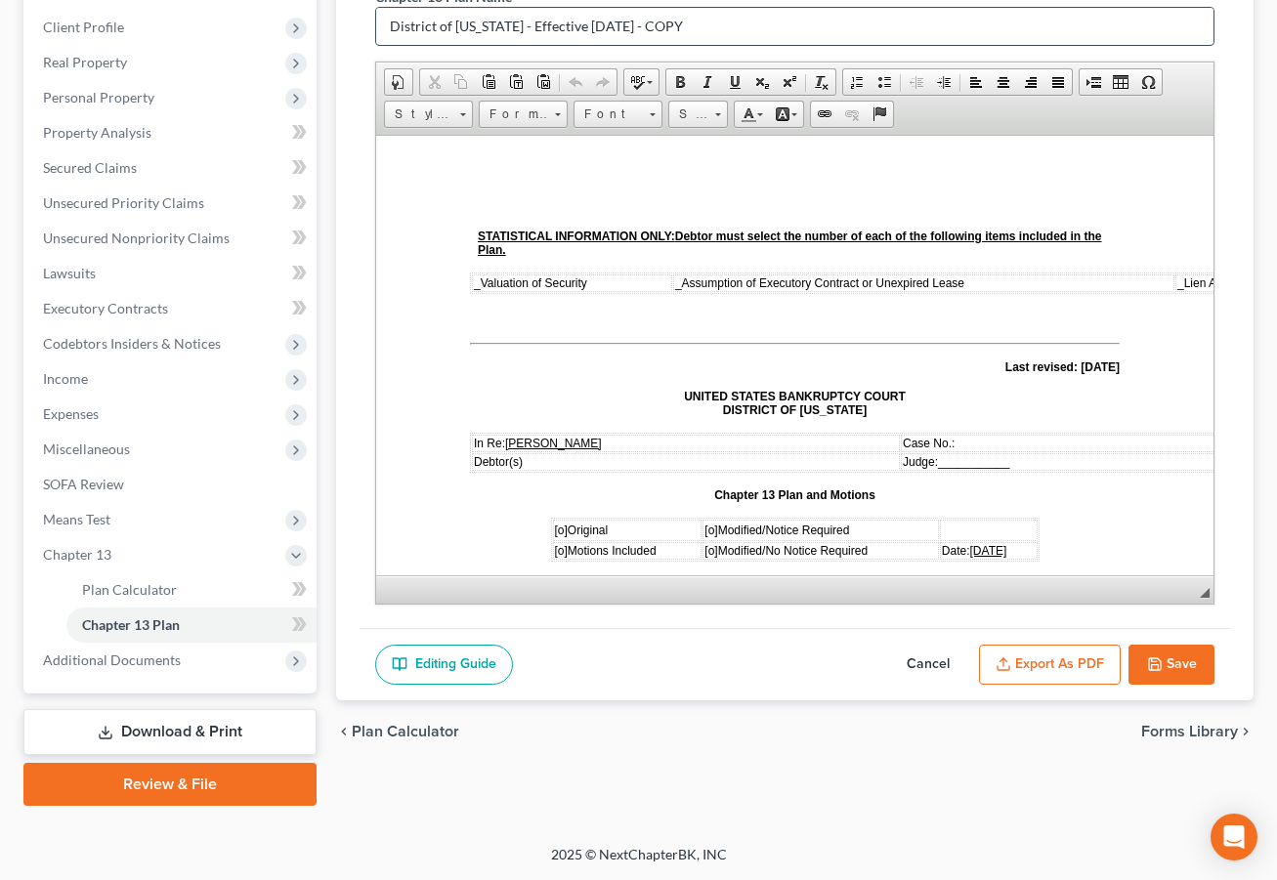
scroll to position [489, 0]
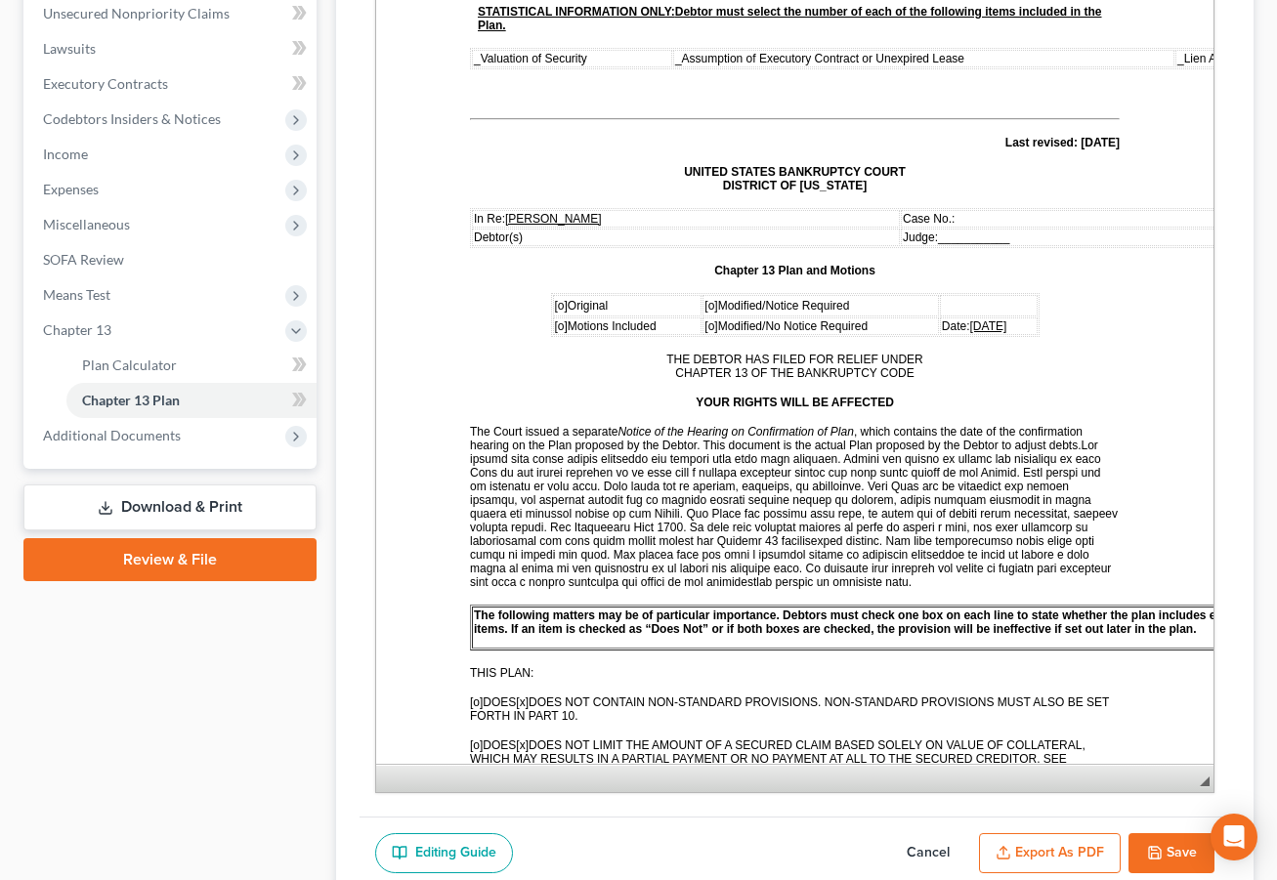
drag, startPoint x: 1191, startPoint y: 449, endPoint x: 1175, endPoint y: 842, distance: 394.2
click at [1182, 793] on span "◢ Elements path" at bounding box center [794, 778] width 837 height 28
click at [554, 313] on span "[o]" at bounding box center [560, 306] width 13 height 14
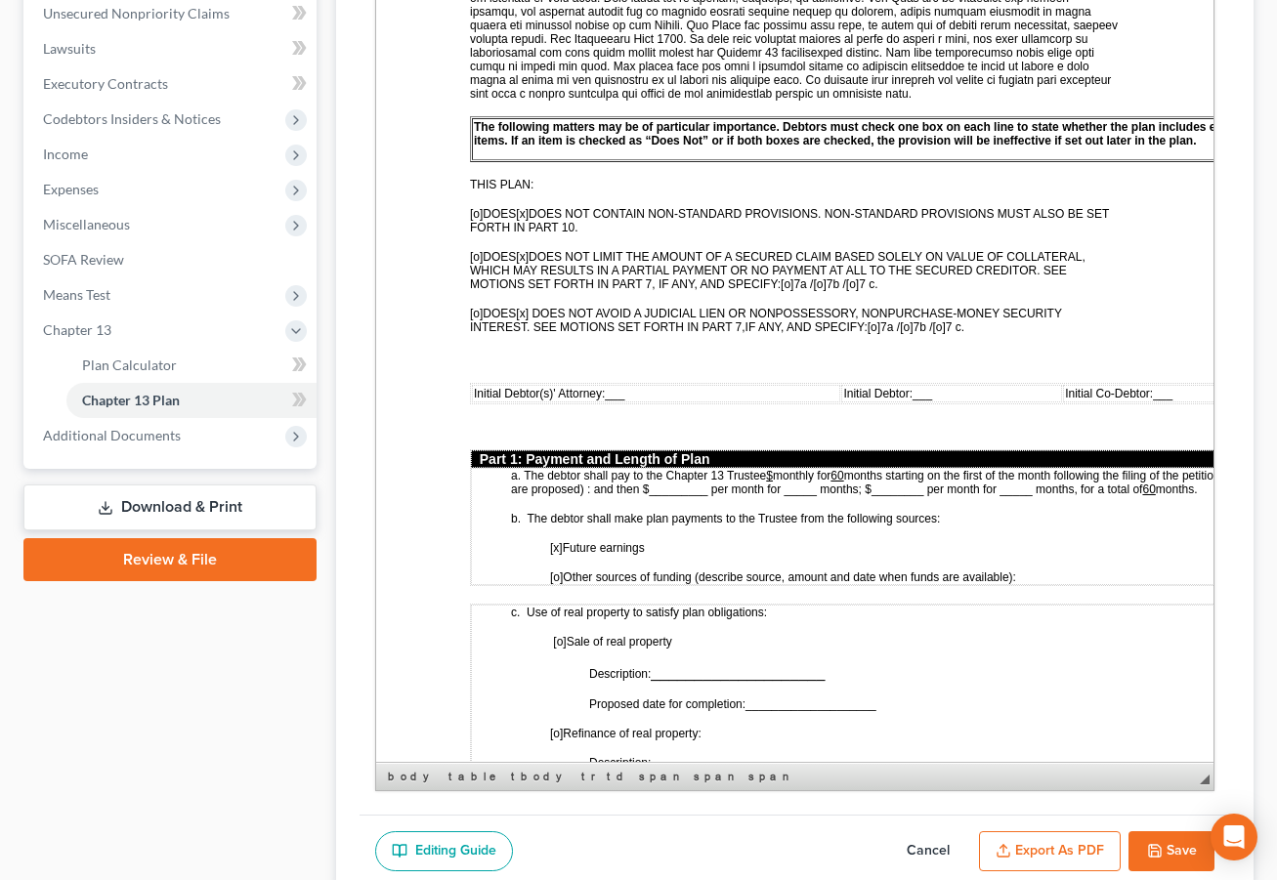
click at [622, 401] on span "___" at bounding box center [614, 394] width 20 height 14
click at [948, 401] on span "___" at bounding box center [950, 394] width 20 height 14
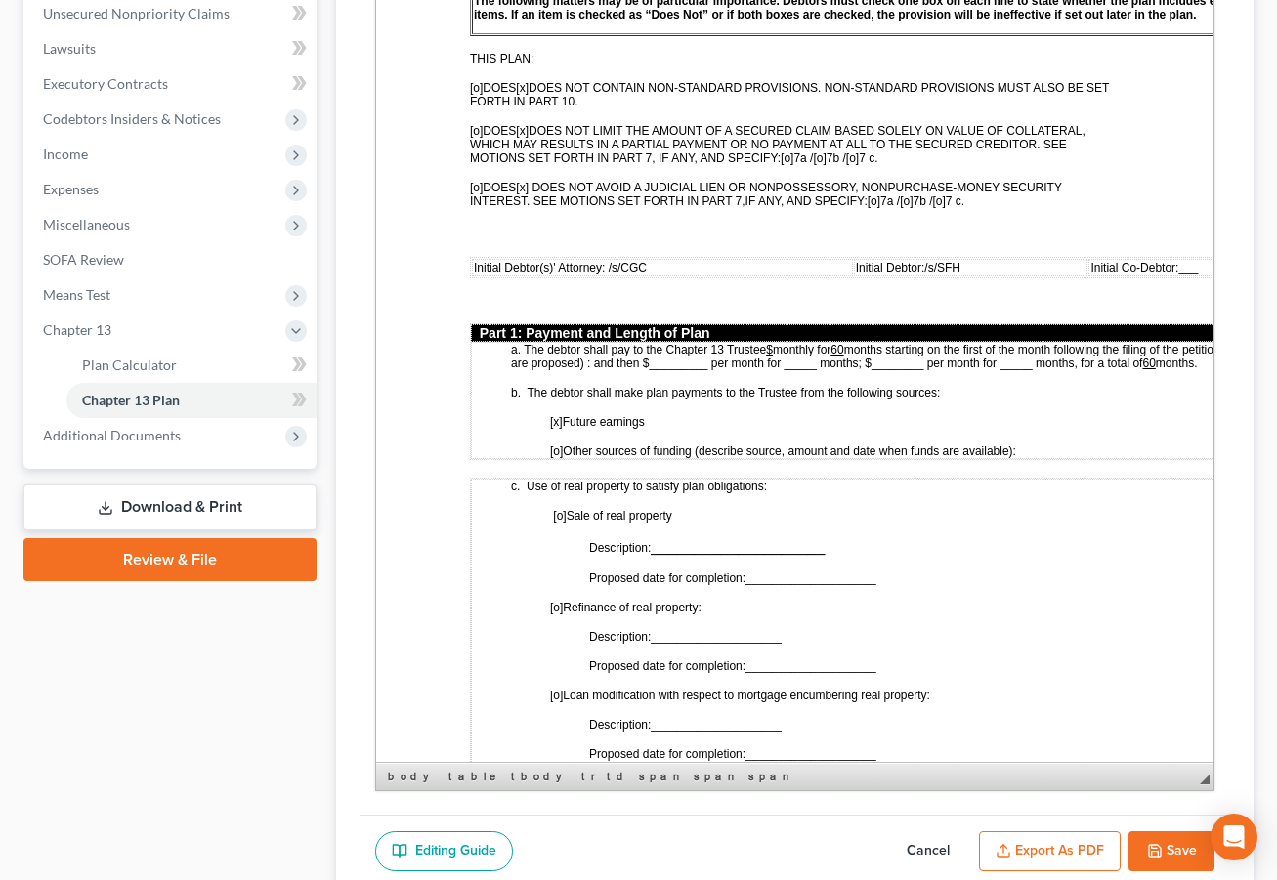
scroll to position [684, 0]
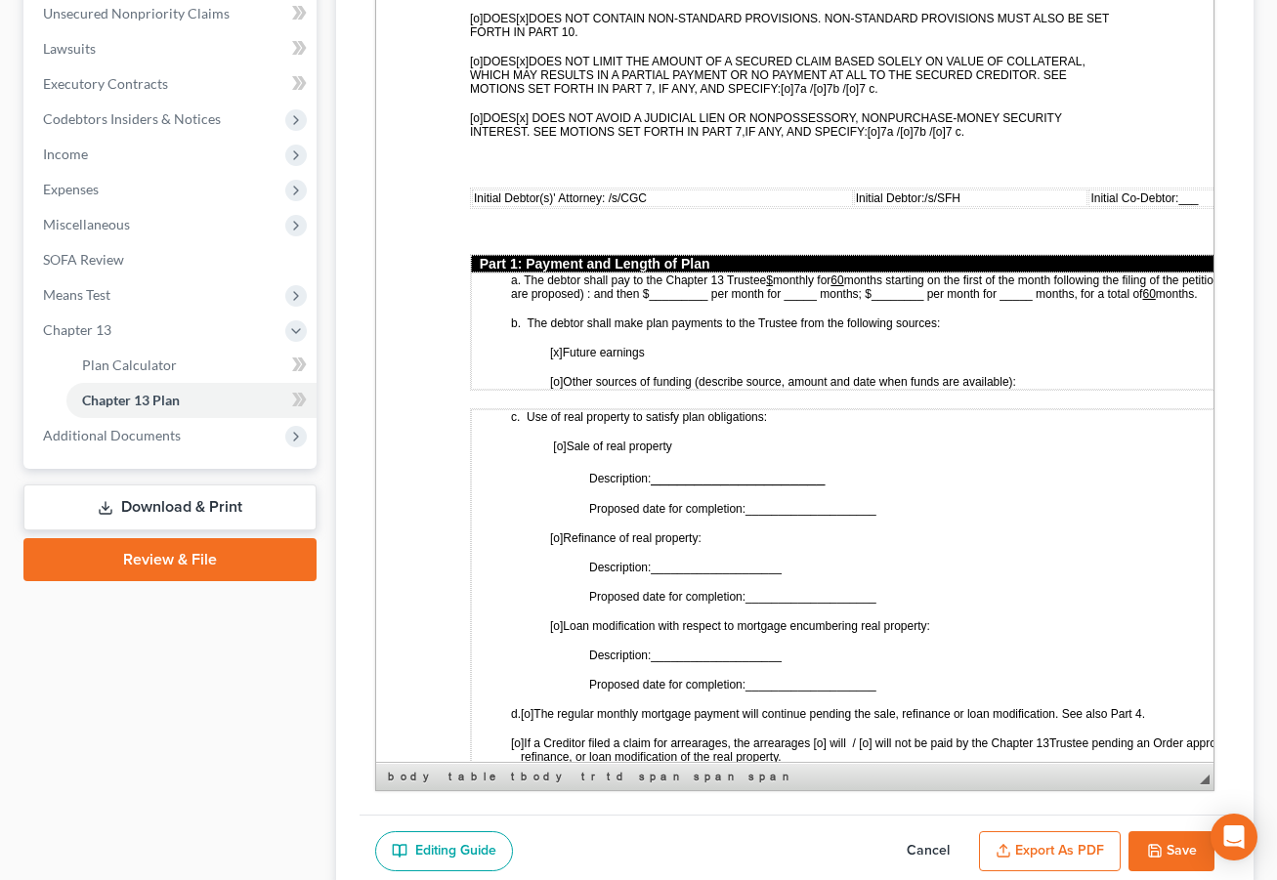
click at [838, 301] on span "months starting on the first of the month following the filing of the petition.…" at bounding box center [909, 286] width 799 height 30
drag, startPoint x: 839, startPoint y: 399, endPoint x: 773, endPoint y: 401, distance: 66.5
click at [773, 301] on span "months starting on the first of the month following the filing of the petition.…" at bounding box center [909, 286] width 799 height 30
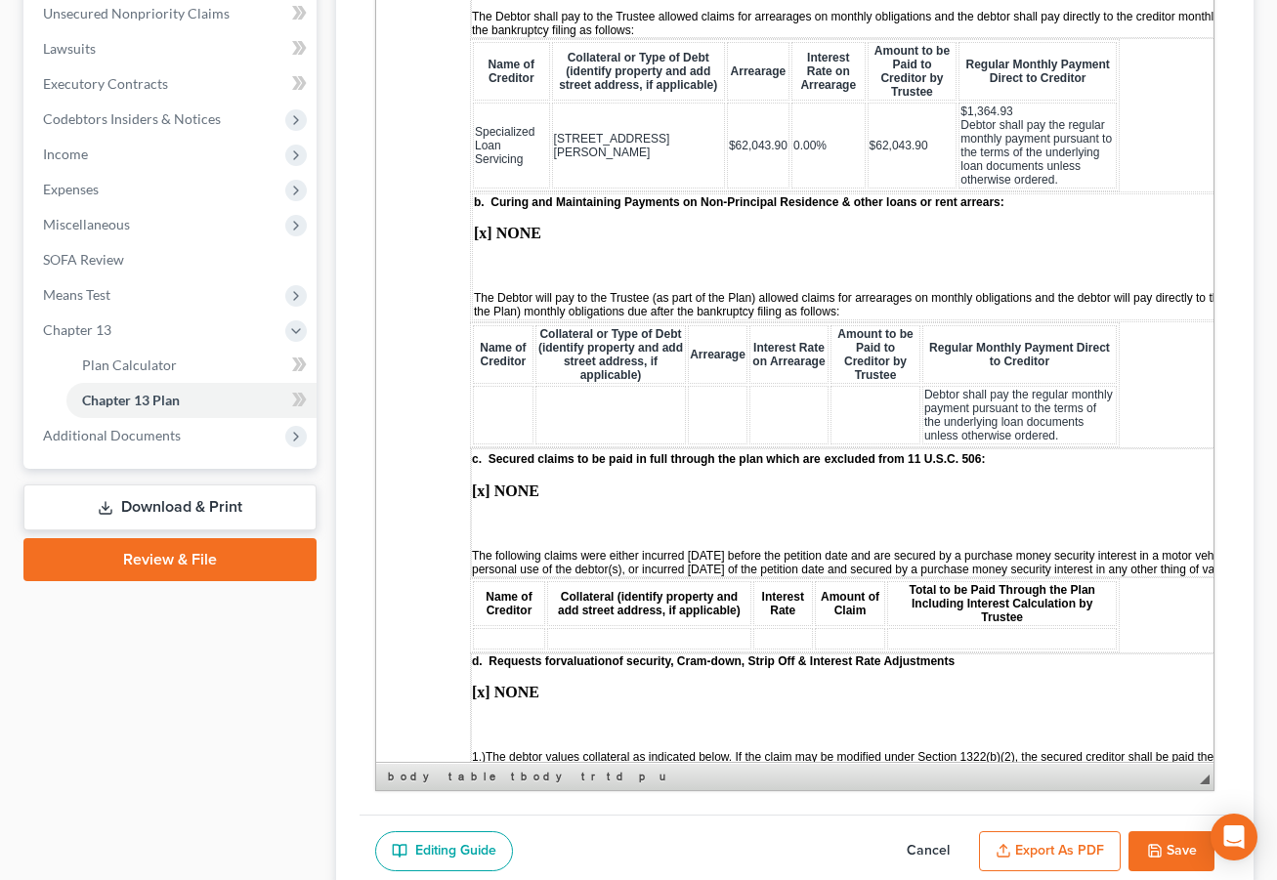
scroll to position [2150, 0]
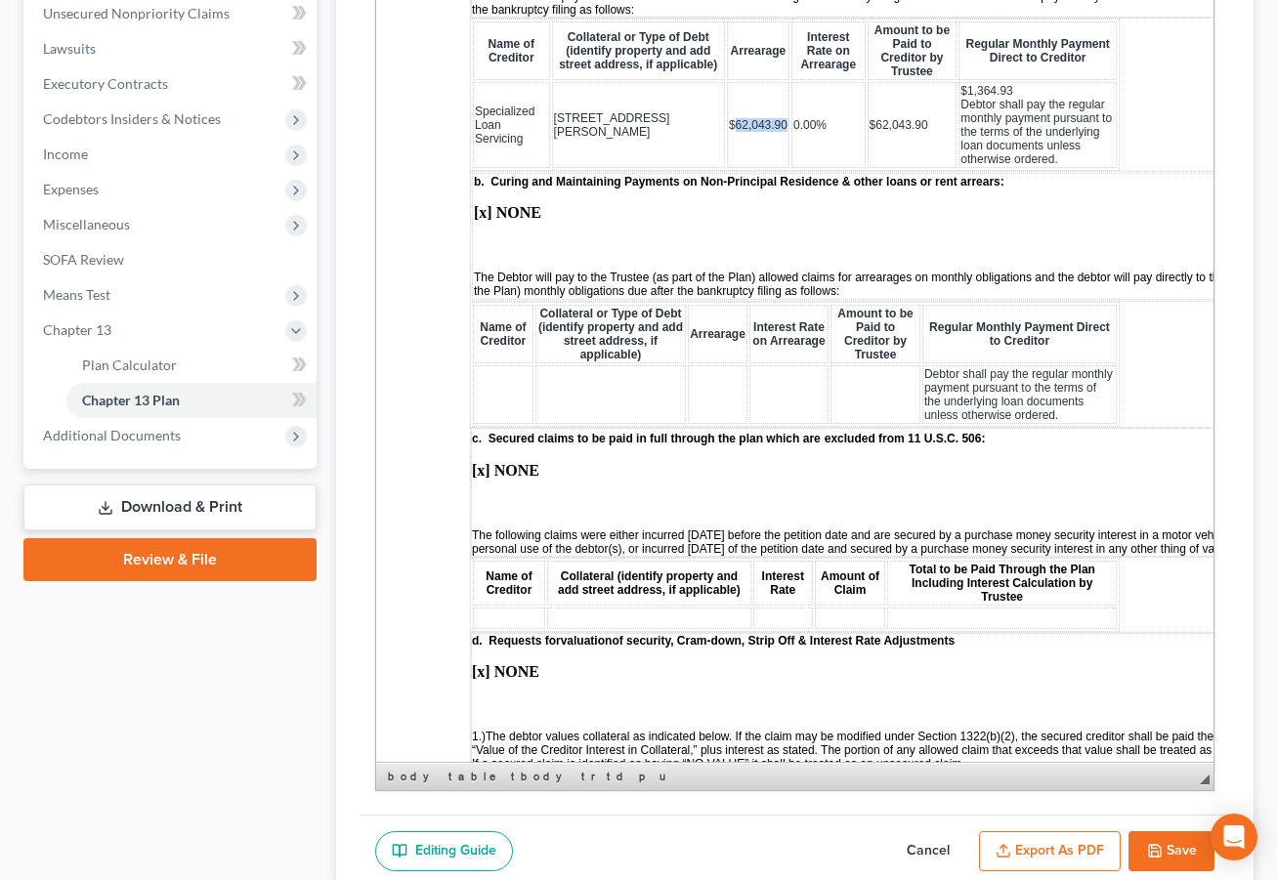
drag, startPoint x: 741, startPoint y: 399, endPoint x: 691, endPoint y: 401, distance: 49.9
click at [728, 132] on span "$62,043.90" at bounding box center [757, 125] width 59 height 14
drag, startPoint x: 882, startPoint y: 395, endPoint x: 953, endPoint y: 400, distance: 70.5
click at [883, 132] on span "$62,043.90" at bounding box center [902, 125] width 59 height 14
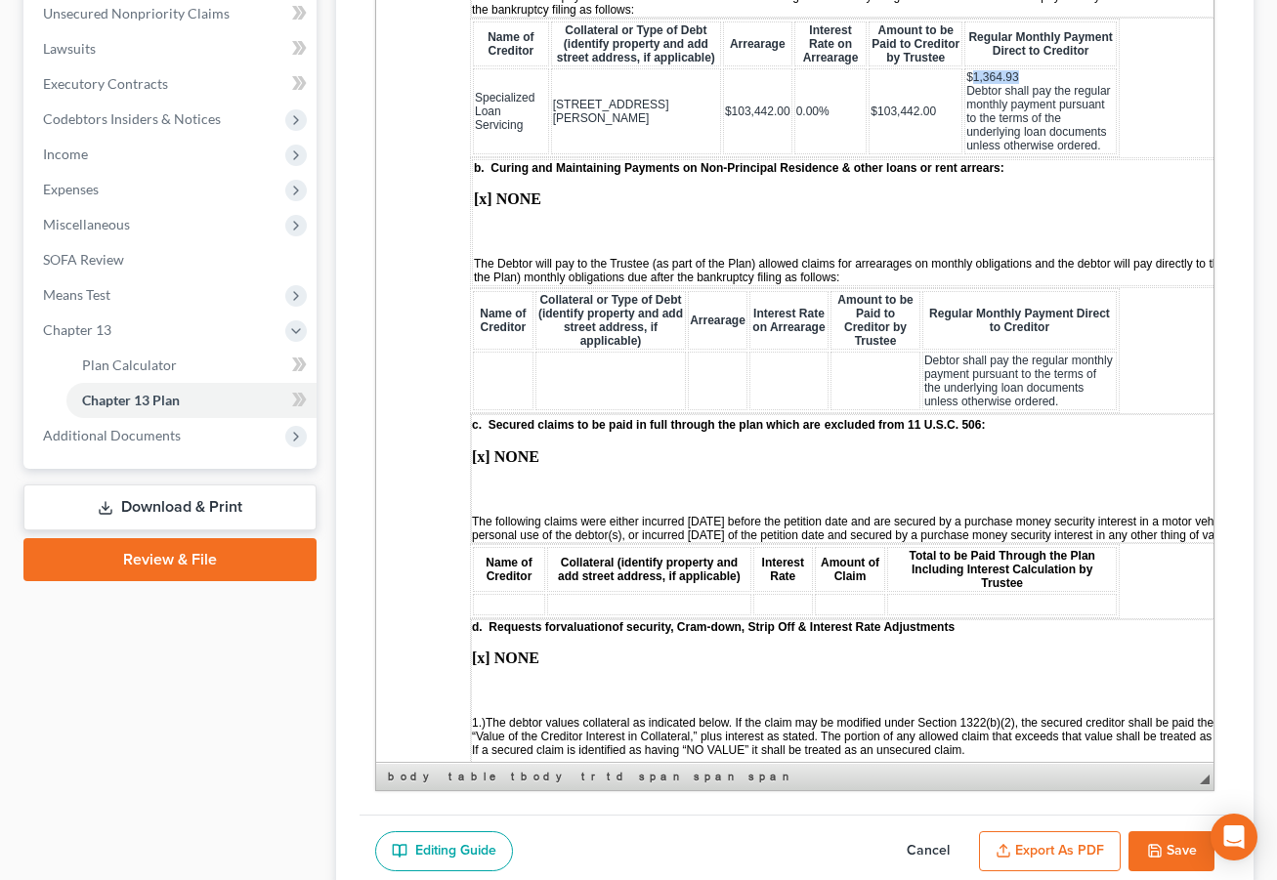
drag, startPoint x: 976, startPoint y: 363, endPoint x: 924, endPoint y: 368, distance: 52.1
click at [964, 154] on td "$1,364.93 Debtor shall pay the regular monthly payment pursuant to the terms of…" at bounding box center [1040, 111] width 152 height 86
click at [618, 125] on span "[STREET_ADDRESS][PERSON_NAME]" at bounding box center [610, 111] width 116 height 27
click at [627, 125] on span "[STREET_ADDRESS][PERSON_NAME]" at bounding box center [610, 111] width 116 height 27
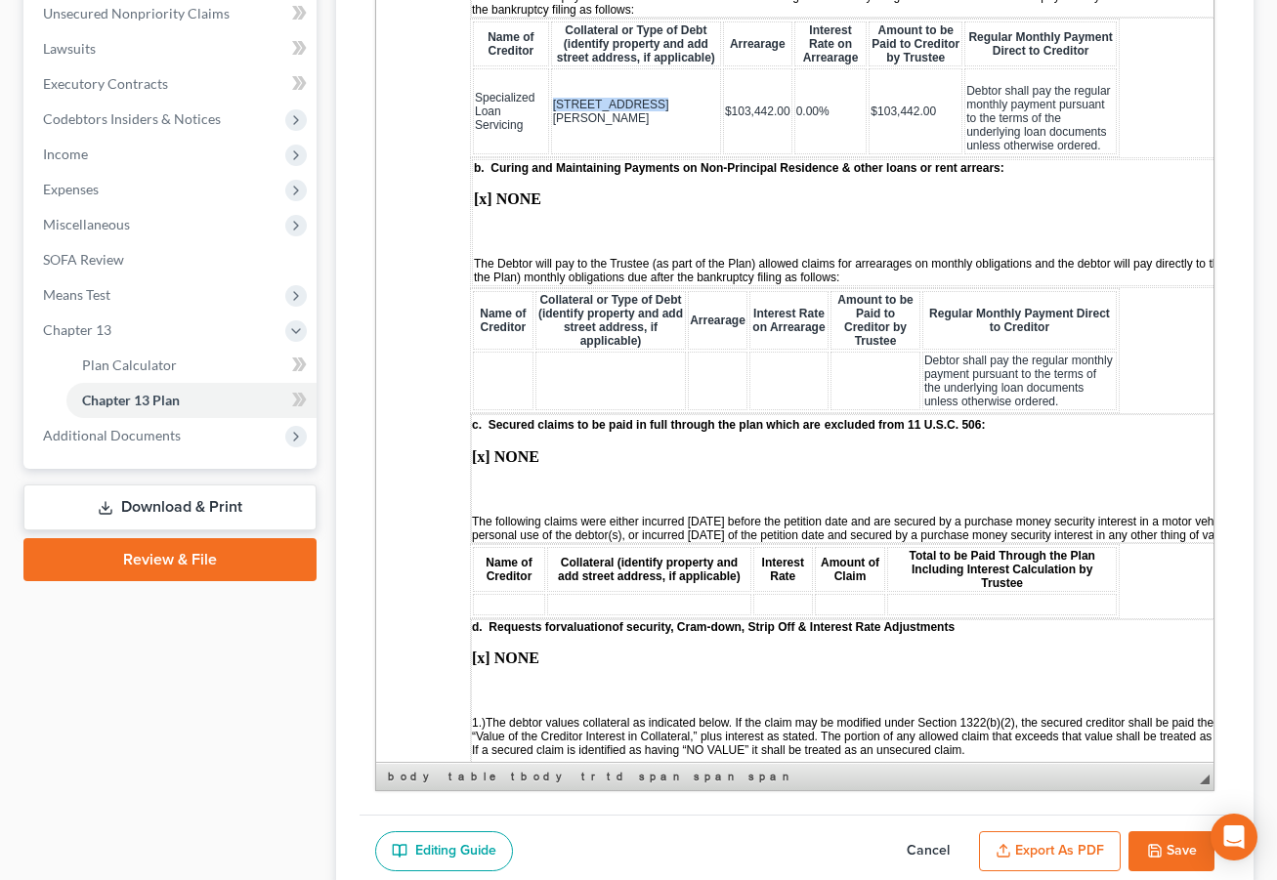
drag, startPoint x: 639, startPoint y: 396, endPoint x: 551, endPoint y: 395, distance: 88.0
click at [552, 125] on span "[STREET_ADDRESS][PERSON_NAME]" at bounding box center [610, 111] width 116 height 27
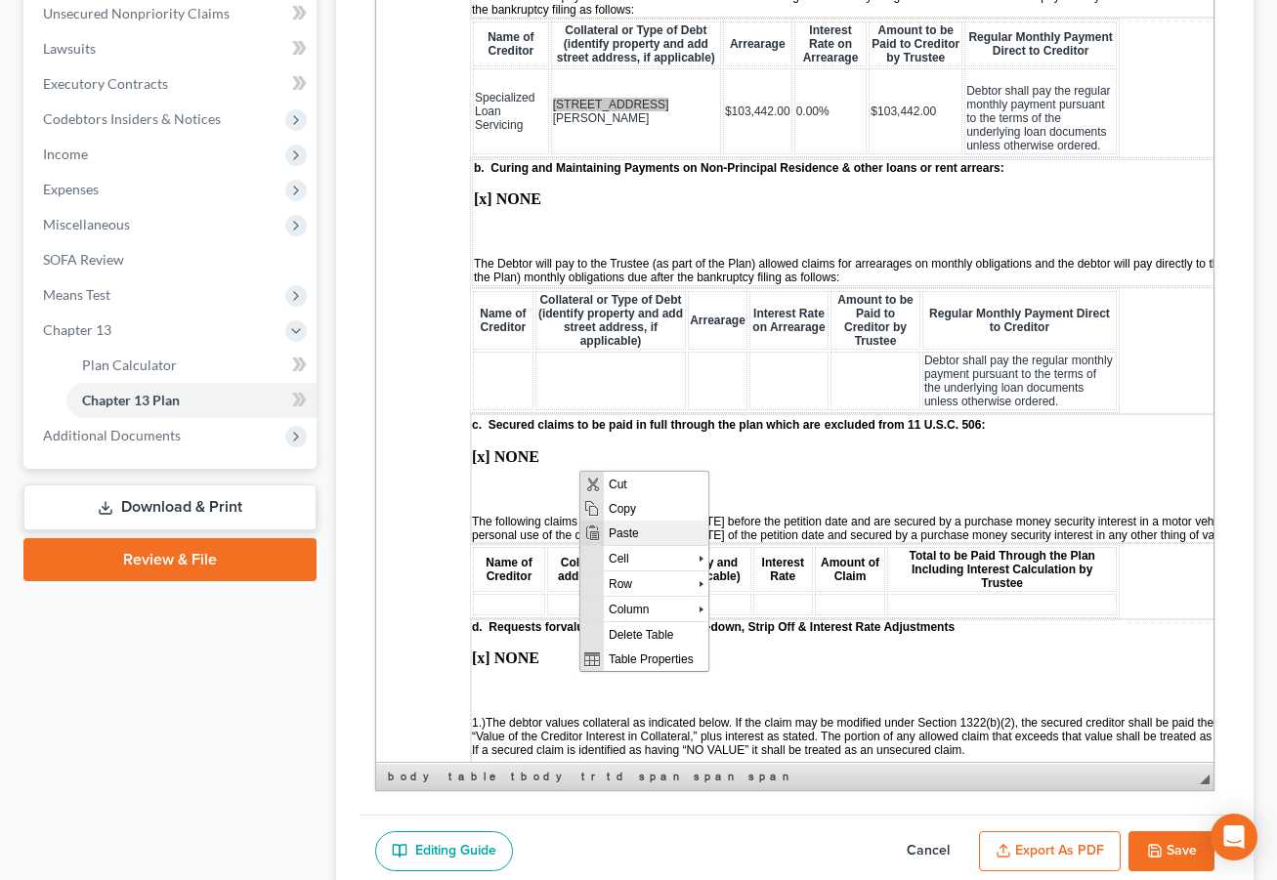
click at [655, 539] on span "Paste" at bounding box center [655, 532] width 105 height 24
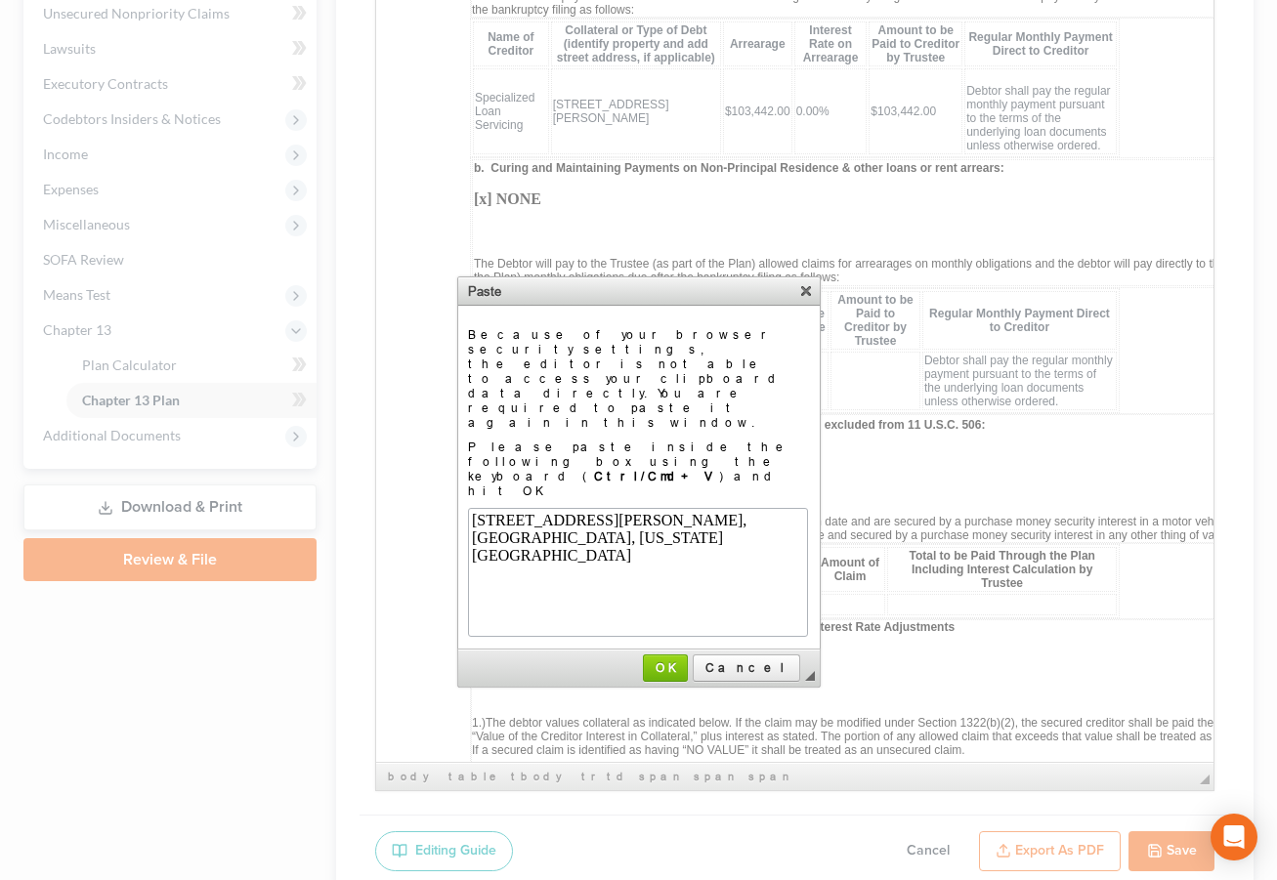
click at [671, 547] on div "[GEOGRAPHIC_DATA], [US_STATE][GEOGRAPHIC_DATA]" at bounding box center [636, 546] width 332 height 35
click at [633, 529] on div "[STREET_ADDRESS][PERSON_NAME]," at bounding box center [636, 520] width 332 height 18
click at [687, 661] on span "OK" at bounding box center [665, 668] width 43 height 15
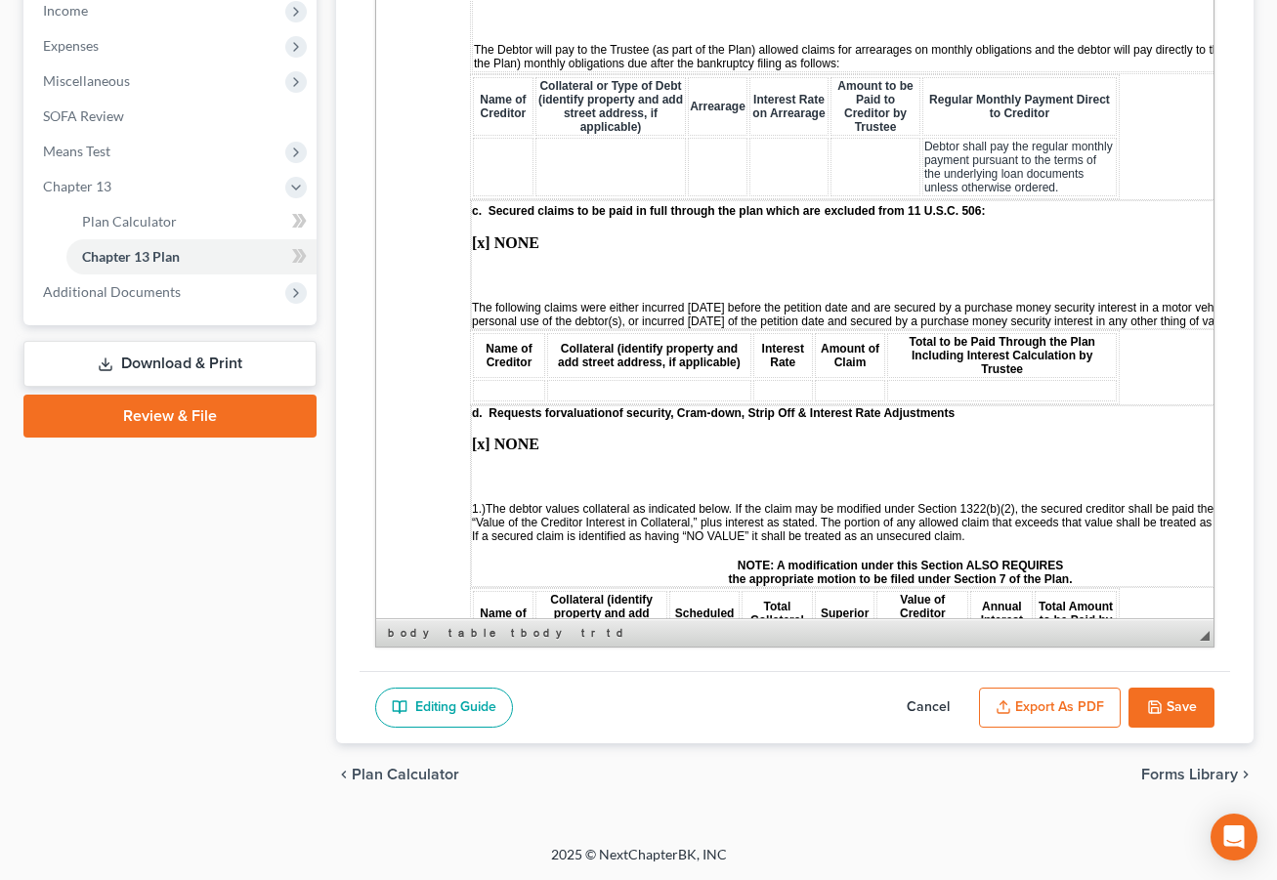
scroll to position [684, 0]
click at [1150, 729] on button "Save" at bounding box center [1172, 708] width 86 height 41
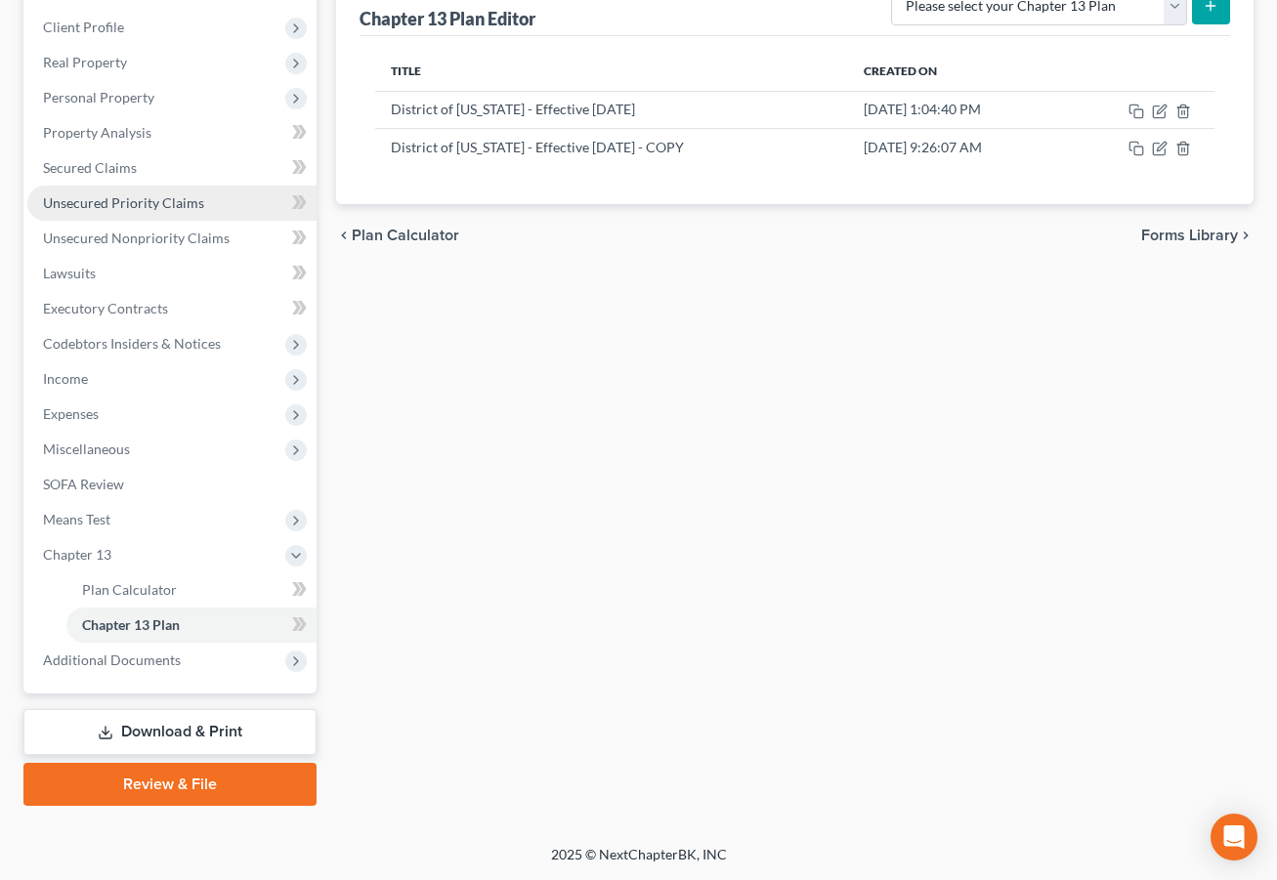
click at [252, 186] on link "Unsecured Priority Claims" at bounding box center [171, 203] width 289 height 35
